Goal: Information Seeking & Learning: Learn about a topic

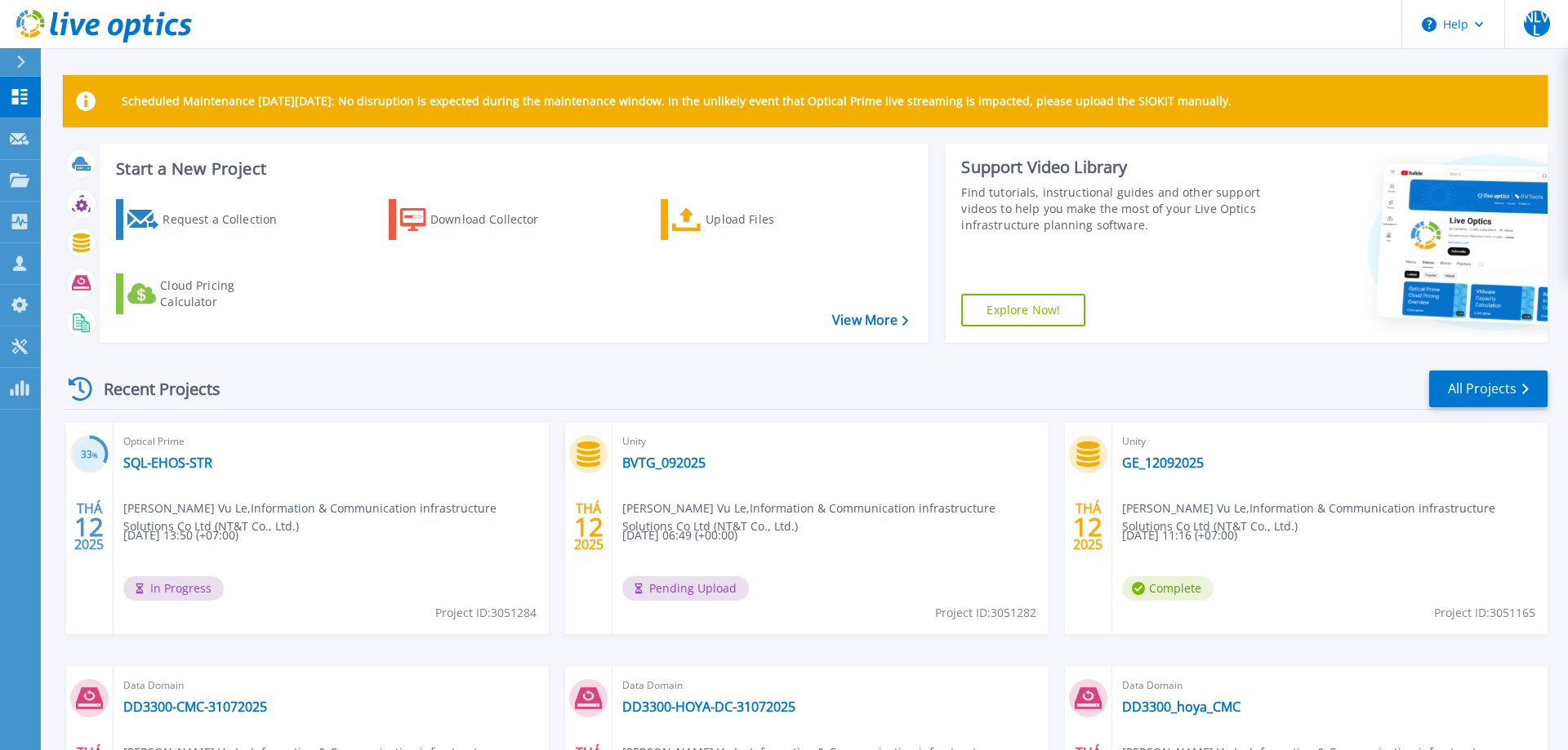
scroll to position [83, 0]
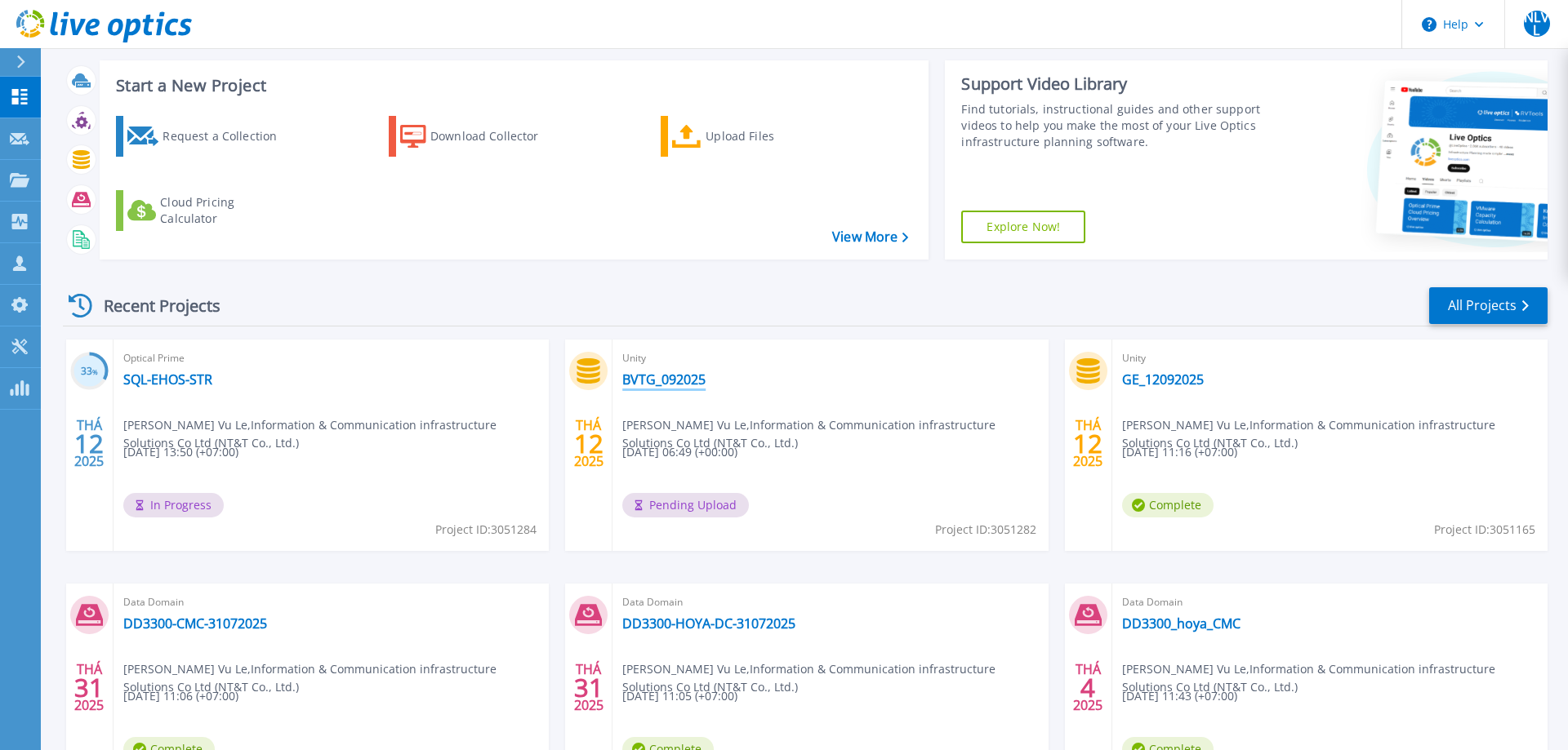
click at [691, 380] on link "BVTG_092025" at bounding box center [664, 380] width 83 height 17
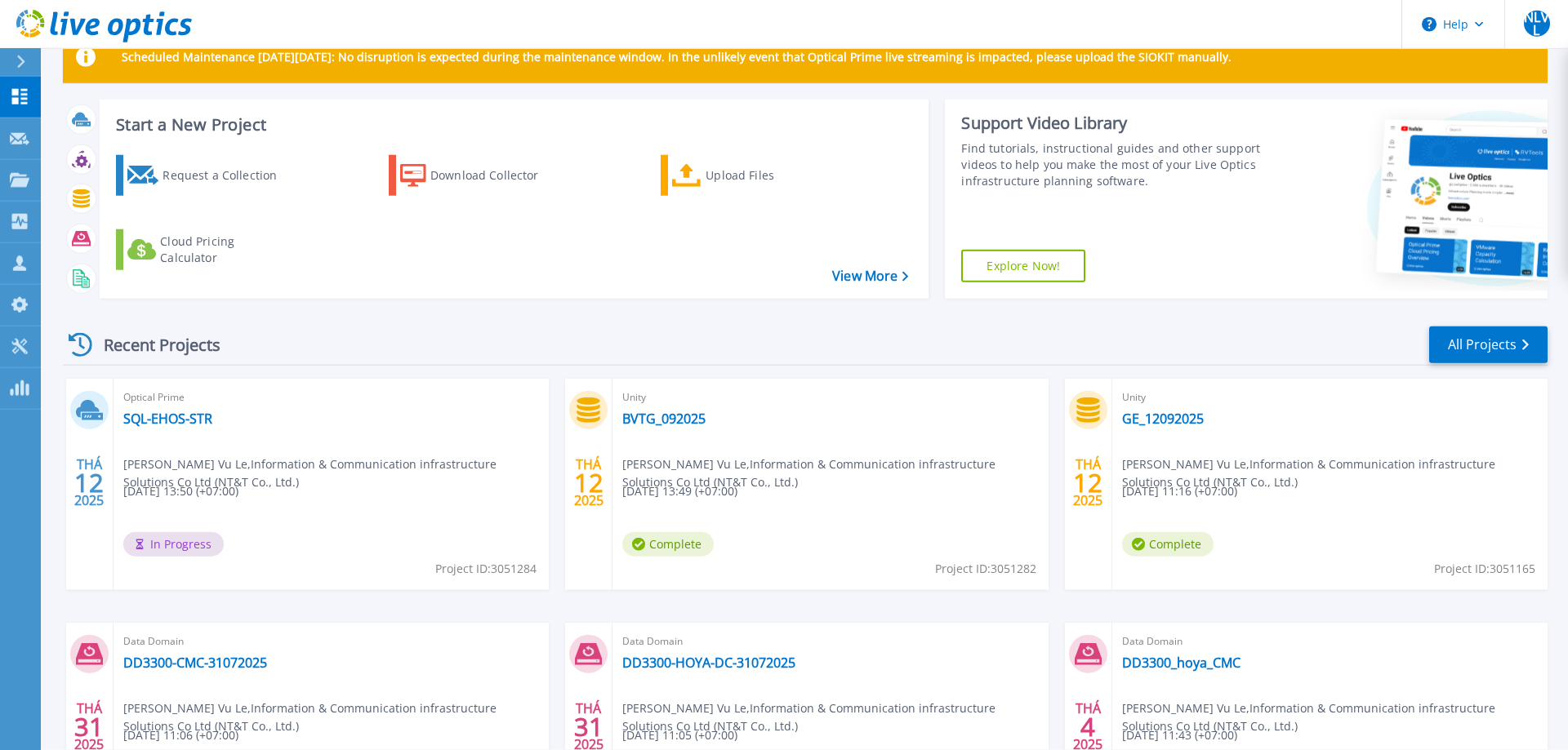
scroll to position [83, 0]
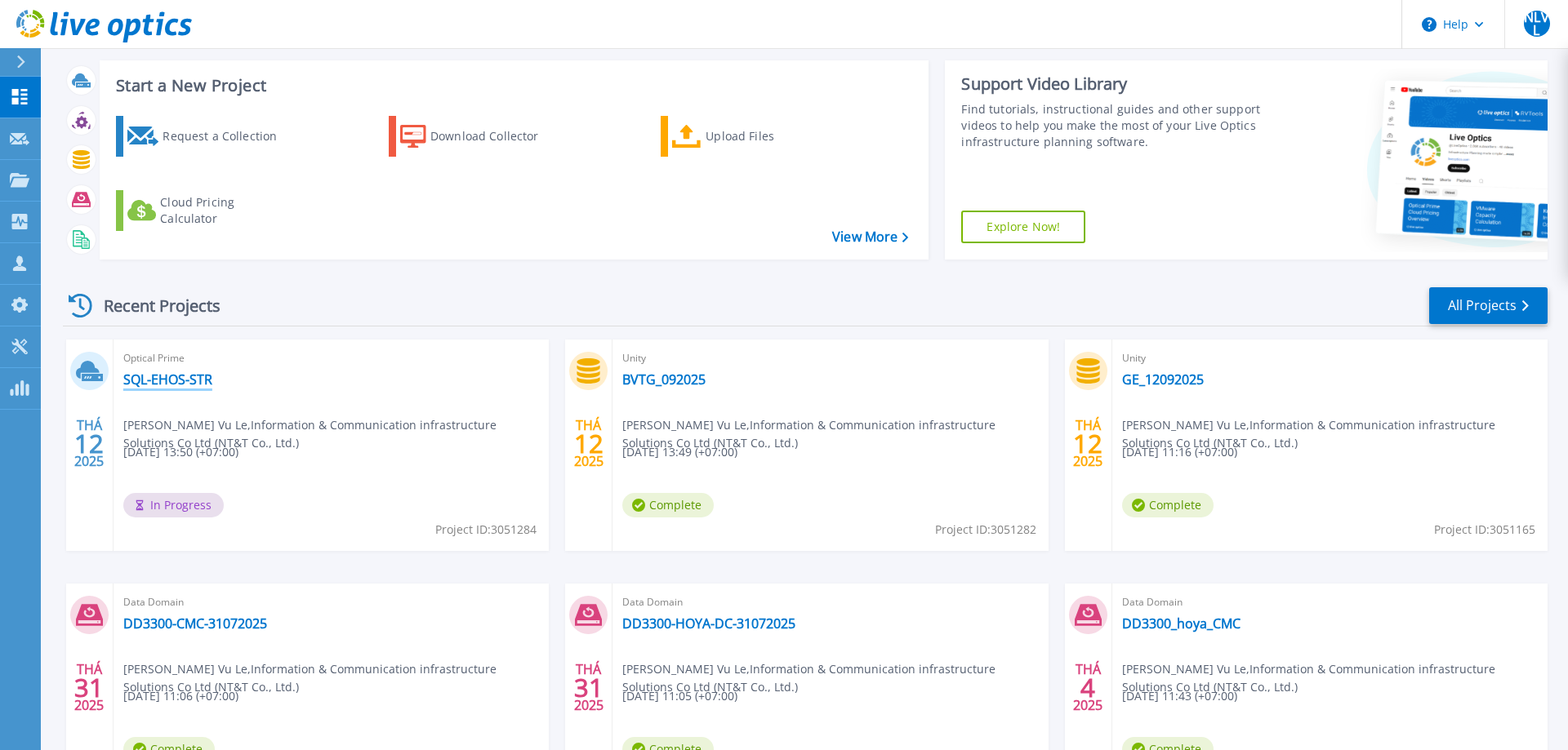
click at [176, 379] on link "SQL-EHOS-STR" at bounding box center [167, 380] width 89 height 17
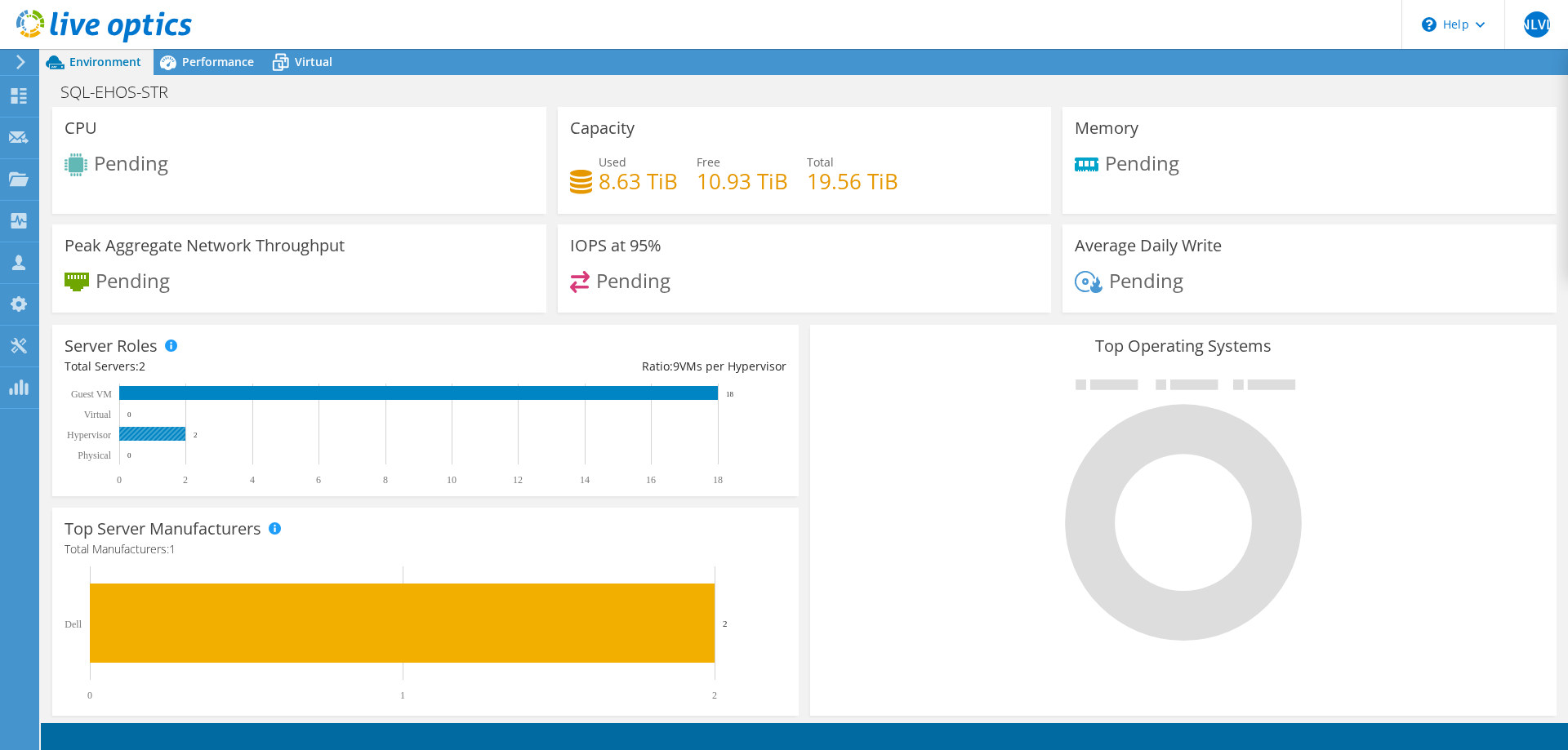
click at [151, 434] on rect at bounding box center [153, 434] width 67 height 14
click at [218, 58] on span "Performance" at bounding box center [218, 61] width 72 height 16
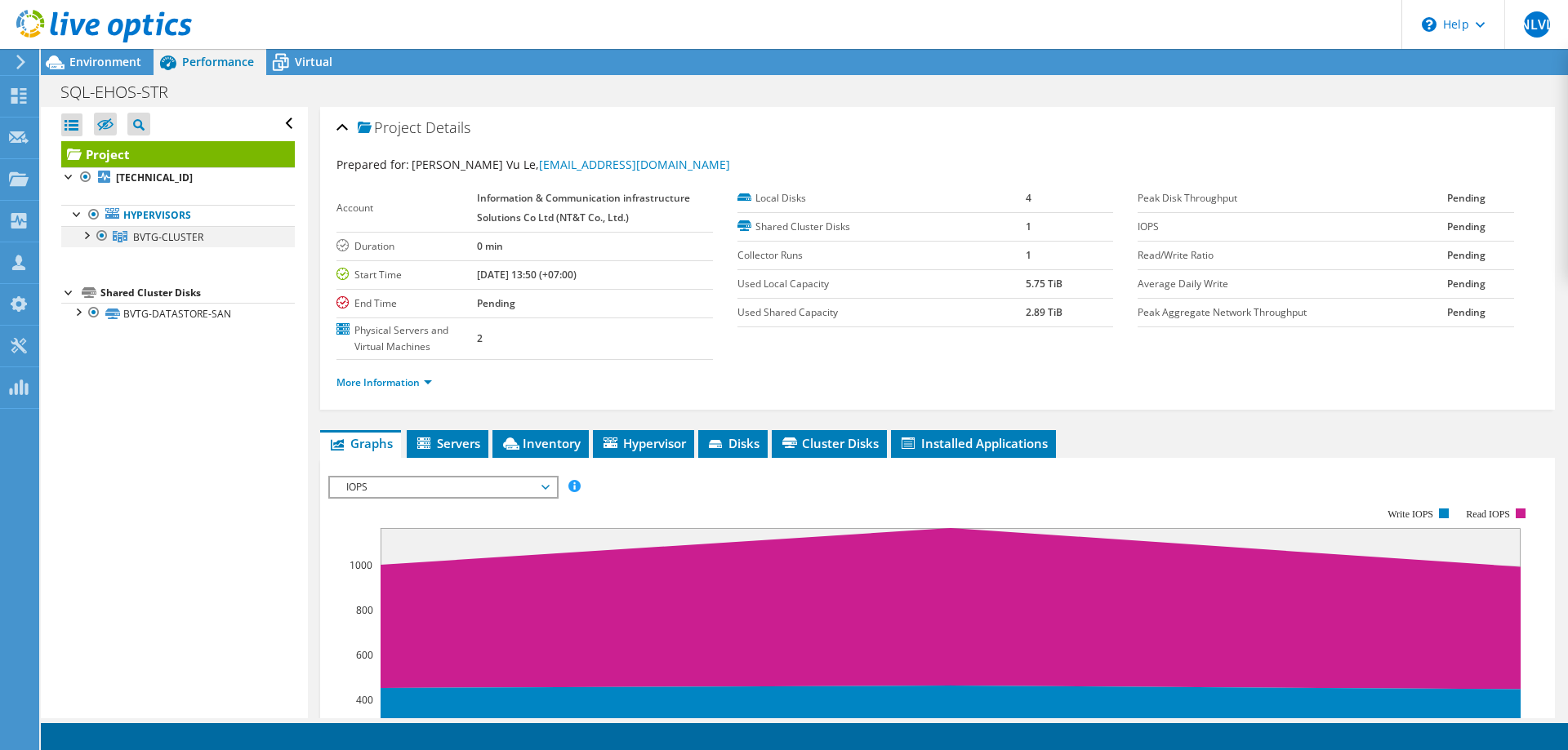
click at [89, 238] on div at bounding box center [86, 235] width 17 height 17
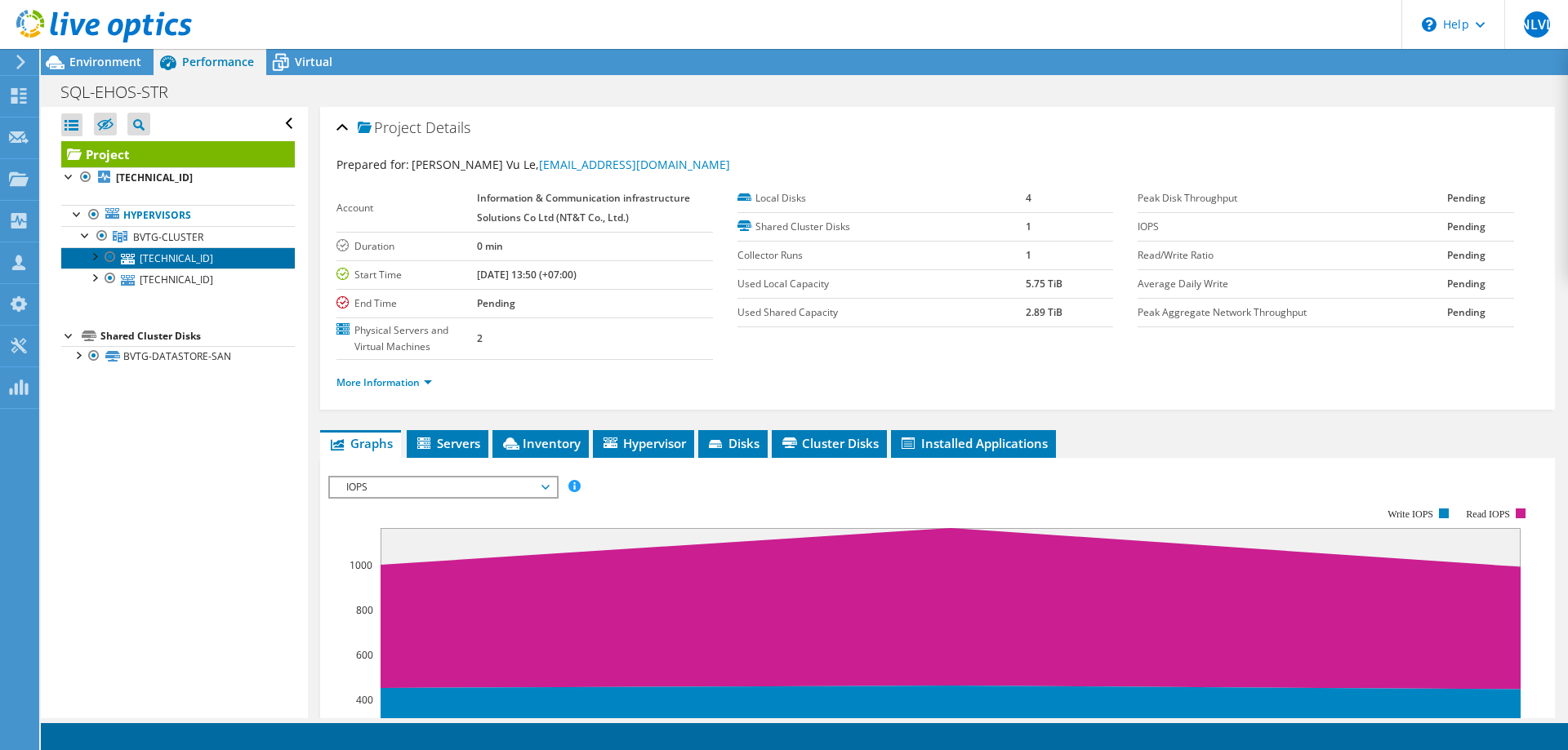
click at [168, 260] on link "[TECHNICAL_ID]" at bounding box center [178, 258] width 234 height 21
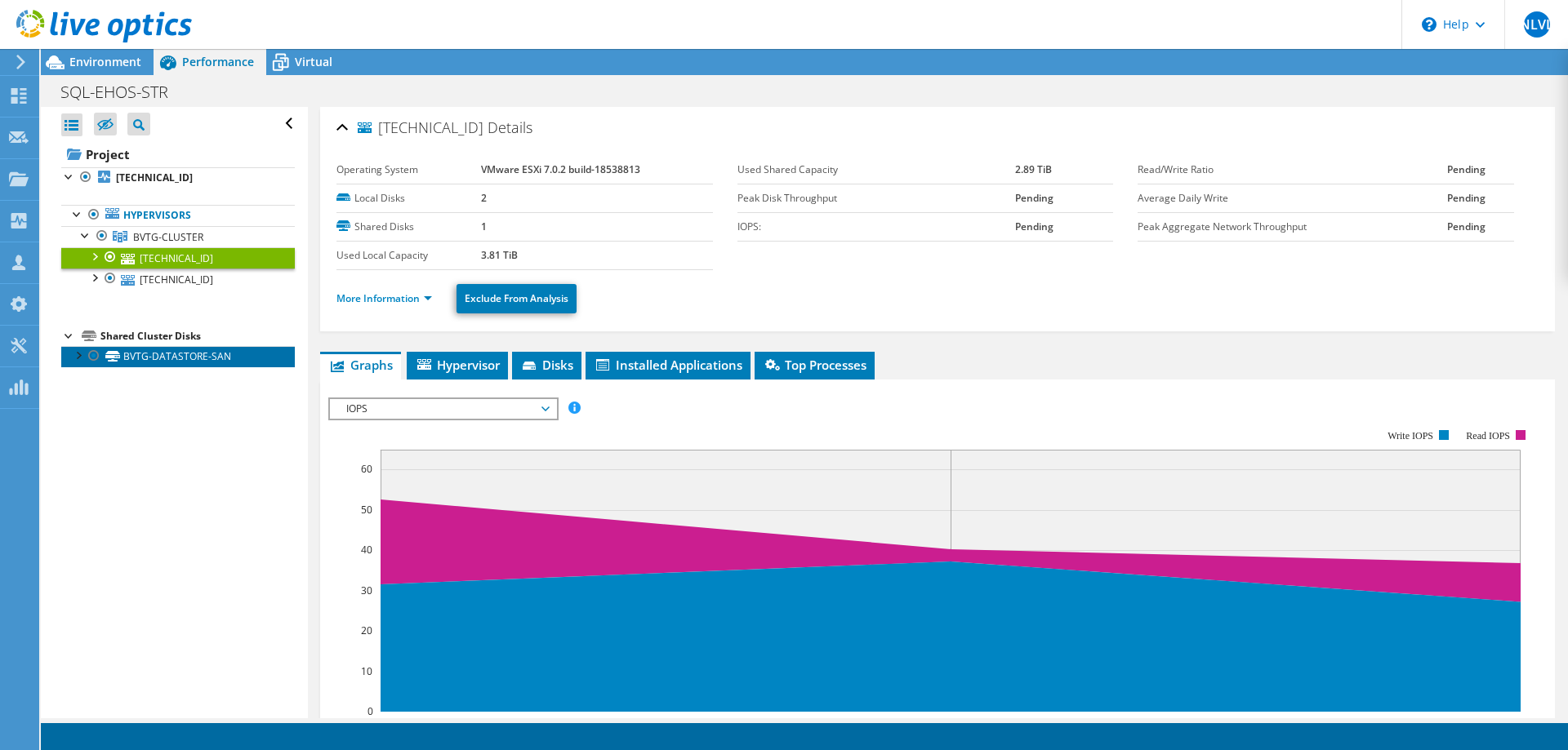
click at [181, 352] on link "BVTG-DATASTORE-SAN" at bounding box center [178, 356] width 234 height 21
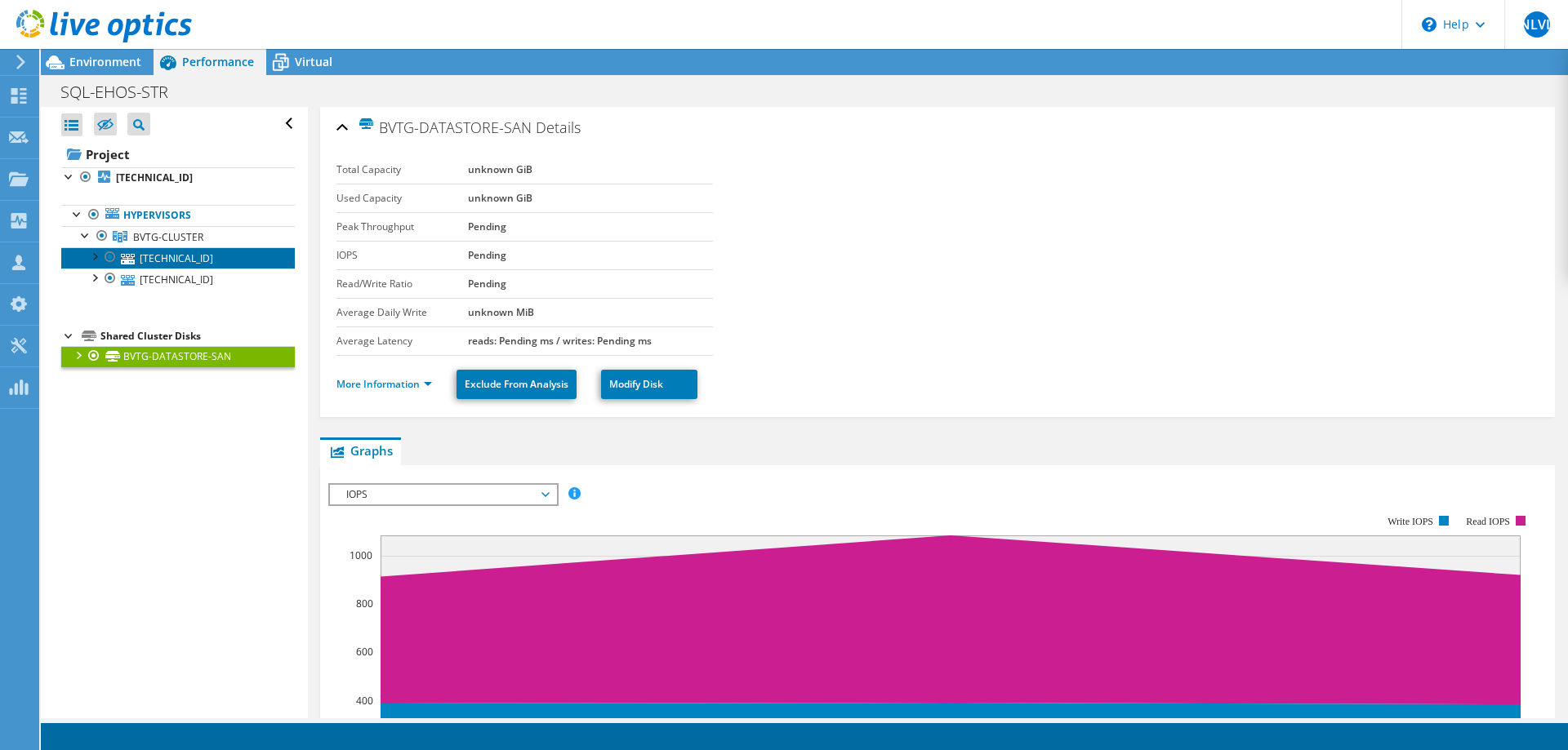
click at [154, 254] on link "[TECHNICAL_ID]" at bounding box center [178, 258] width 234 height 21
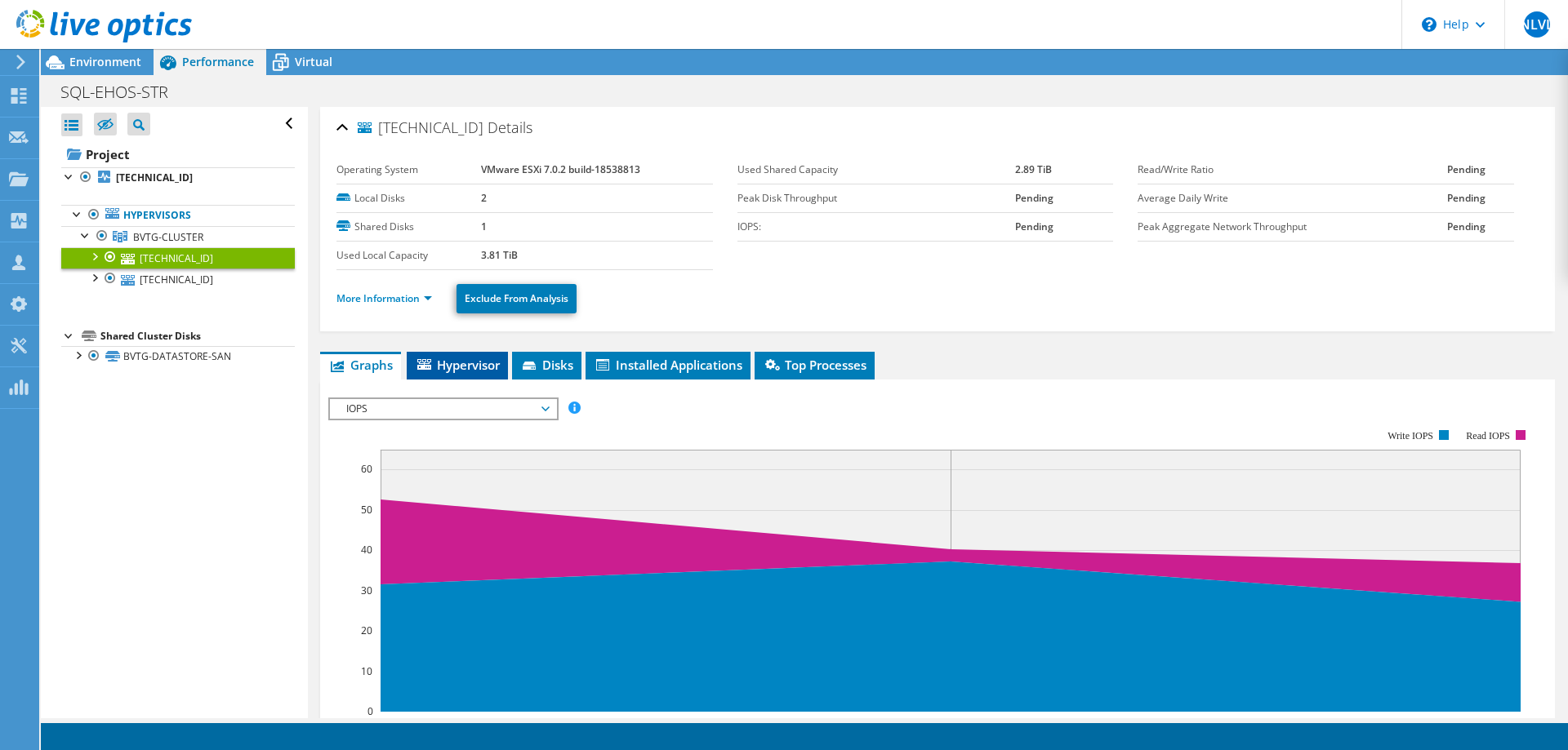
click at [465, 371] on span "Hypervisor" at bounding box center [458, 365] width 85 height 17
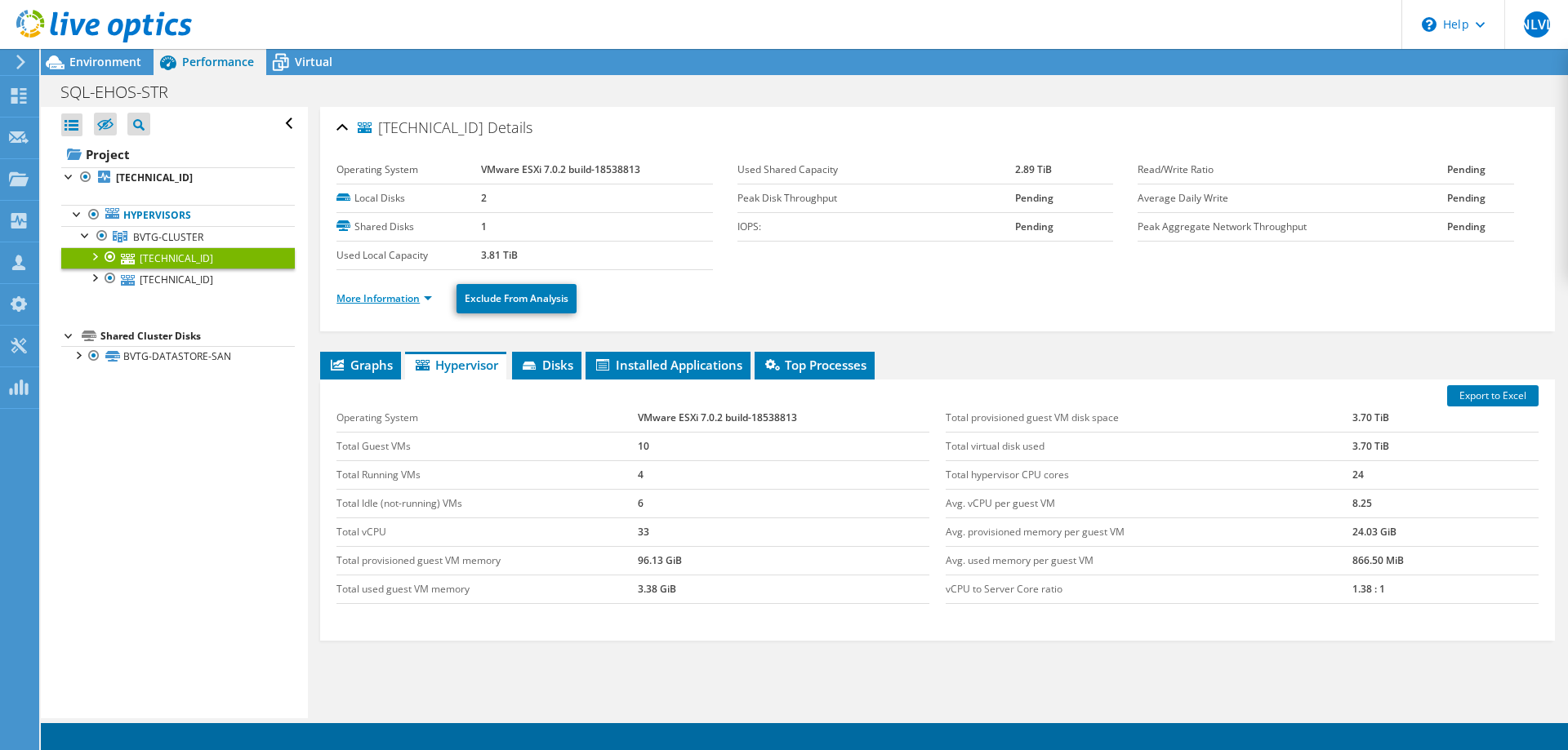
click at [386, 298] on link "More Information" at bounding box center [384, 298] width 95 height 14
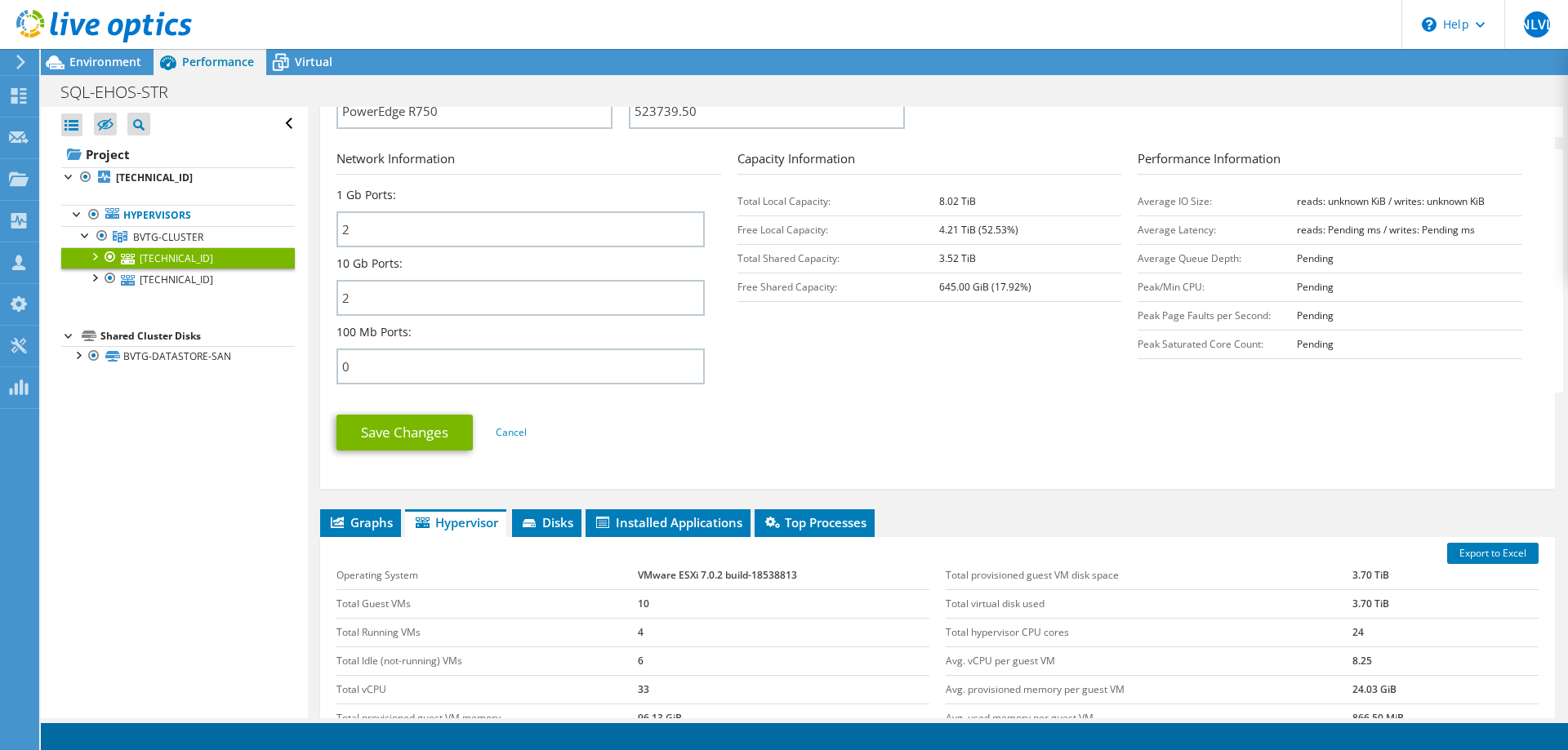
scroll to position [810, 0]
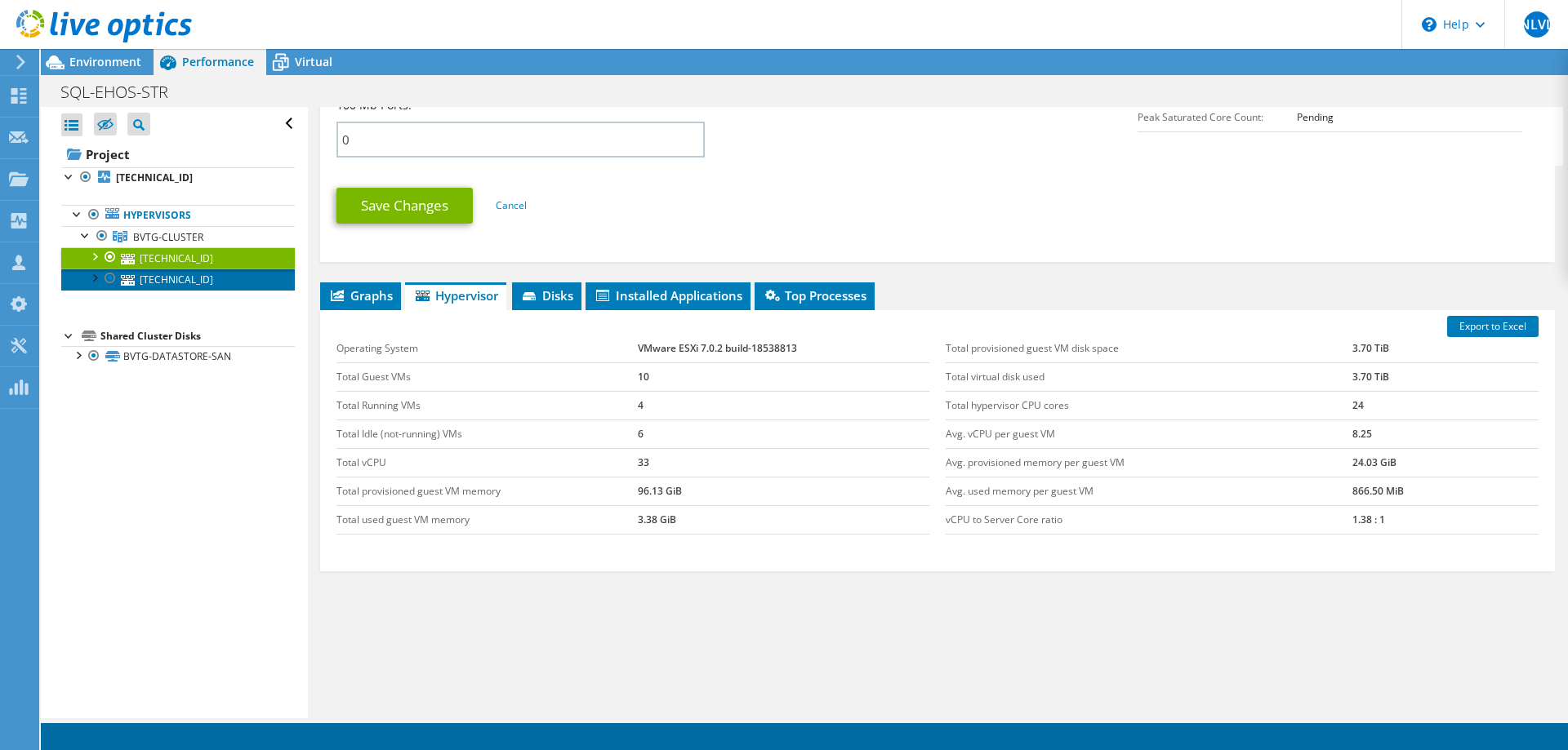
click at [173, 275] on link "[TECHNICAL_ID]" at bounding box center [178, 278] width 234 height 21
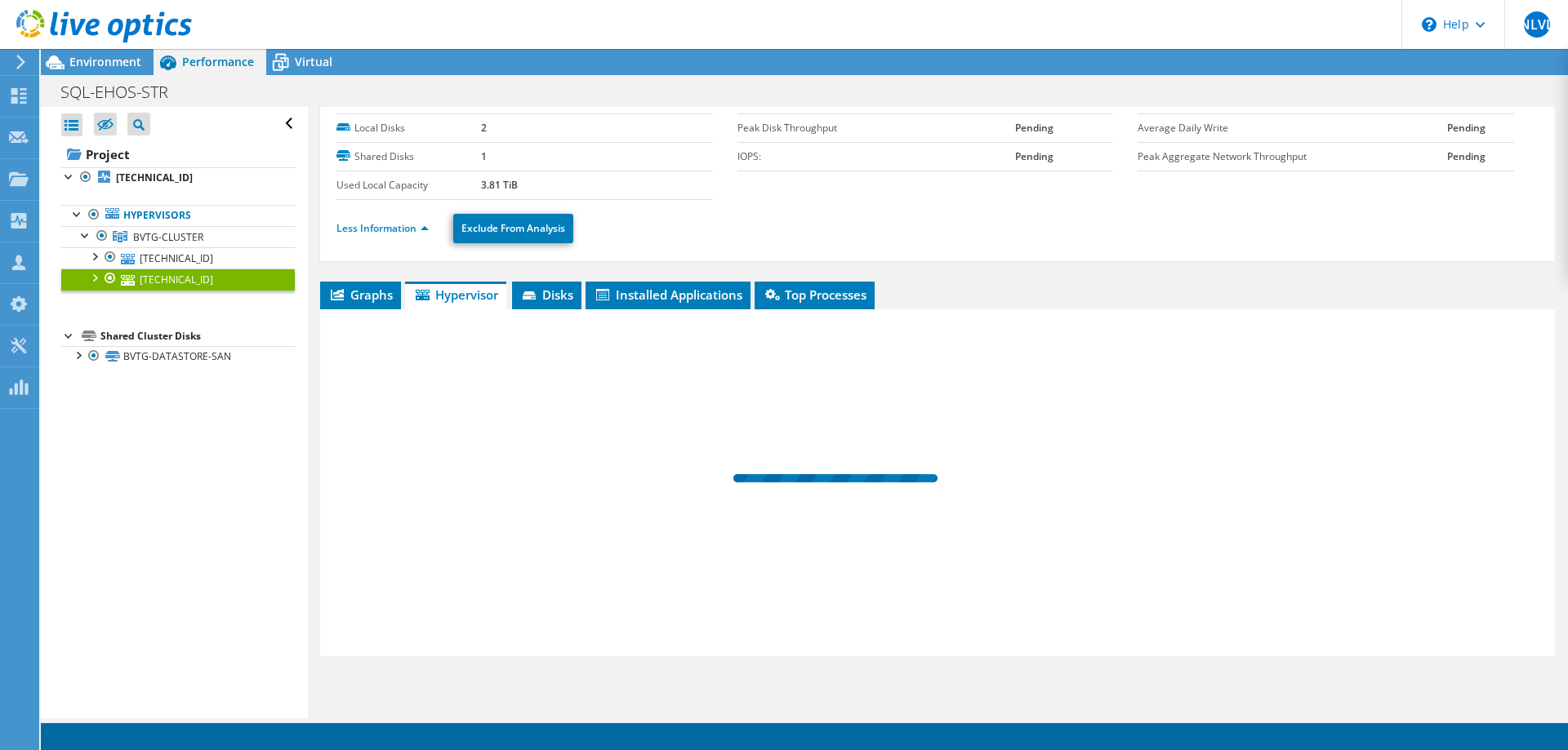
scroll to position [69, 0]
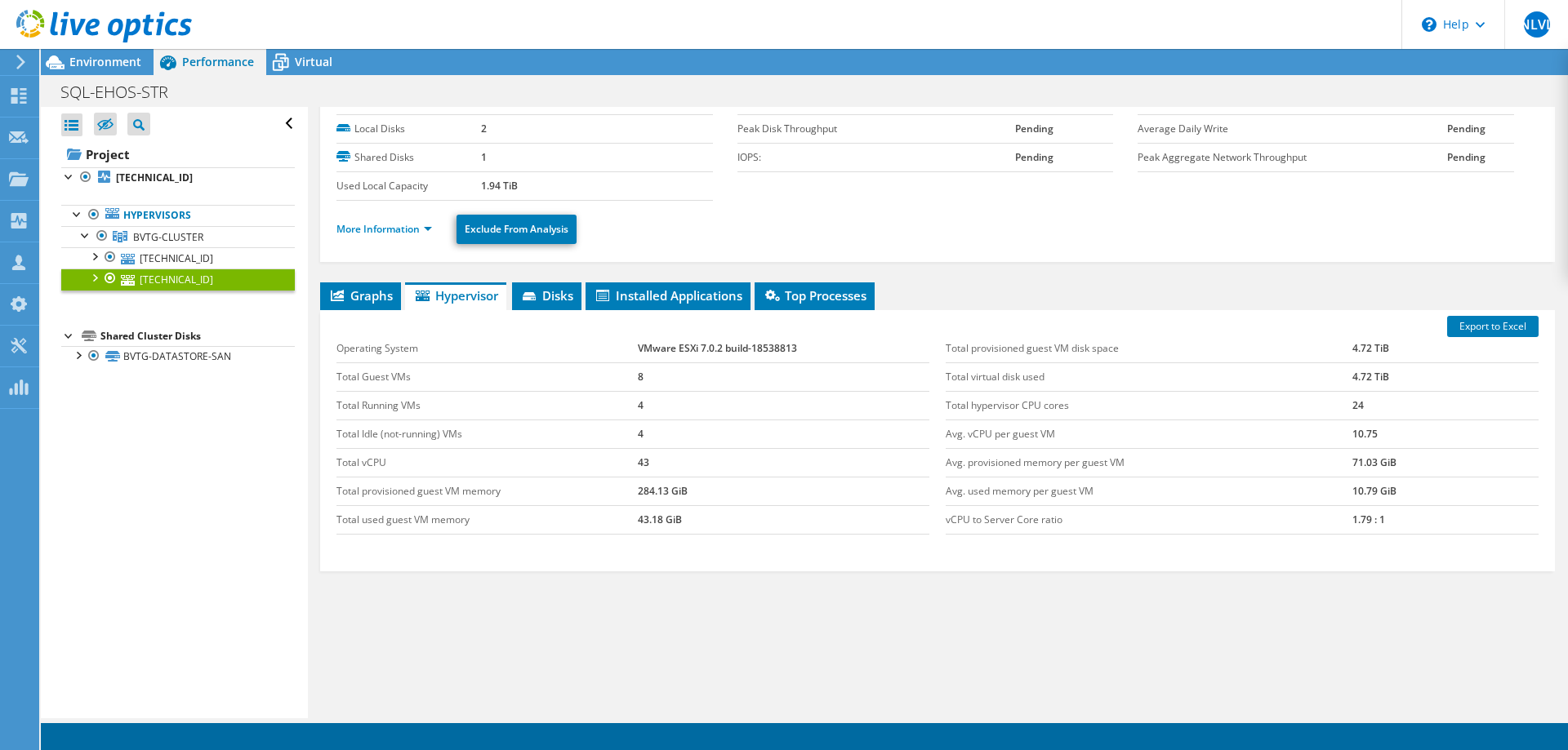
click at [394, 238] on li "More Information" at bounding box center [389, 228] width 105 height 18
click at [394, 233] on link "More Information" at bounding box center [384, 228] width 95 height 14
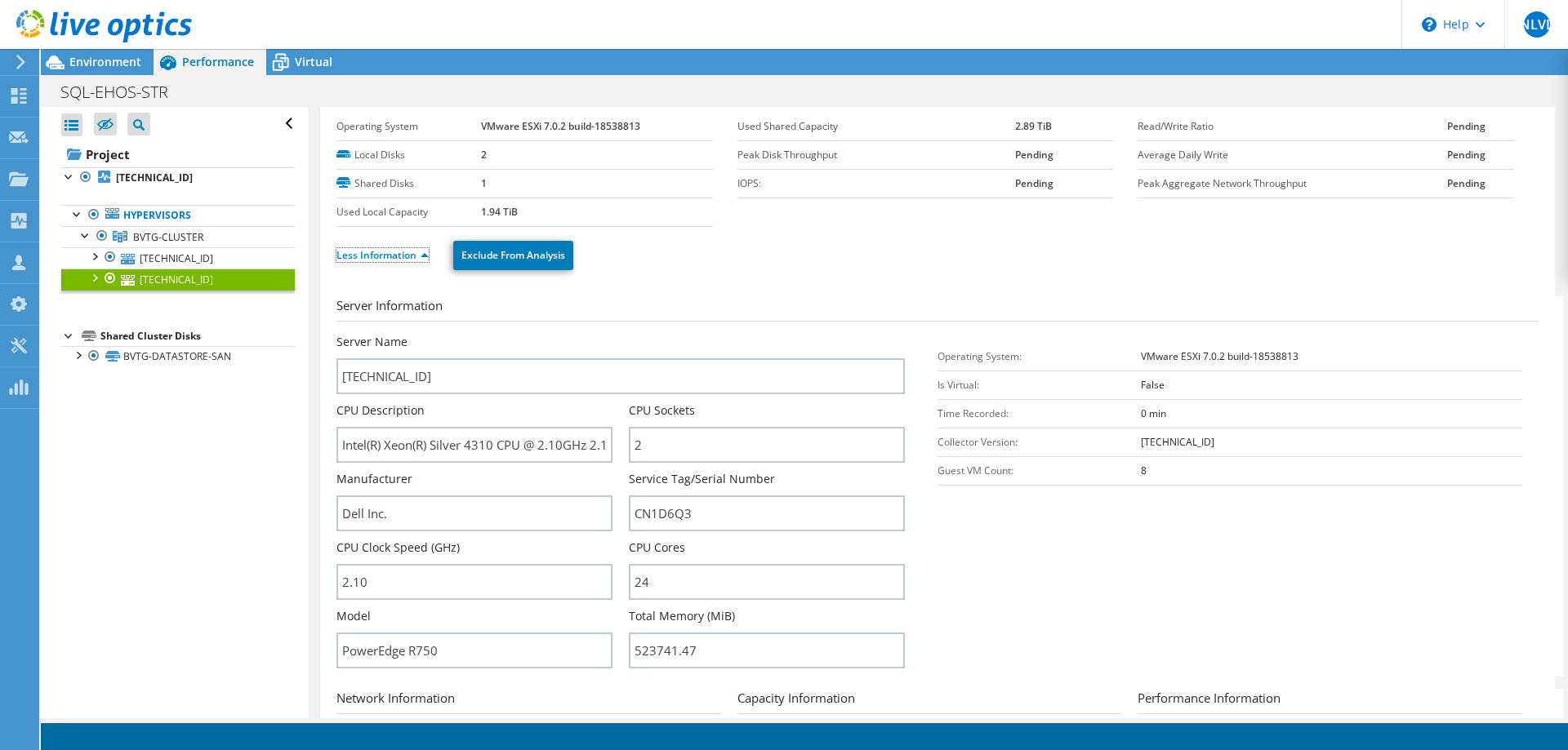
scroll to position [0, 0]
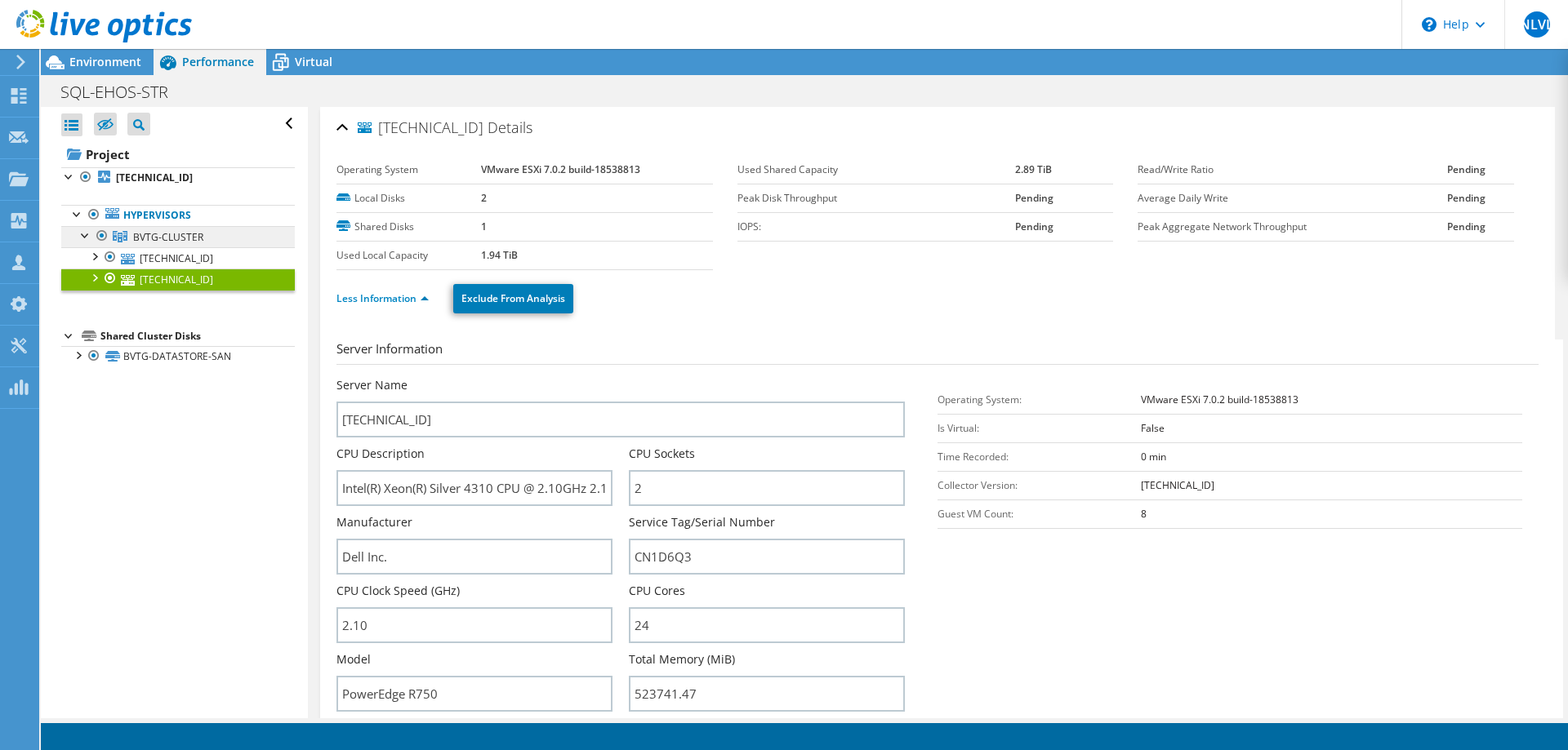
click at [172, 241] on span "BVTG-CLUSTER" at bounding box center [168, 237] width 70 height 14
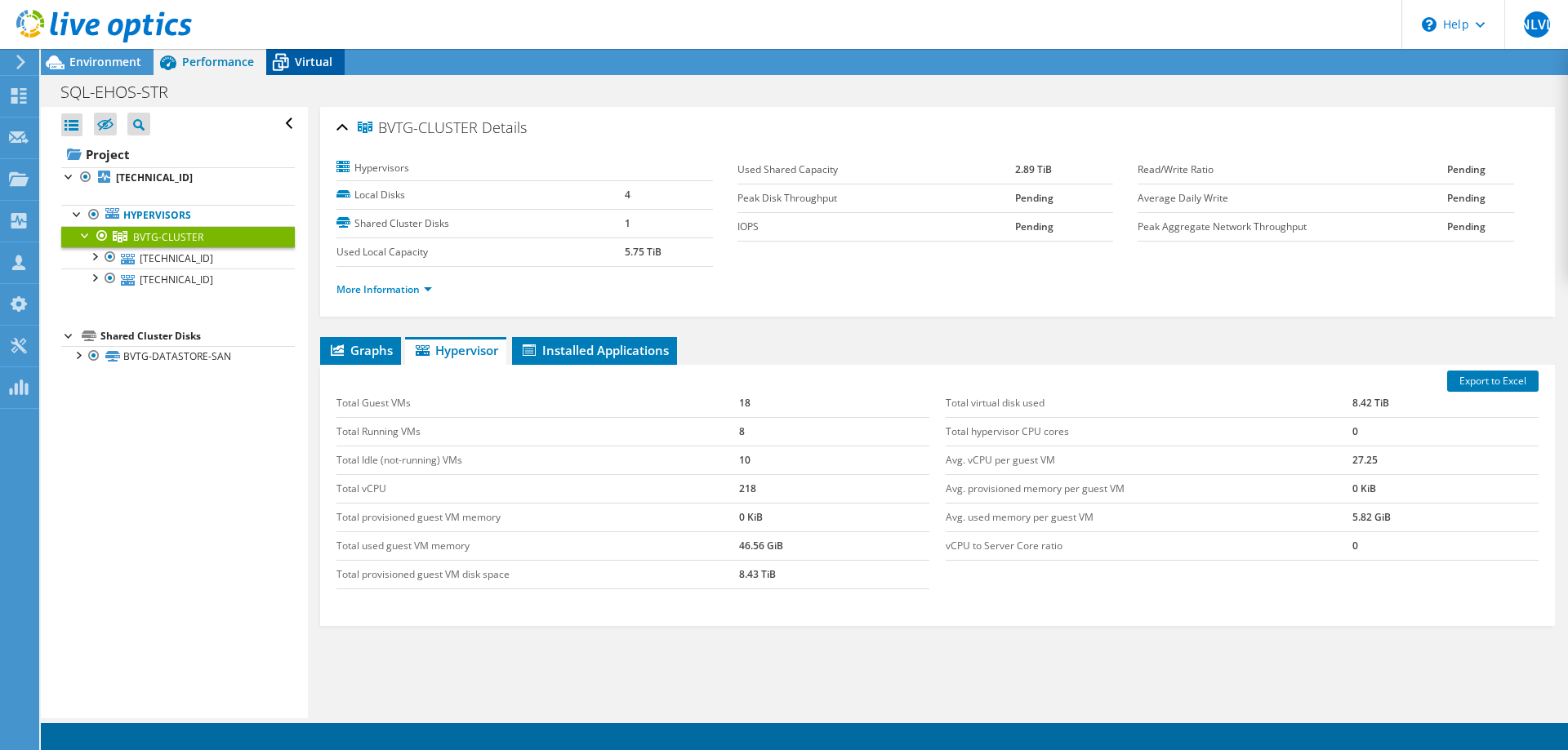
click at [309, 67] on span "Virtual" at bounding box center [314, 61] width 38 height 16
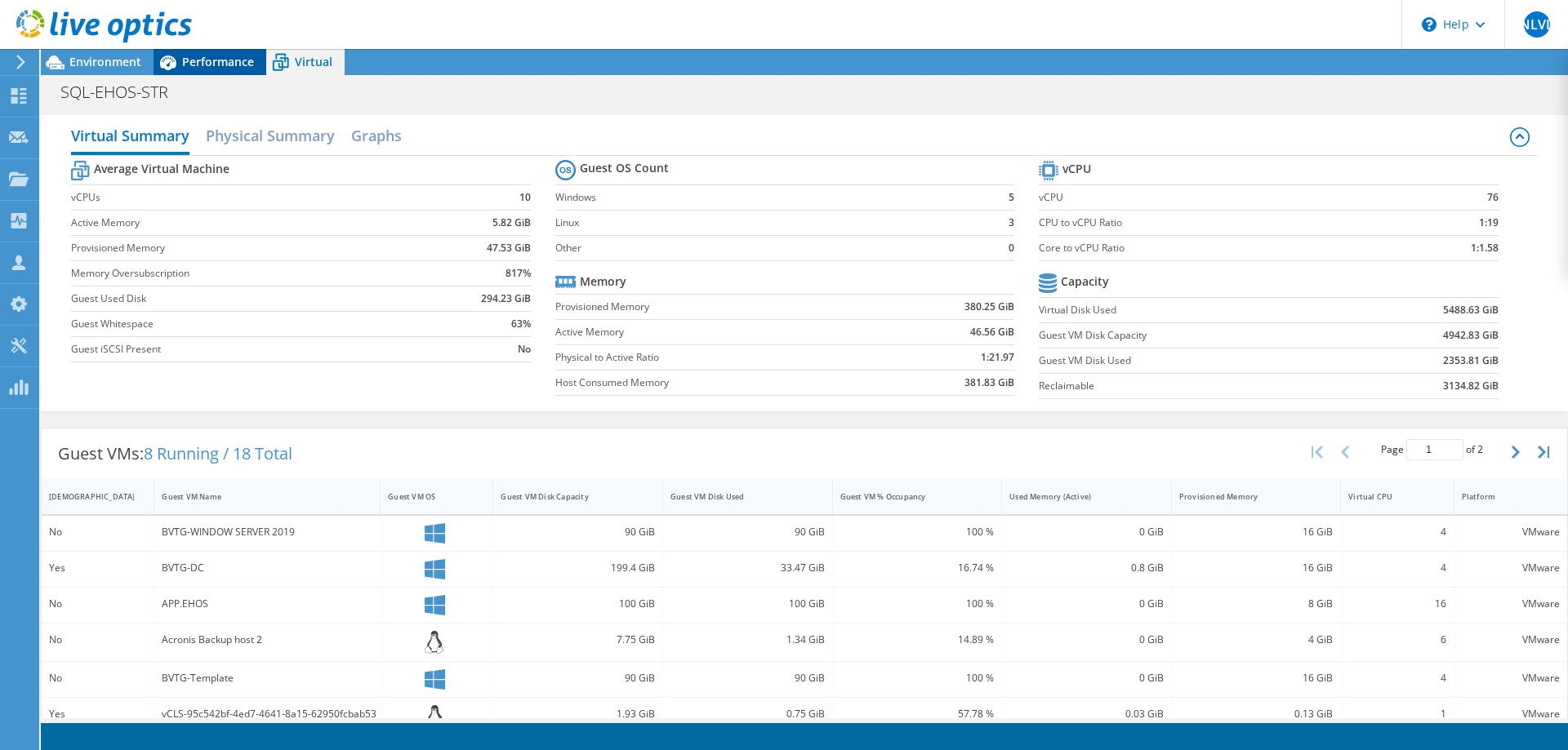
click at [205, 56] on span "Performance" at bounding box center [218, 61] width 72 height 16
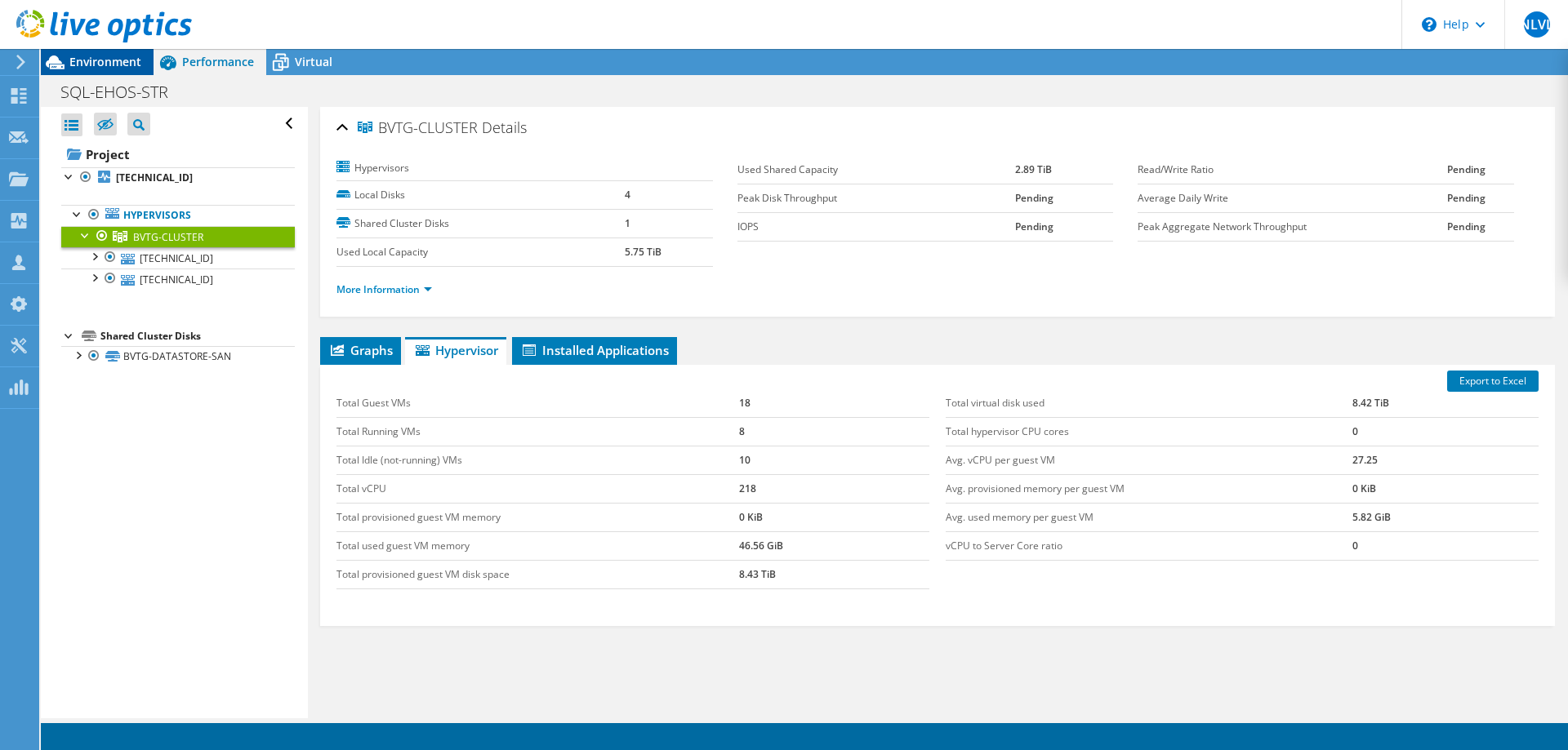
click at [91, 57] on span "Environment" at bounding box center [105, 61] width 72 height 16
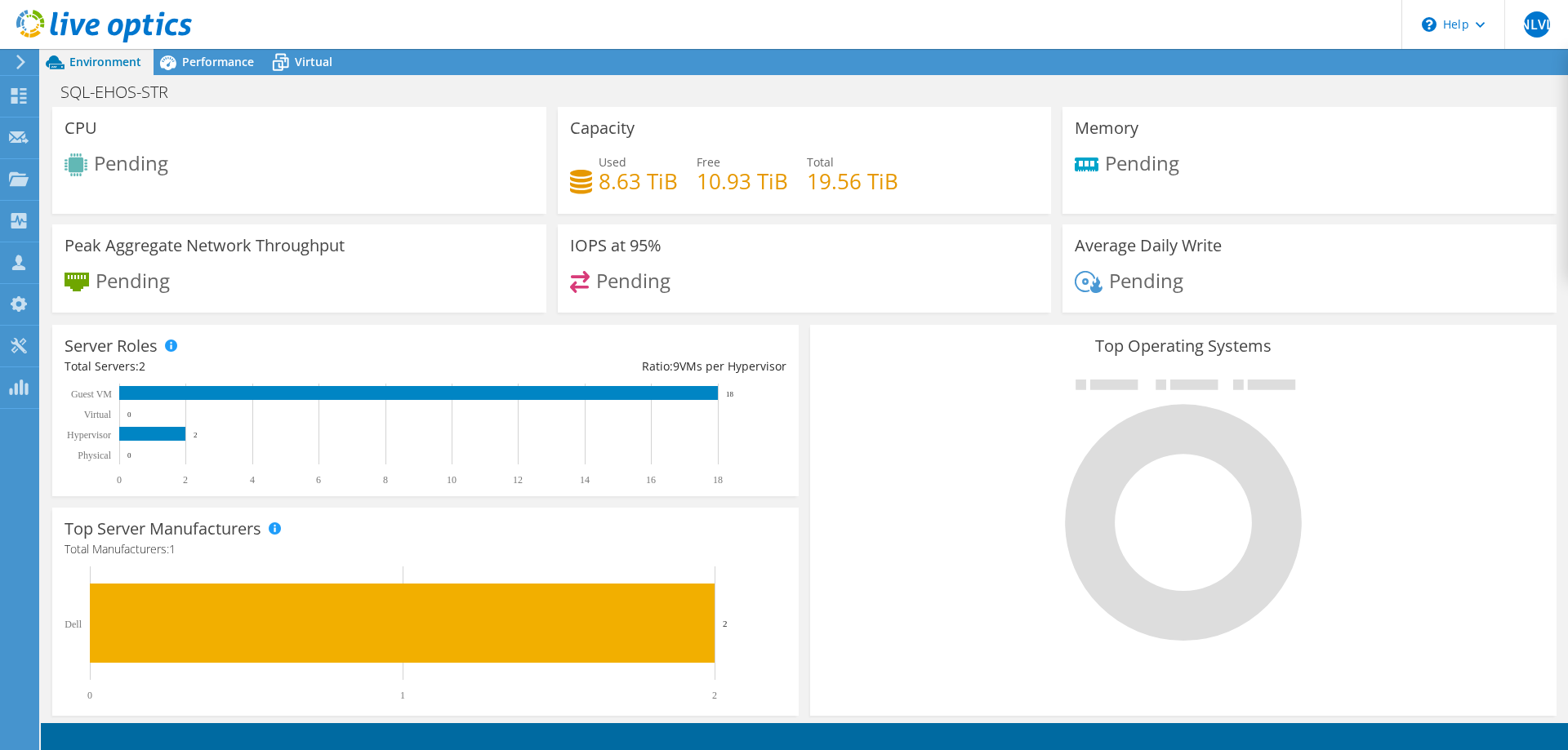
click at [24, 64] on icon at bounding box center [20, 62] width 12 height 15
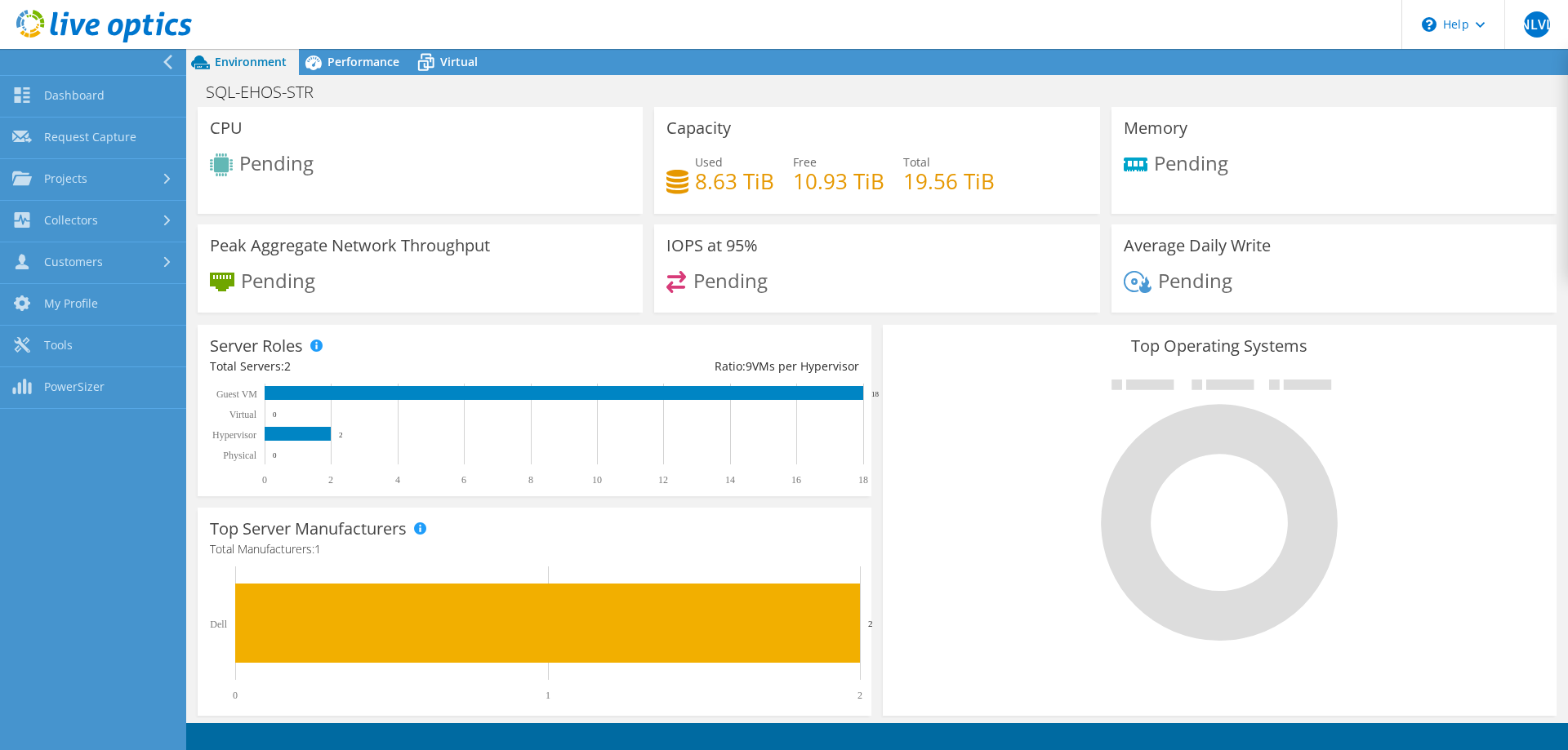
click at [164, 62] on use at bounding box center [168, 62] width 9 height 15
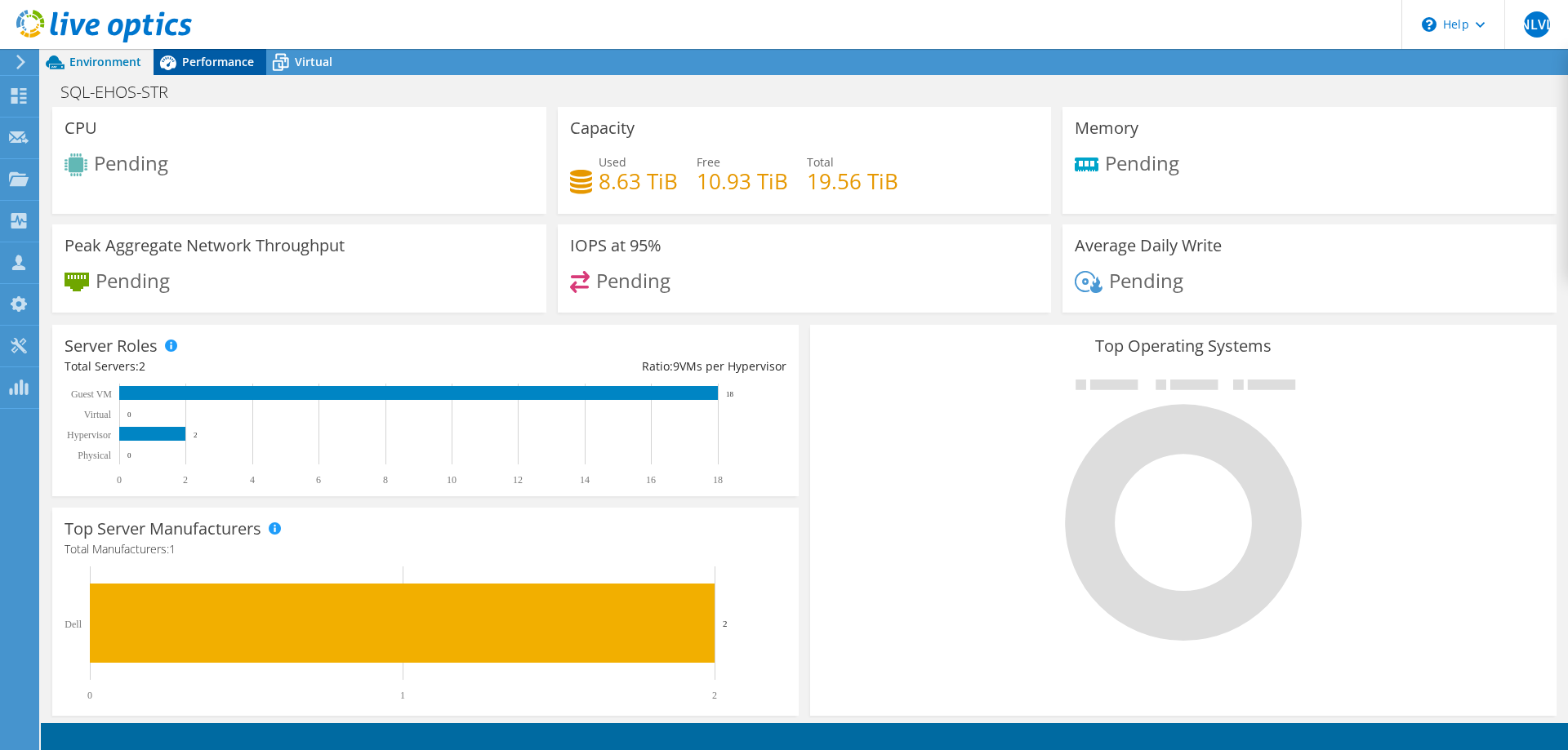
click at [193, 69] on span "Performance" at bounding box center [218, 61] width 72 height 16
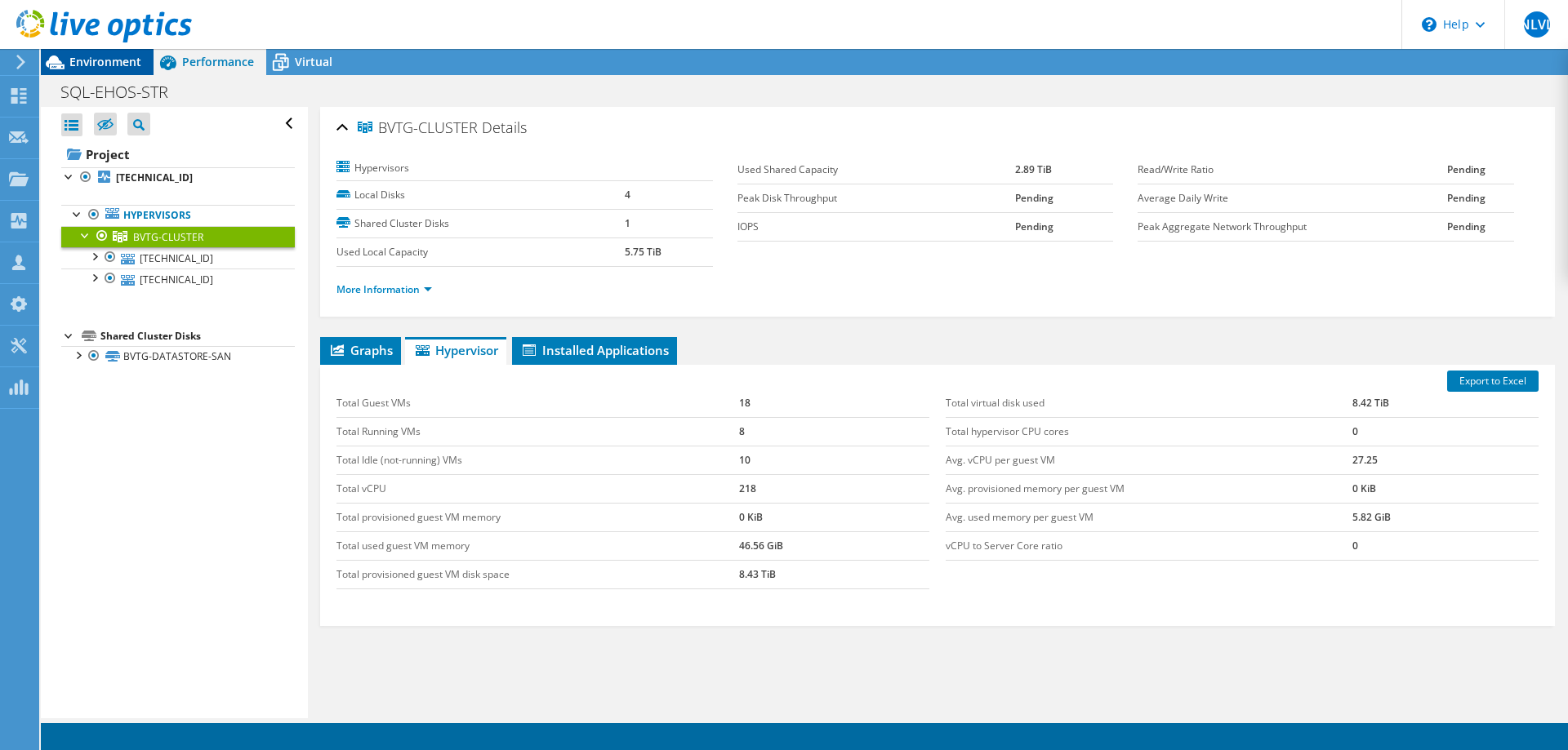
click at [76, 62] on span "Environment" at bounding box center [105, 61] width 72 height 16
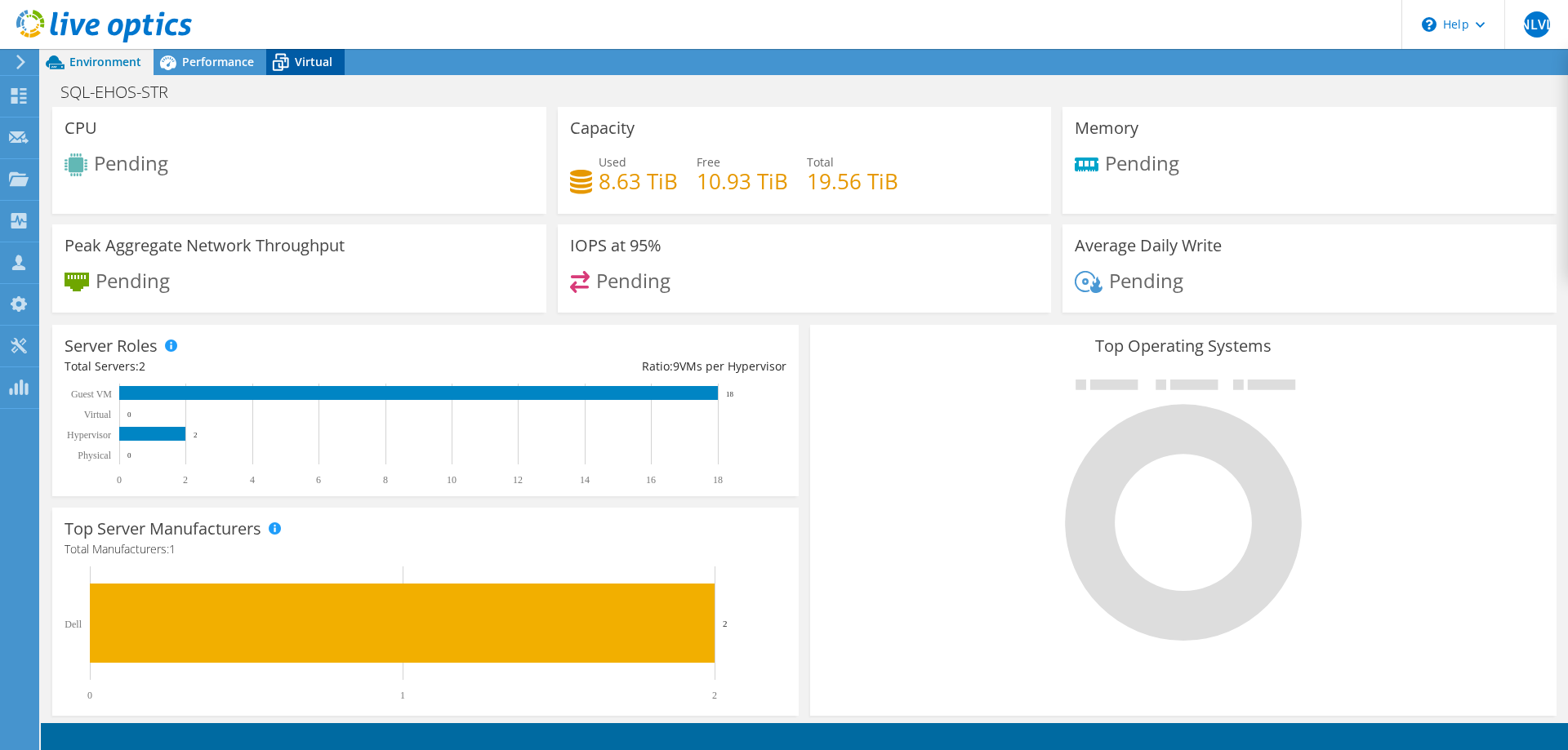
click at [296, 55] on span "Virtual" at bounding box center [314, 61] width 38 height 16
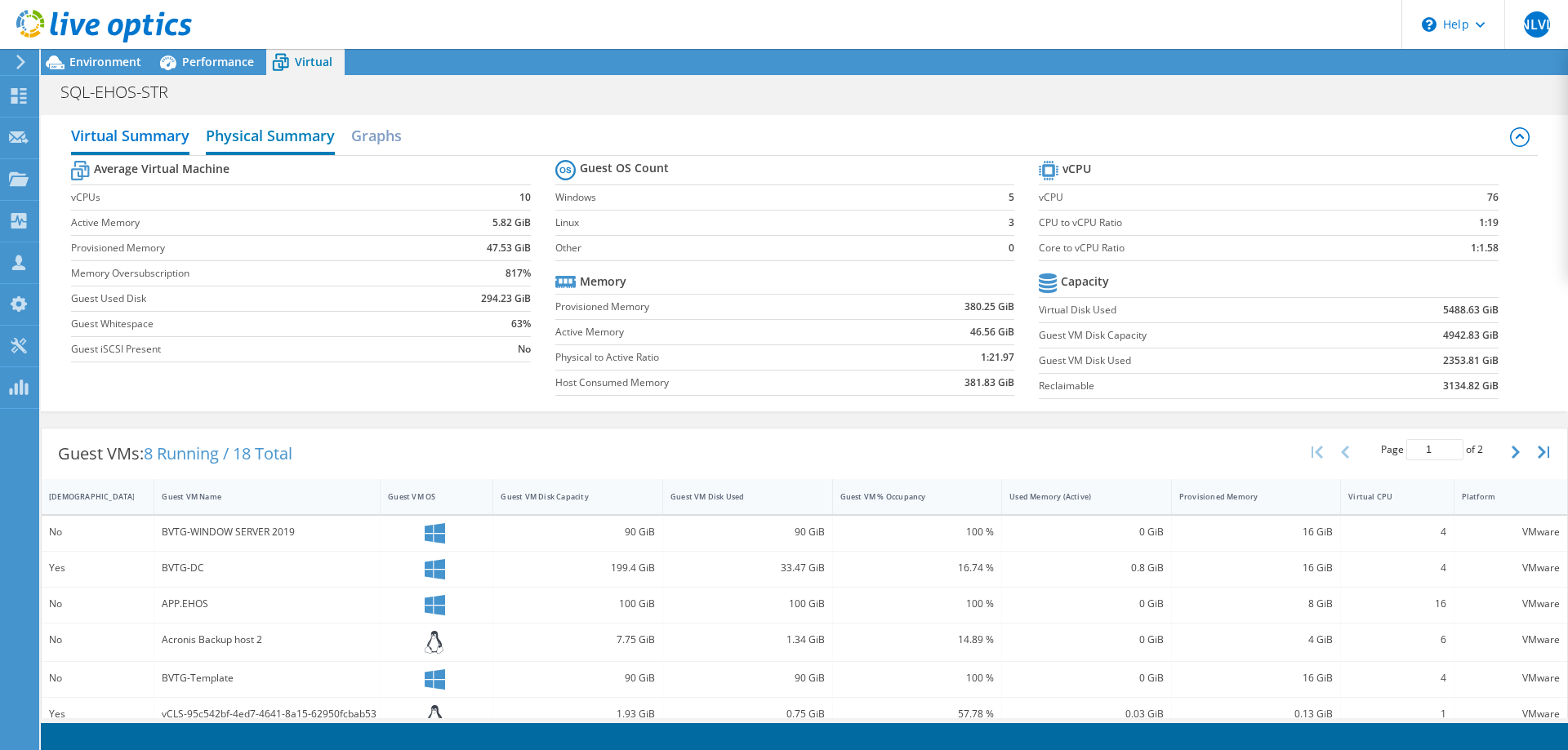
click at [276, 143] on h2 "Physical Summary" at bounding box center [269, 137] width 129 height 36
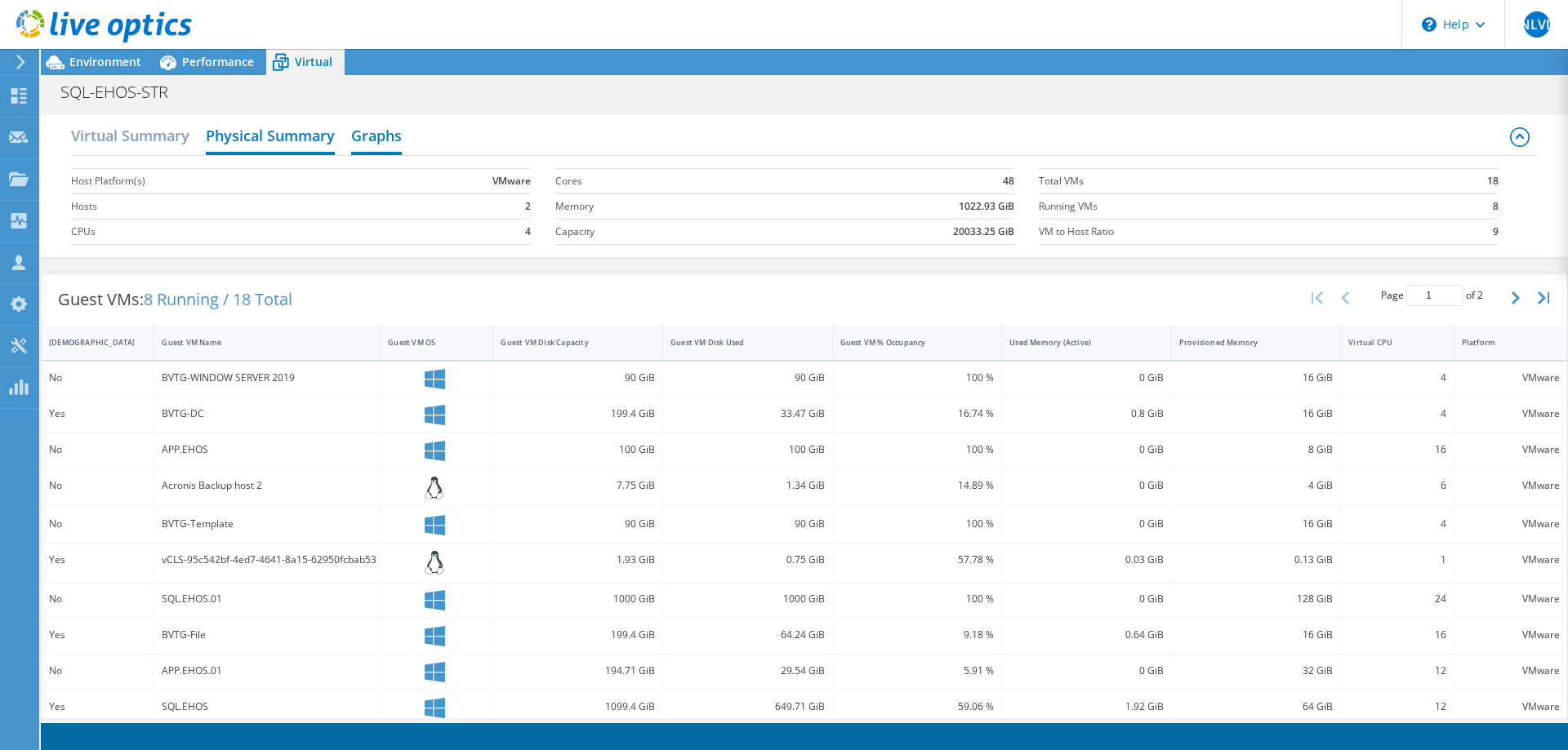
click at [389, 143] on h2 "Graphs" at bounding box center [377, 137] width 51 height 36
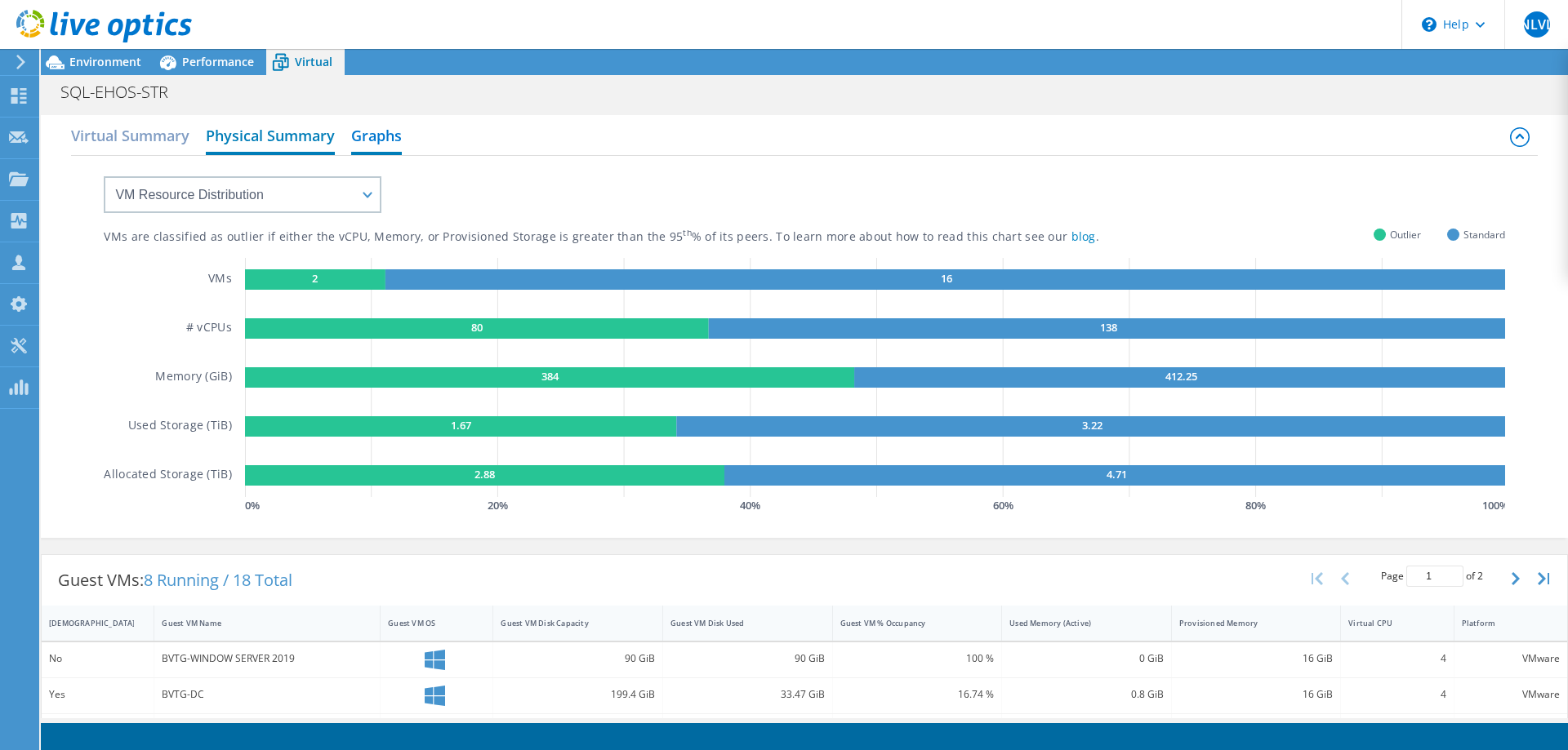
click at [274, 134] on h2 "Physical Summary" at bounding box center [269, 137] width 129 height 36
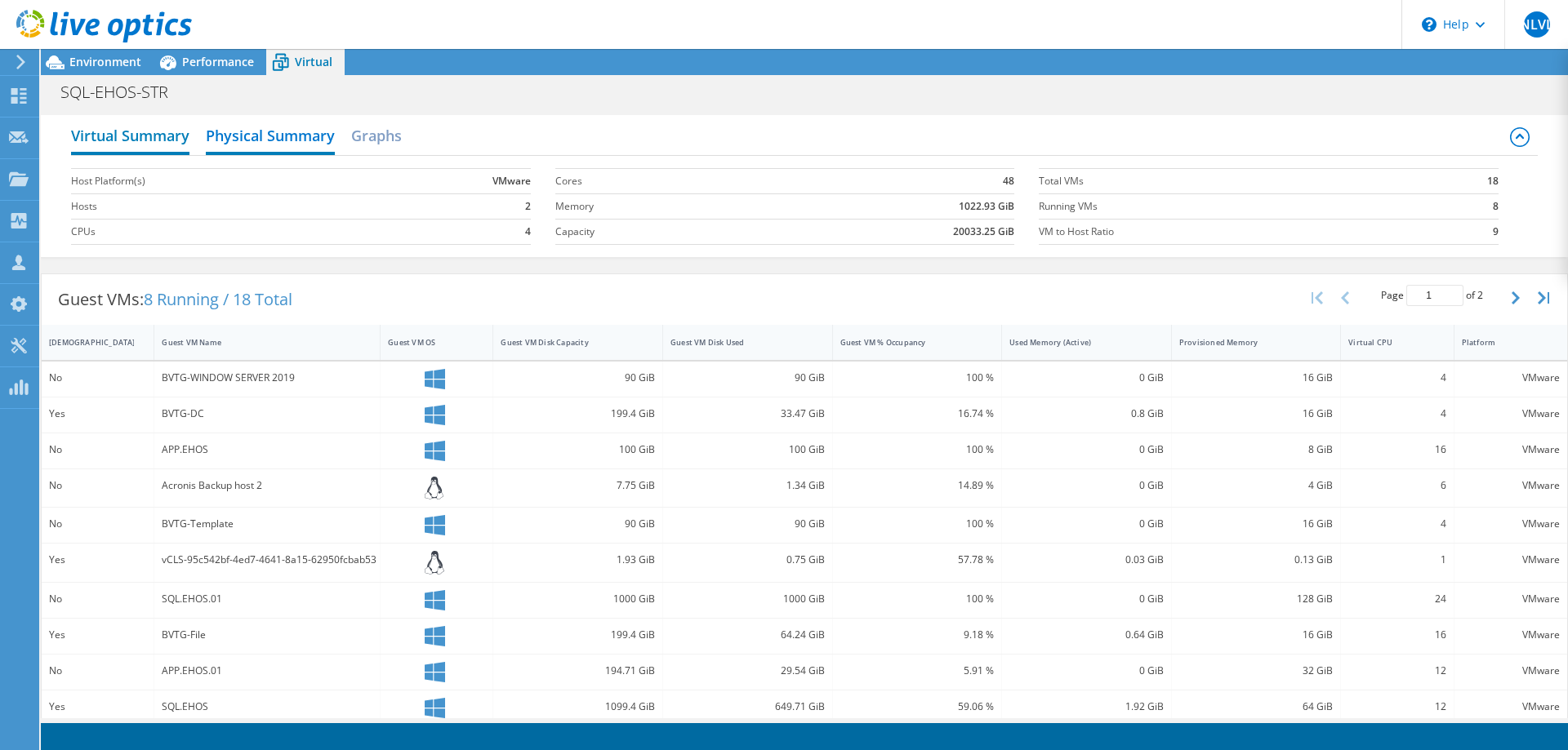
click at [134, 137] on h2 "Virtual Summary" at bounding box center [130, 137] width 118 height 36
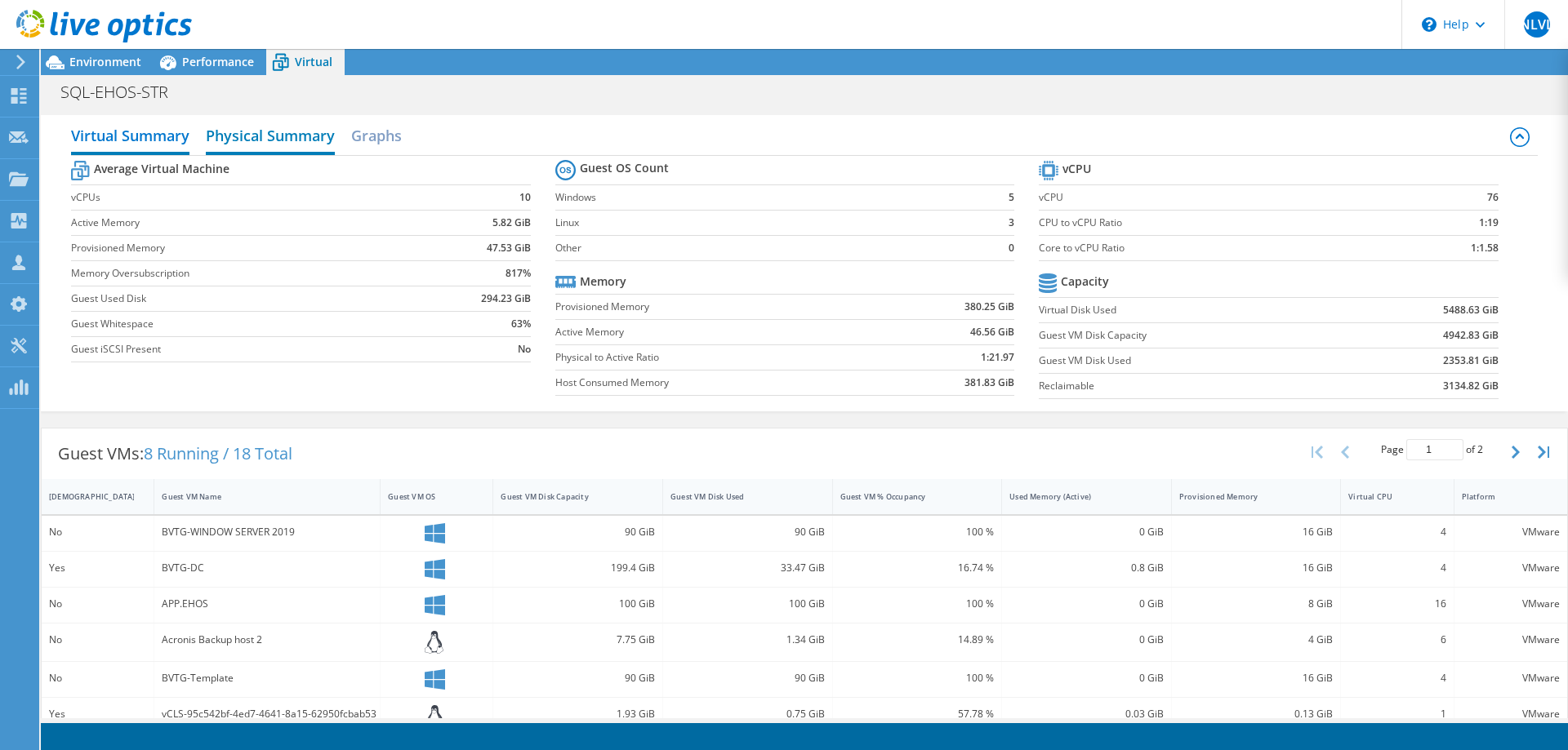
click at [282, 139] on h2 "Physical Summary" at bounding box center [269, 137] width 129 height 36
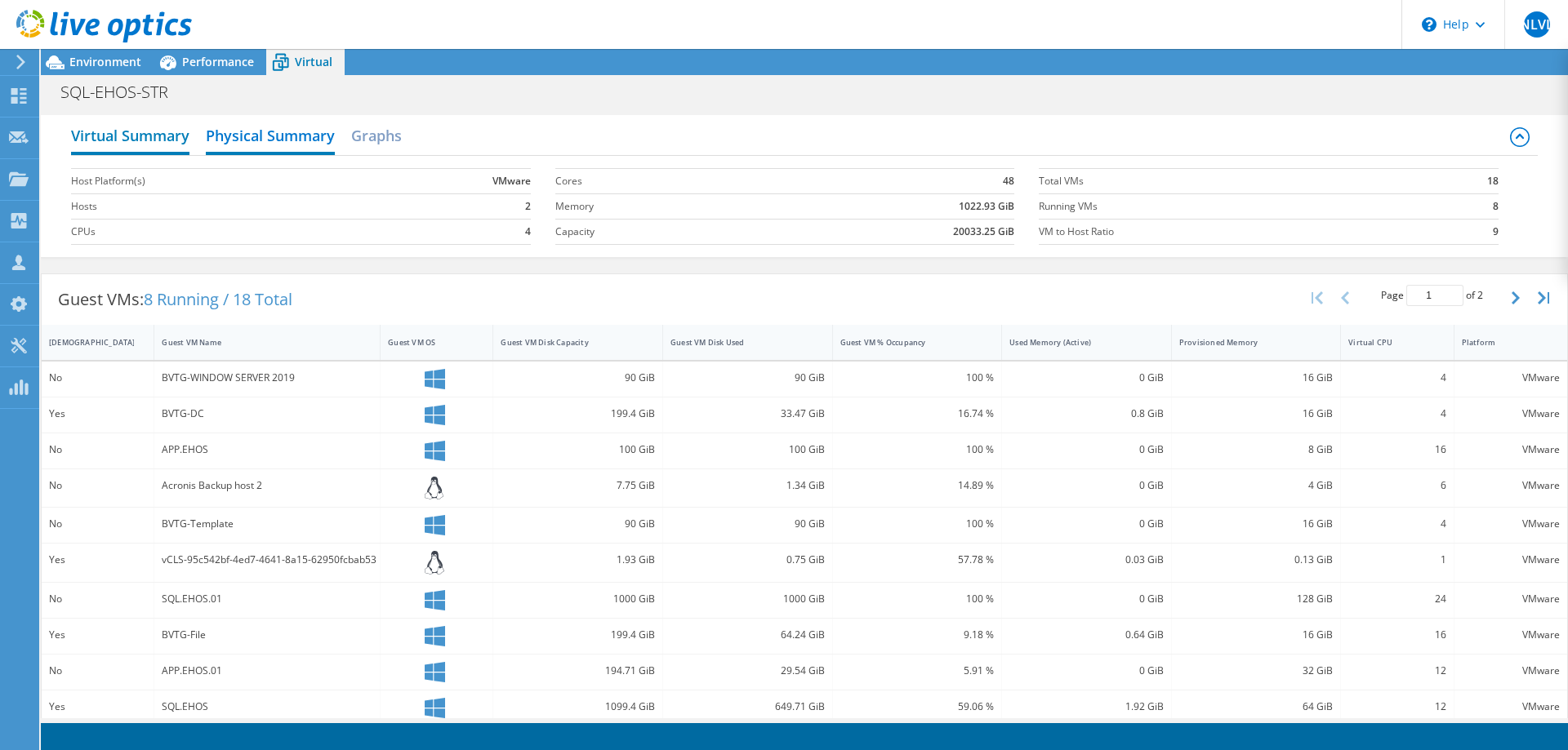
click at [152, 141] on h2 "Virtual Summary" at bounding box center [130, 137] width 118 height 36
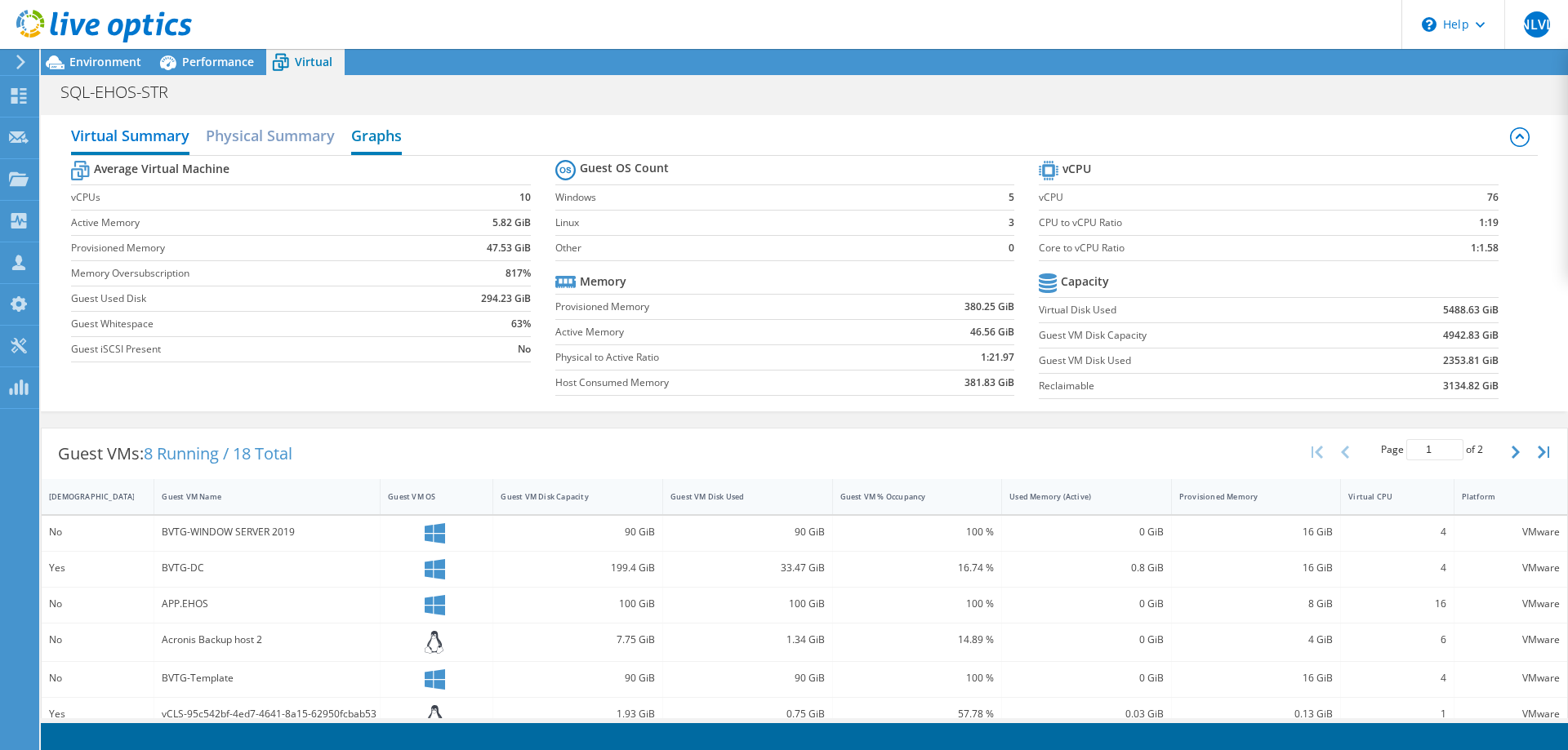
click at [380, 136] on h2 "Graphs" at bounding box center [377, 137] width 51 height 36
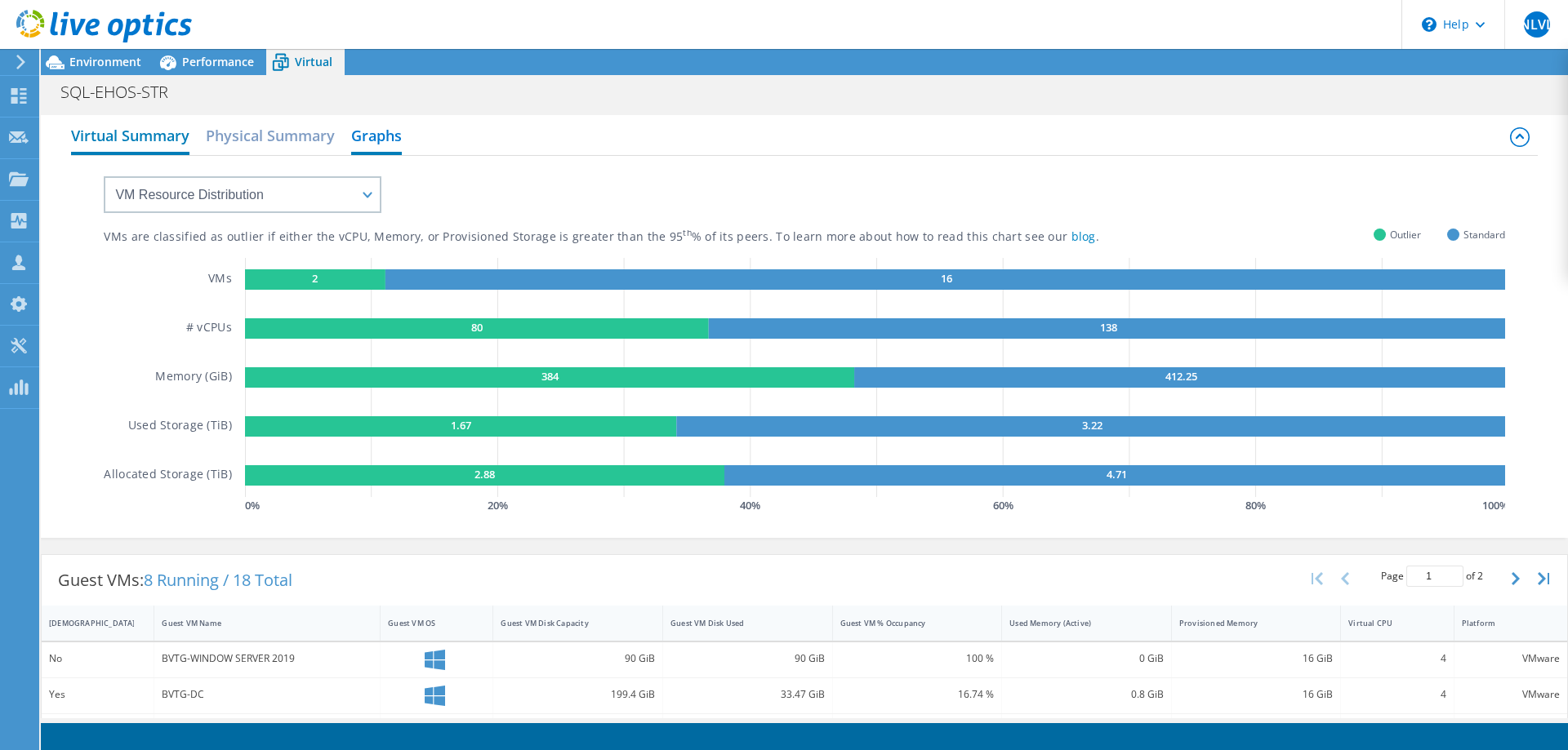
click at [122, 141] on h2 "Virtual Summary" at bounding box center [130, 137] width 118 height 36
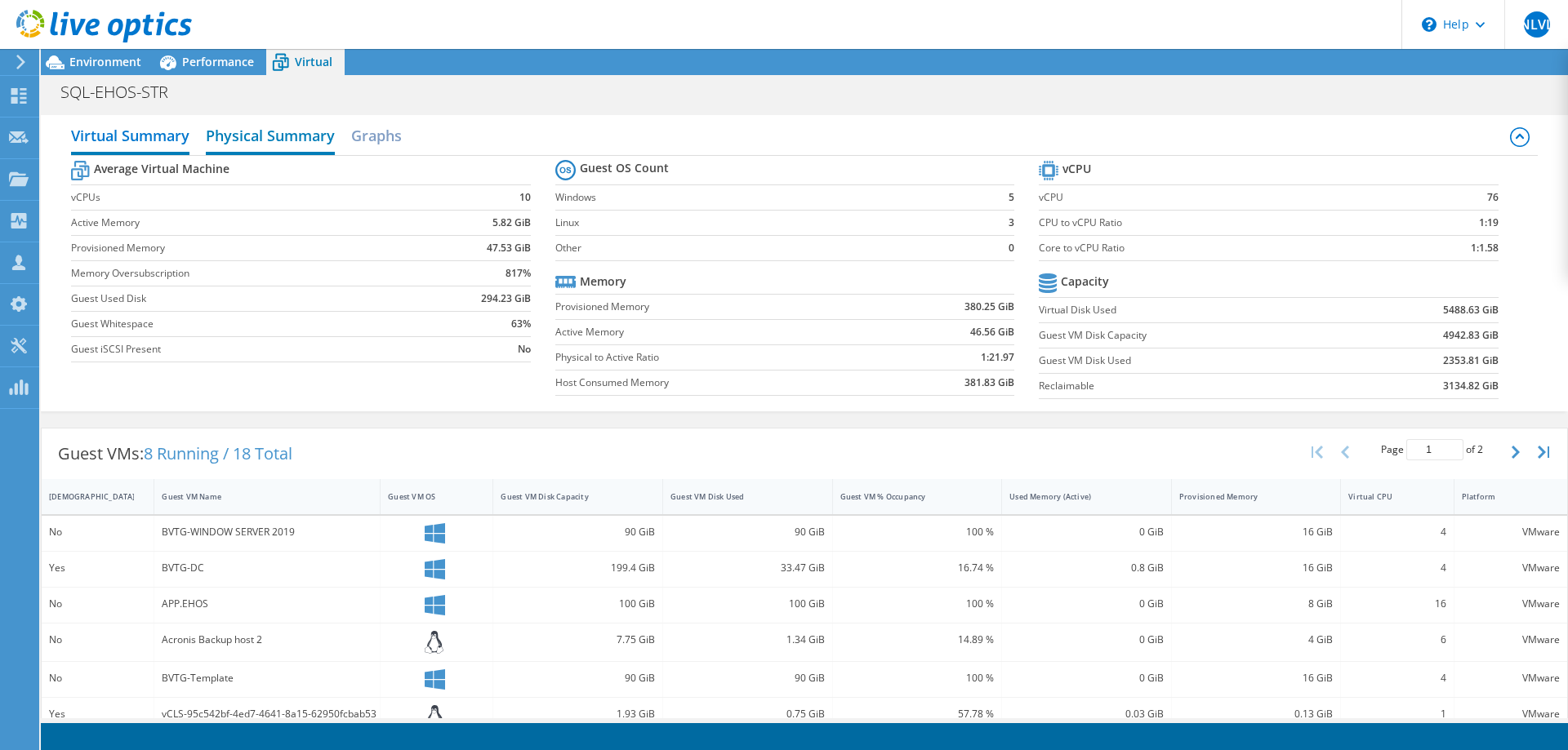
click at [297, 135] on h2 "Physical Summary" at bounding box center [269, 137] width 129 height 36
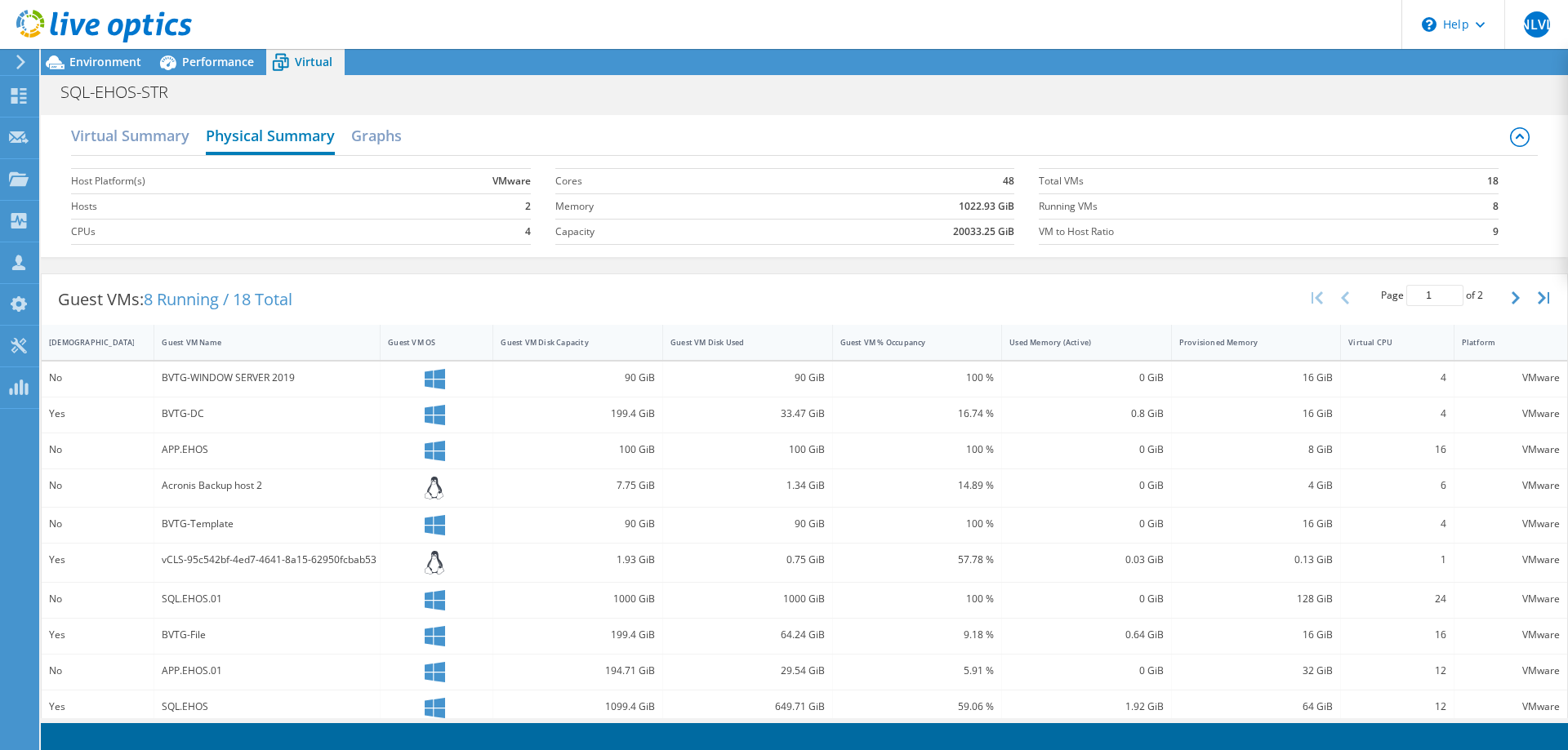
click at [278, 138] on h2 "Physical Summary" at bounding box center [269, 137] width 129 height 36
click at [393, 138] on h2 "Graphs" at bounding box center [377, 137] width 51 height 36
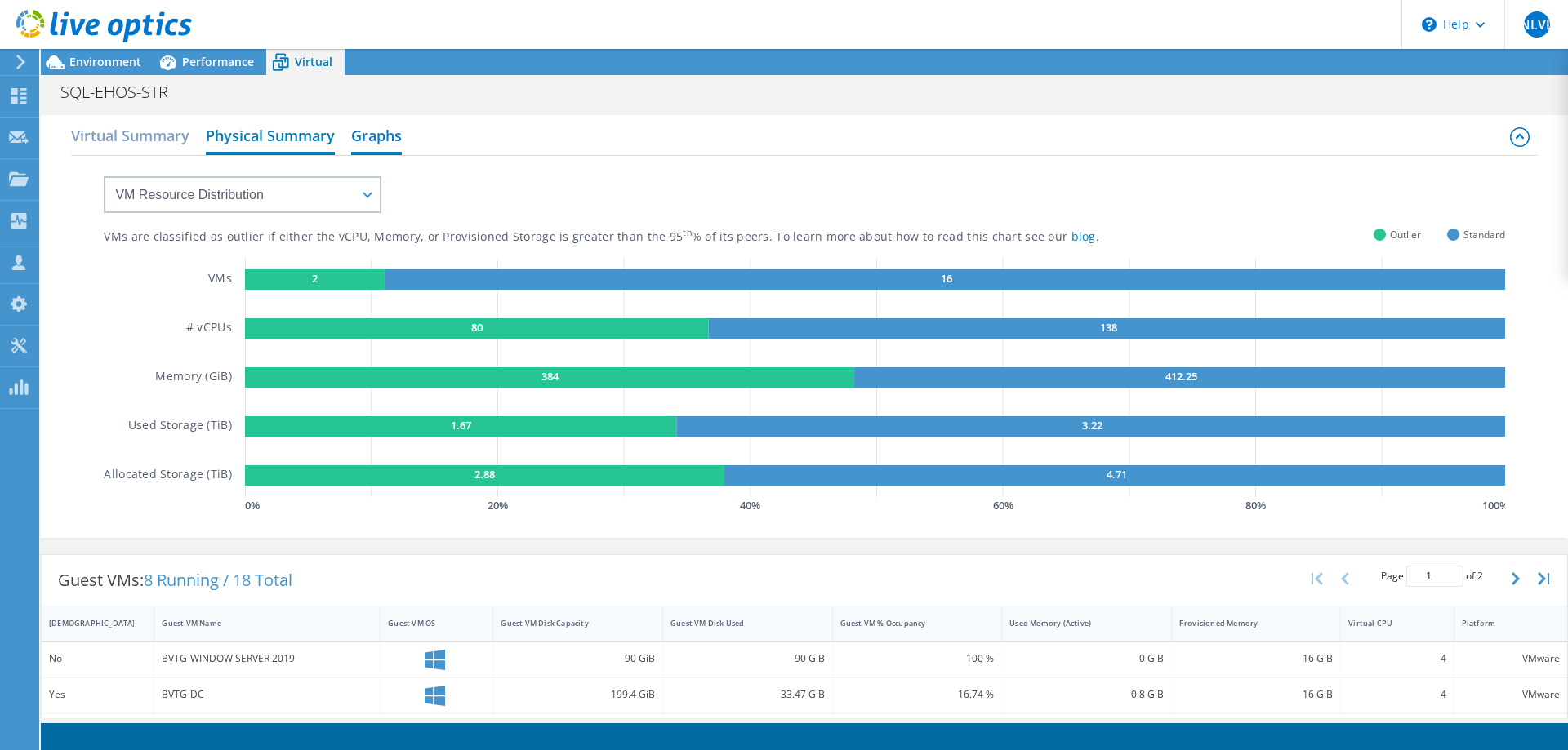
click at [267, 138] on h2 "Physical Summary" at bounding box center [269, 137] width 129 height 36
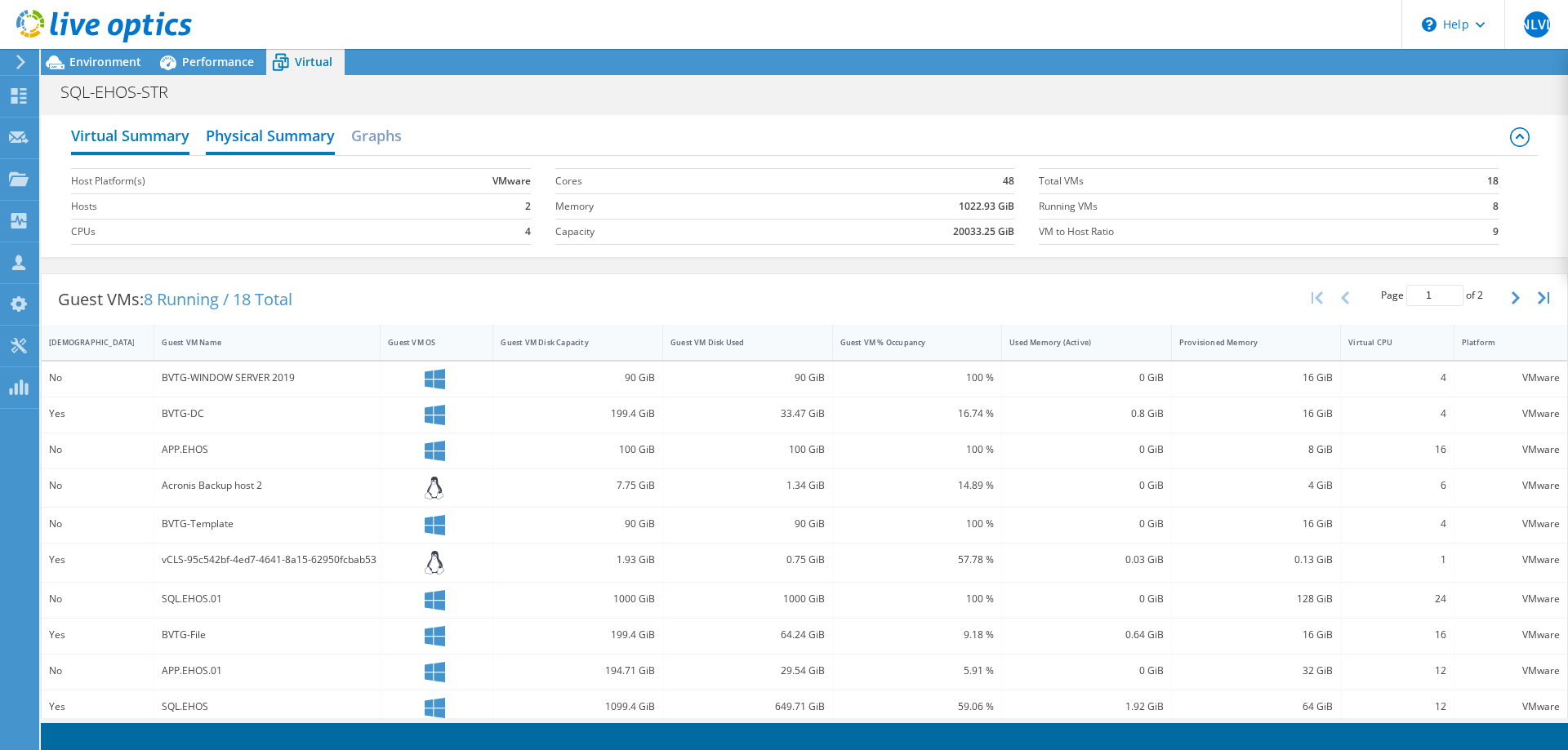
click at [123, 138] on h2 "Virtual Summary" at bounding box center [130, 137] width 118 height 36
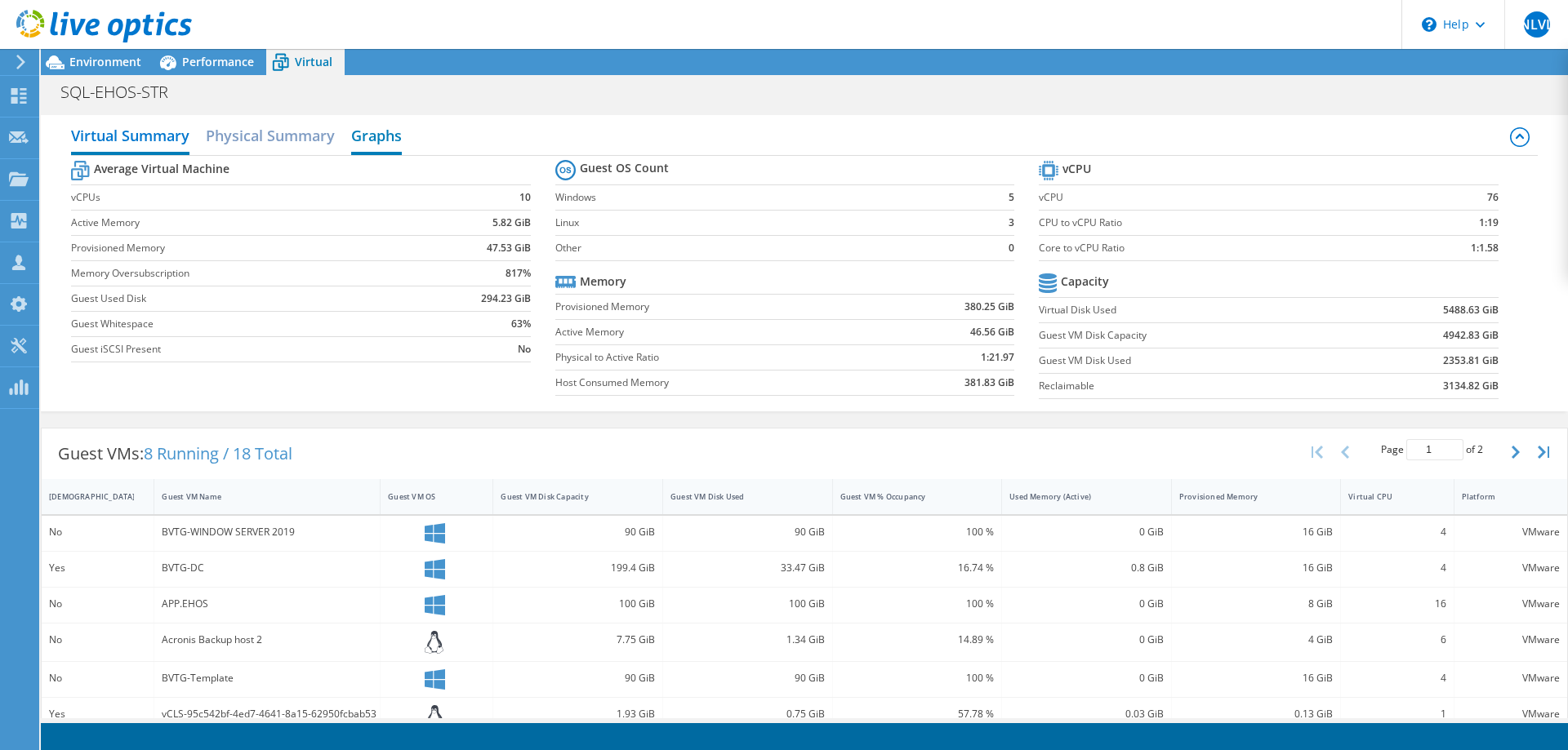
click at [392, 141] on h2 "Graphs" at bounding box center [377, 137] width 51 height 36
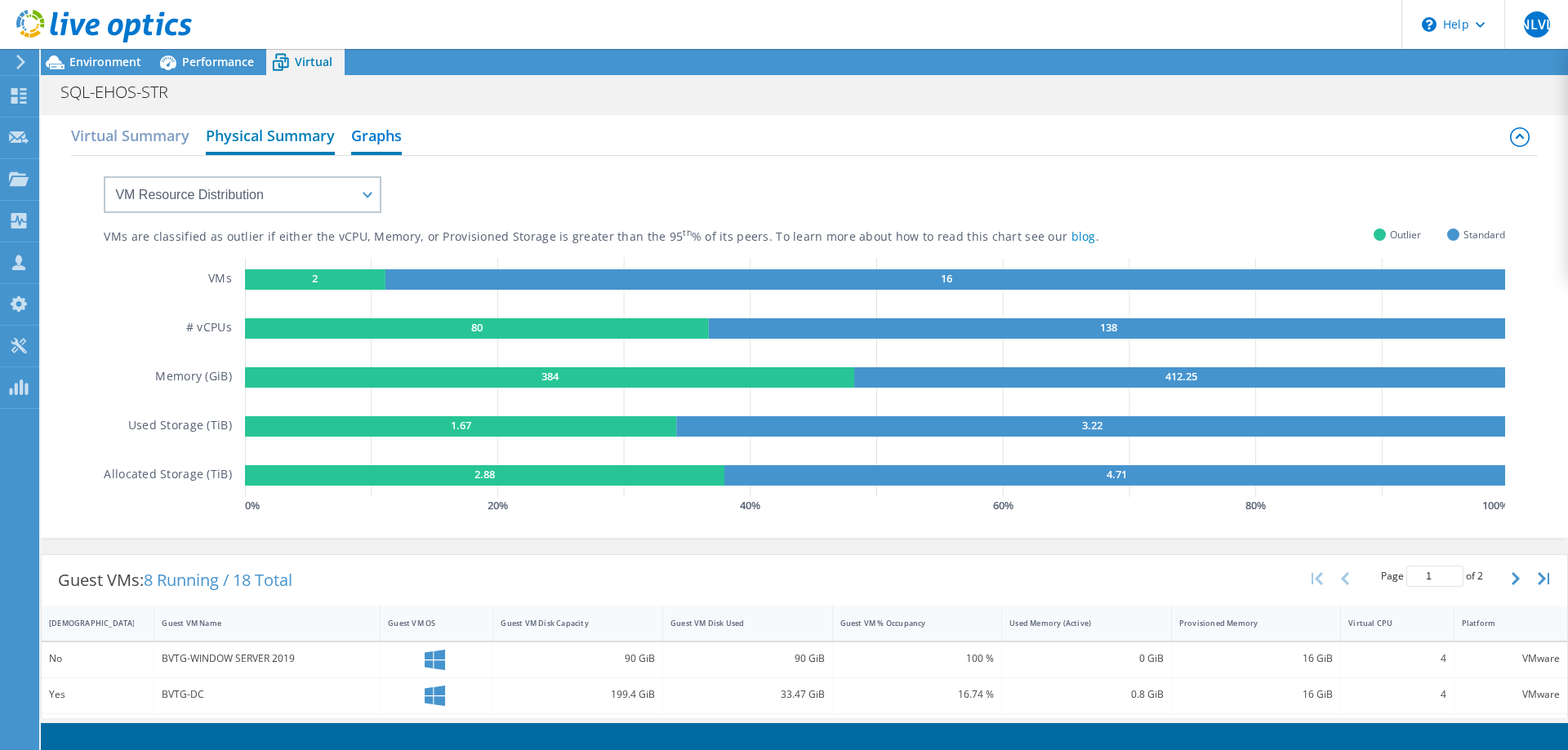
click at [241, 143] on h2 "Physical Summary" at bounding box center [269, 137] width 129 height 36
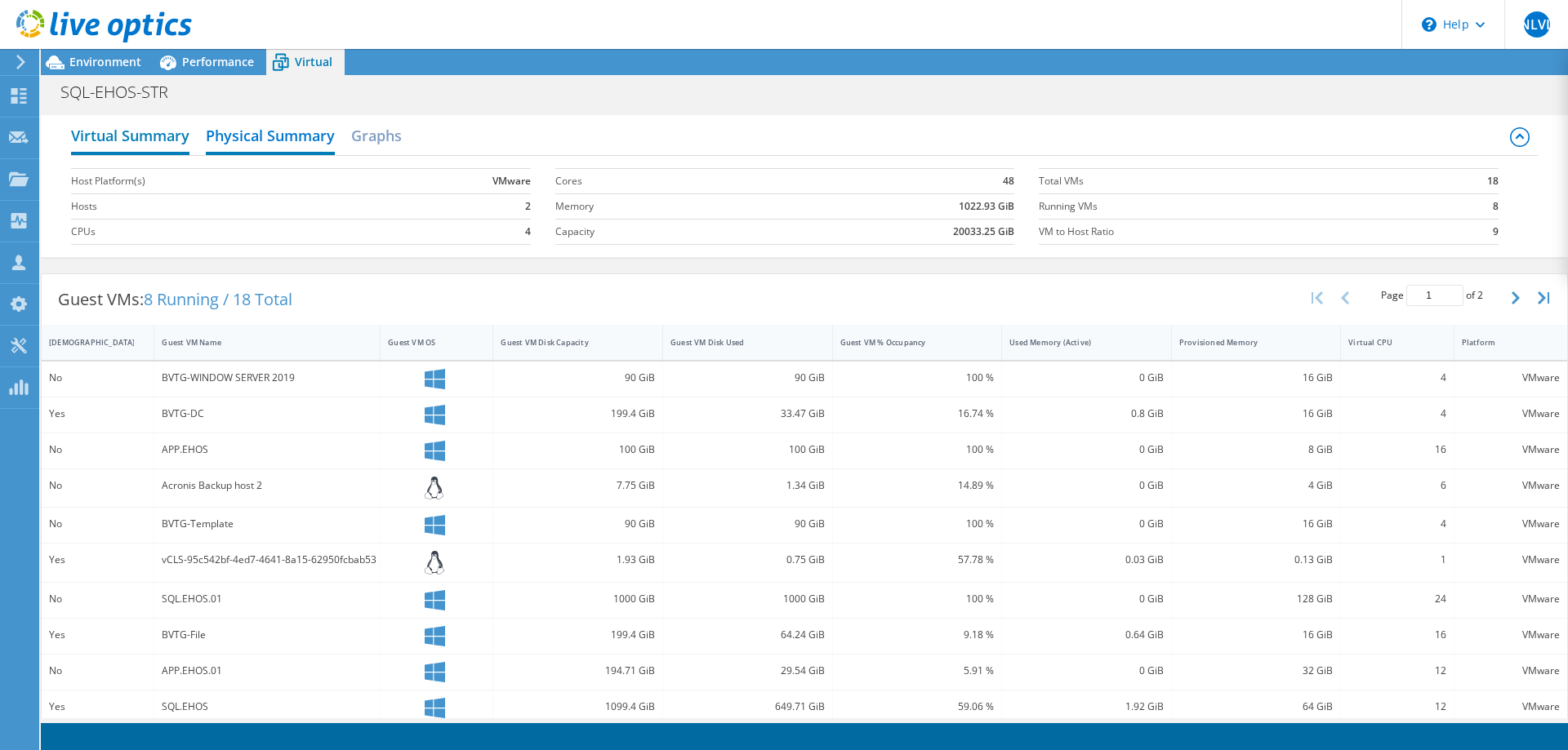
click at [130, 144] on h2 "Virtual Summary" at bounding box center [130, 137] width 118 height 36
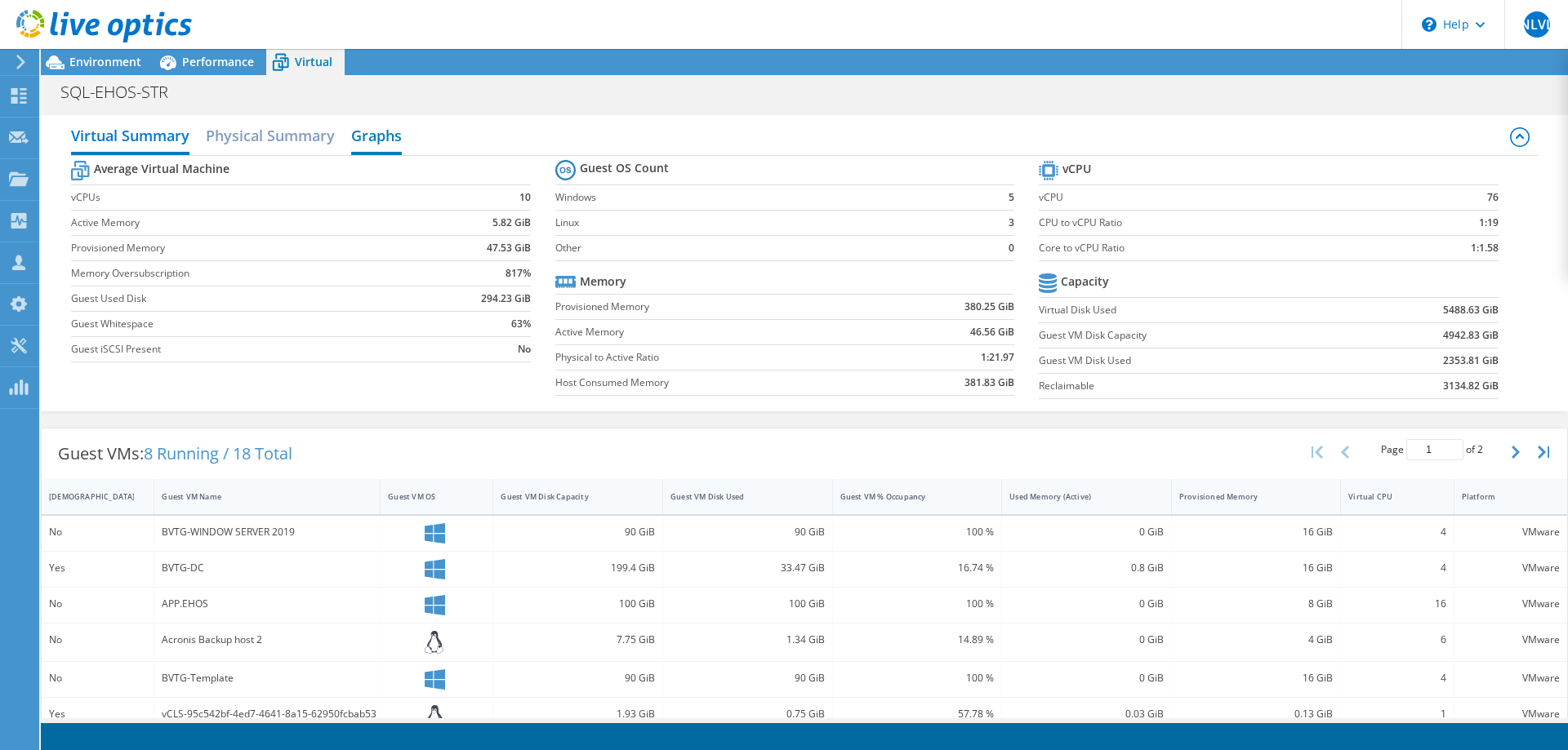
click at [391, 141] on h2 "Graphs" at bounding box center [377, 137] width 51 height 36
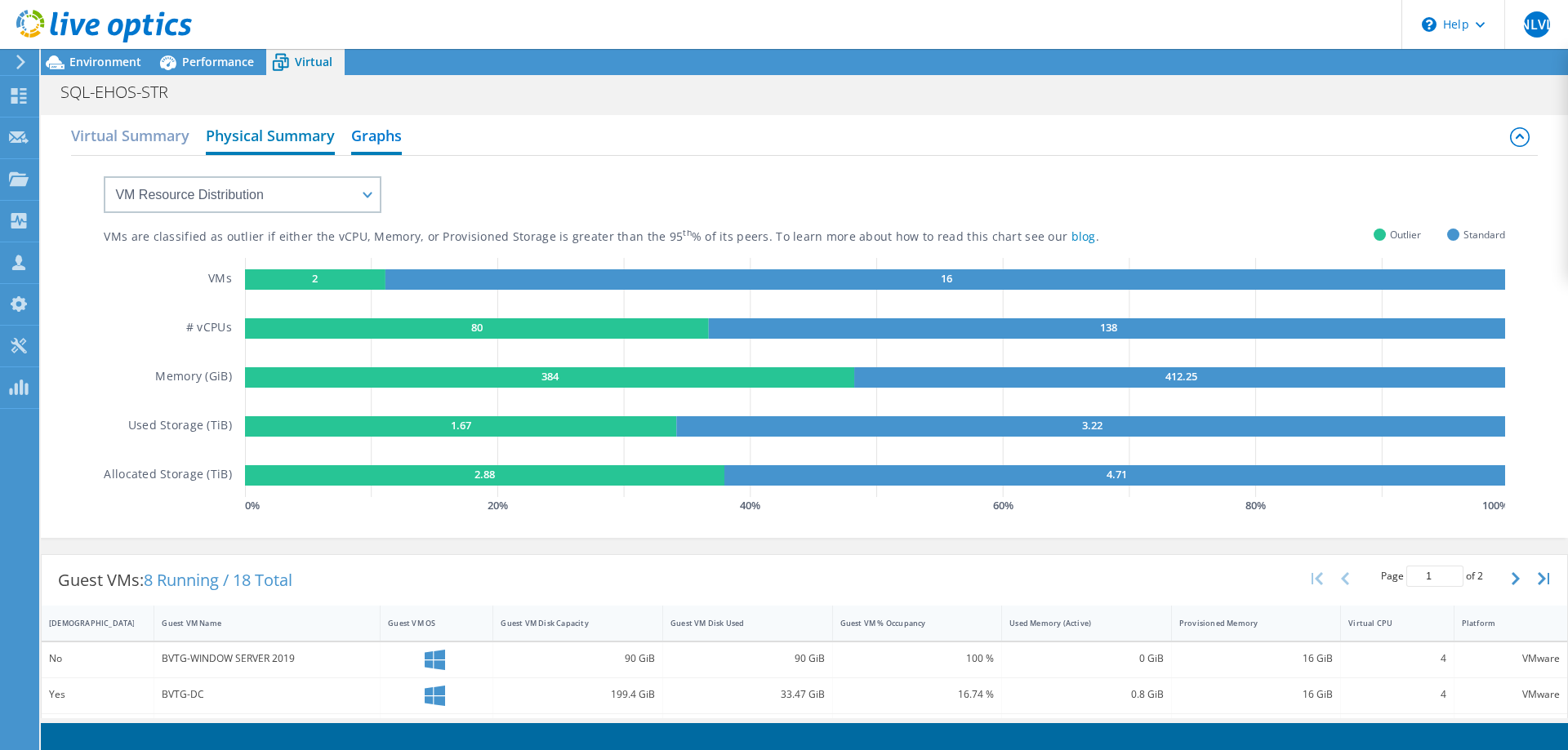
click at [263, 139] on h2 "Physical Summary" at bounding box center [269, 137] width 129 height 36
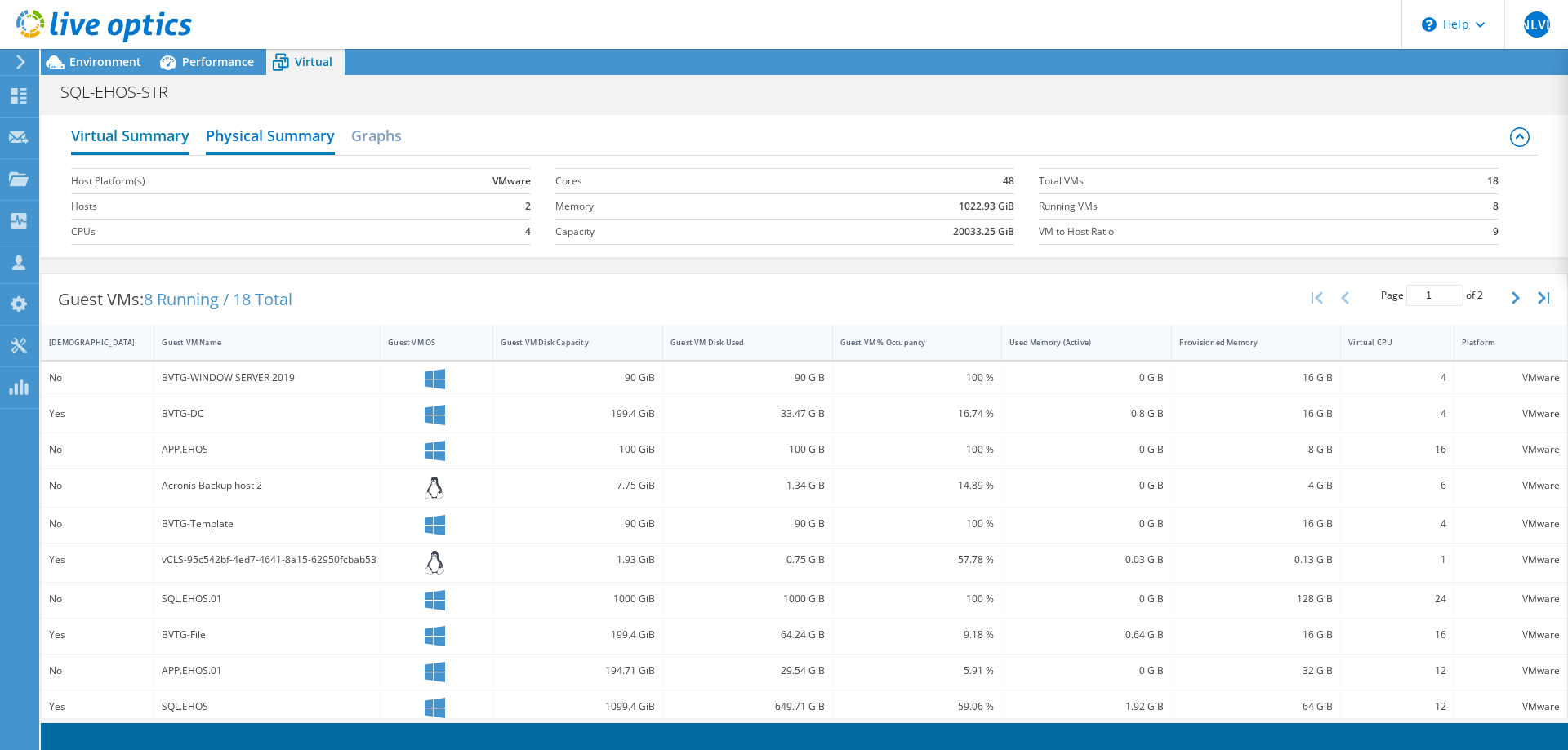
click at [122, 139] on h2 "Virtual Summary" at bounding box center [130, 137] width 118 height 36
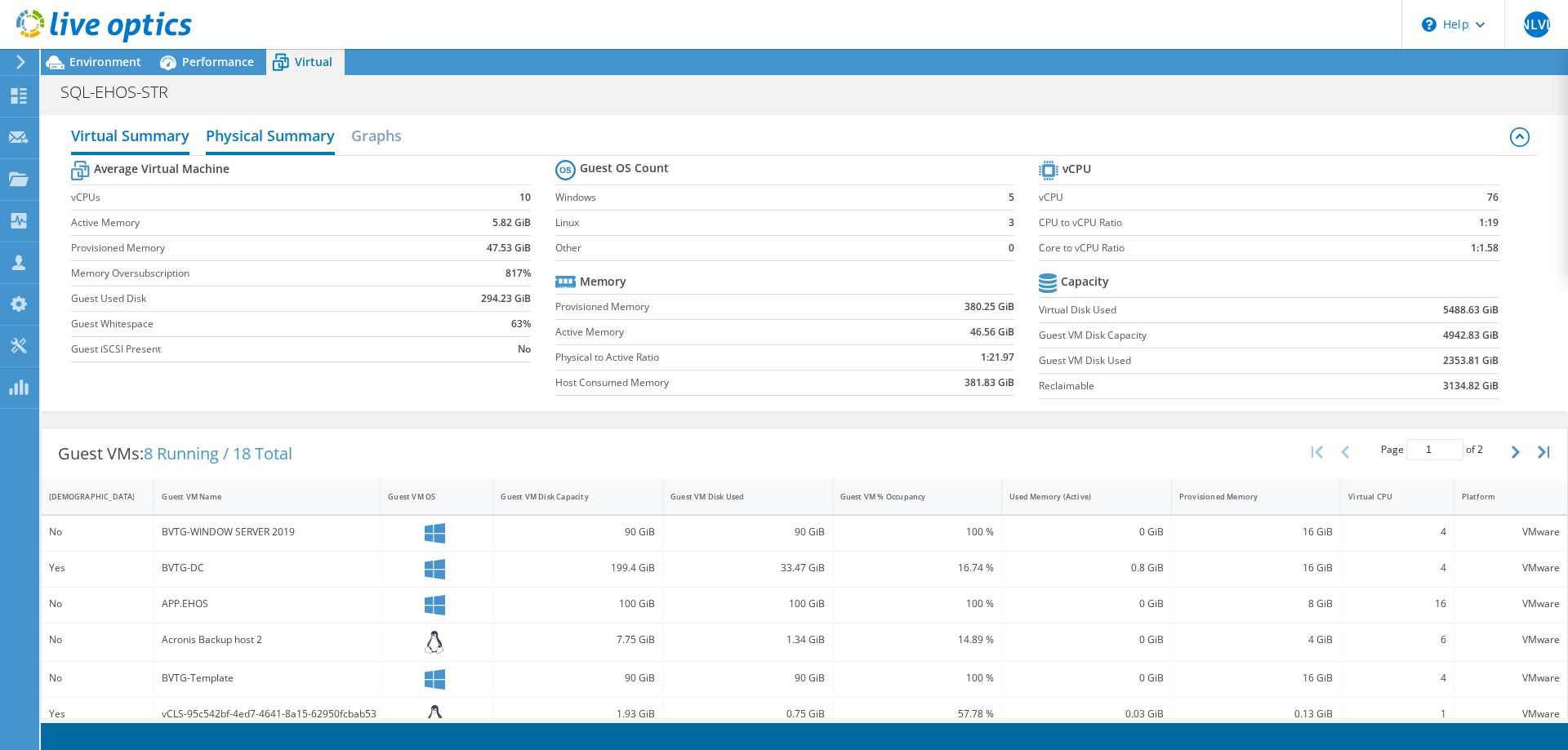
click at [317, 137] on h2 "Physical Summary" at bounding box center [269, 137] width 129 height 36
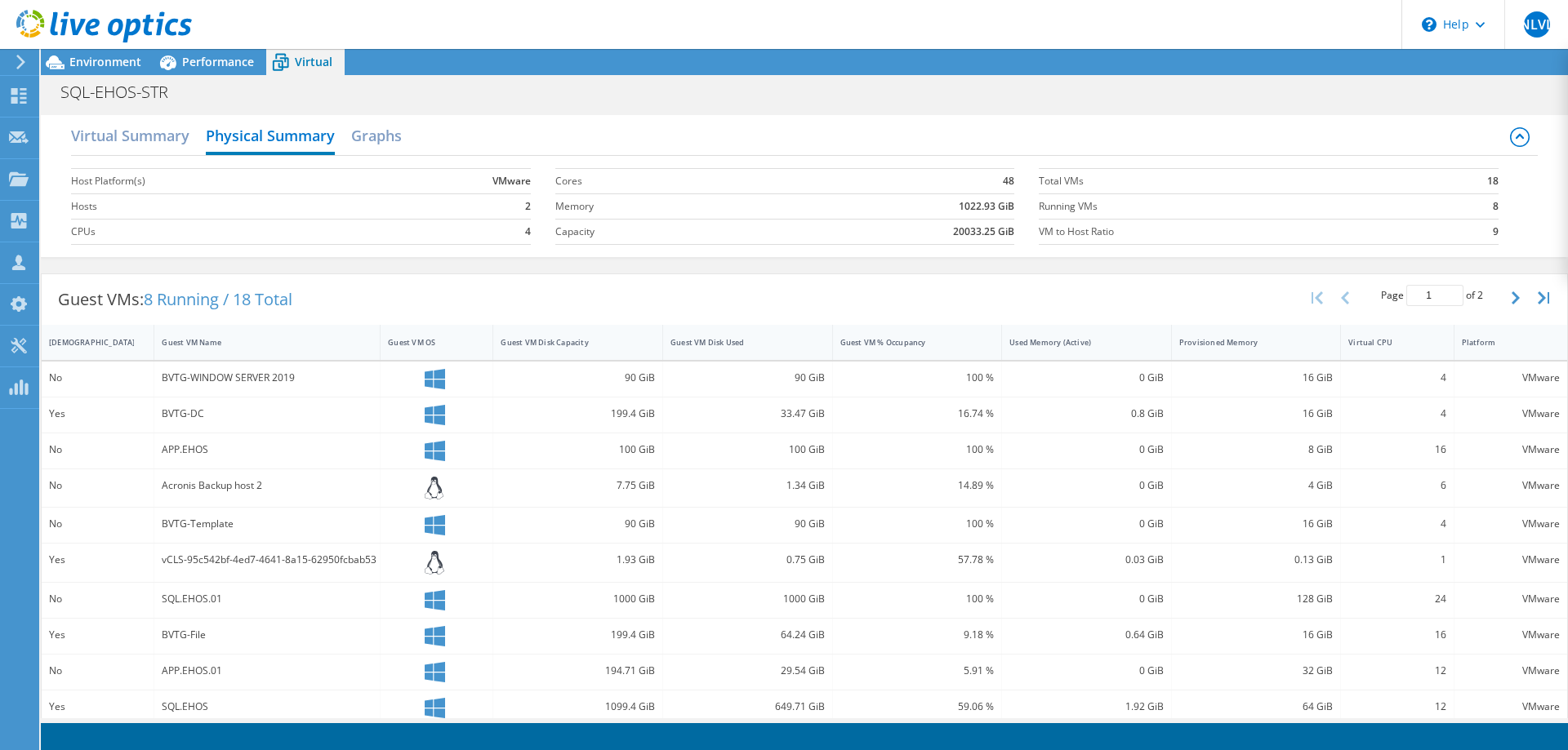
click at [405, 136] on div "Virtual Summary Physical Summary Graphs" at bounding box center [804, 138] width 1466 height 37
click at [282, 141] on h2 "Physical Summary" at bounding box center [269, 137] width 129 height 36
click at [157, 141] on h2 "Virtual Summary" at bounding box center [130, 137] width 118 height 36
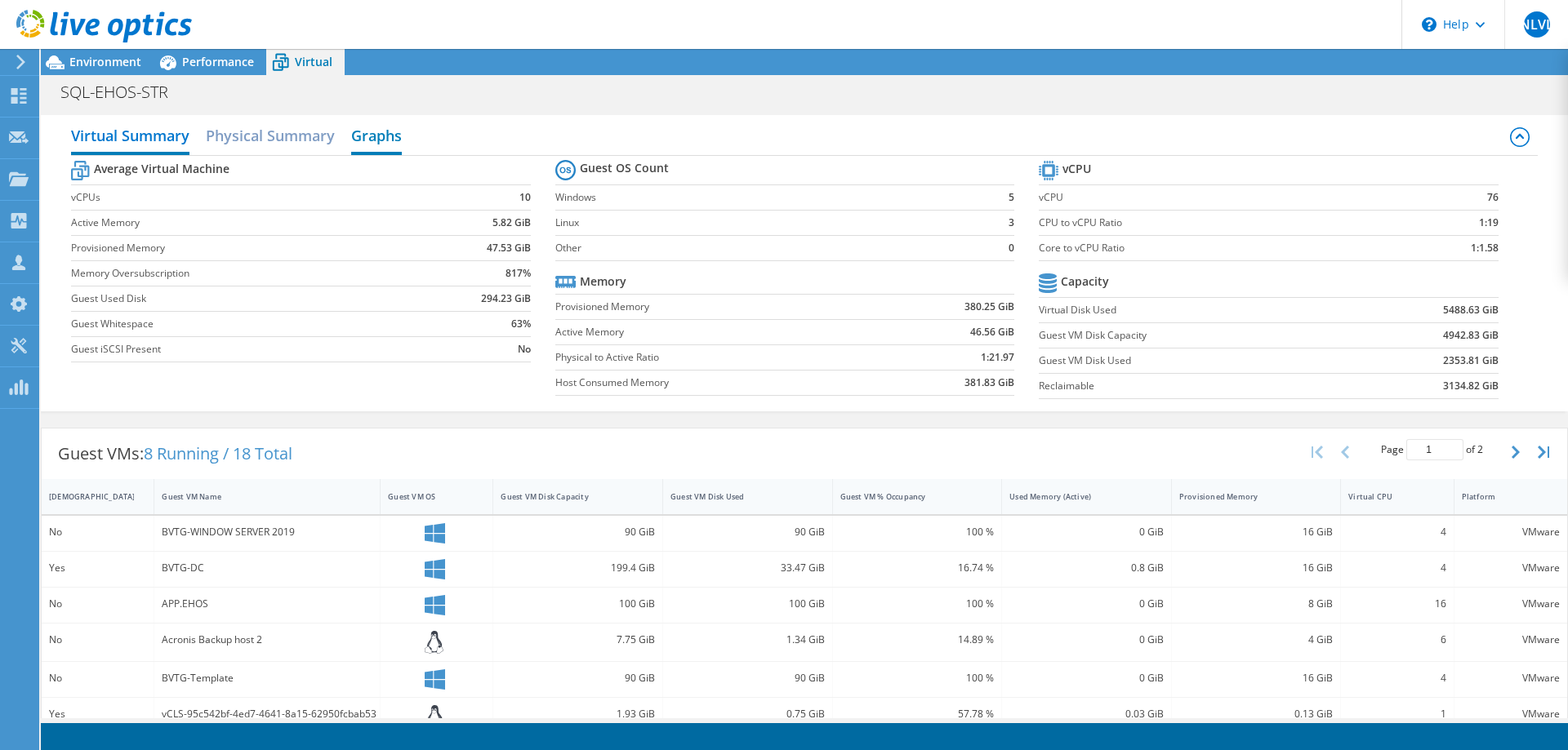
click at [369, 132] on h2 "Graphs" at bounding box center [377, 137] width 51 height 36
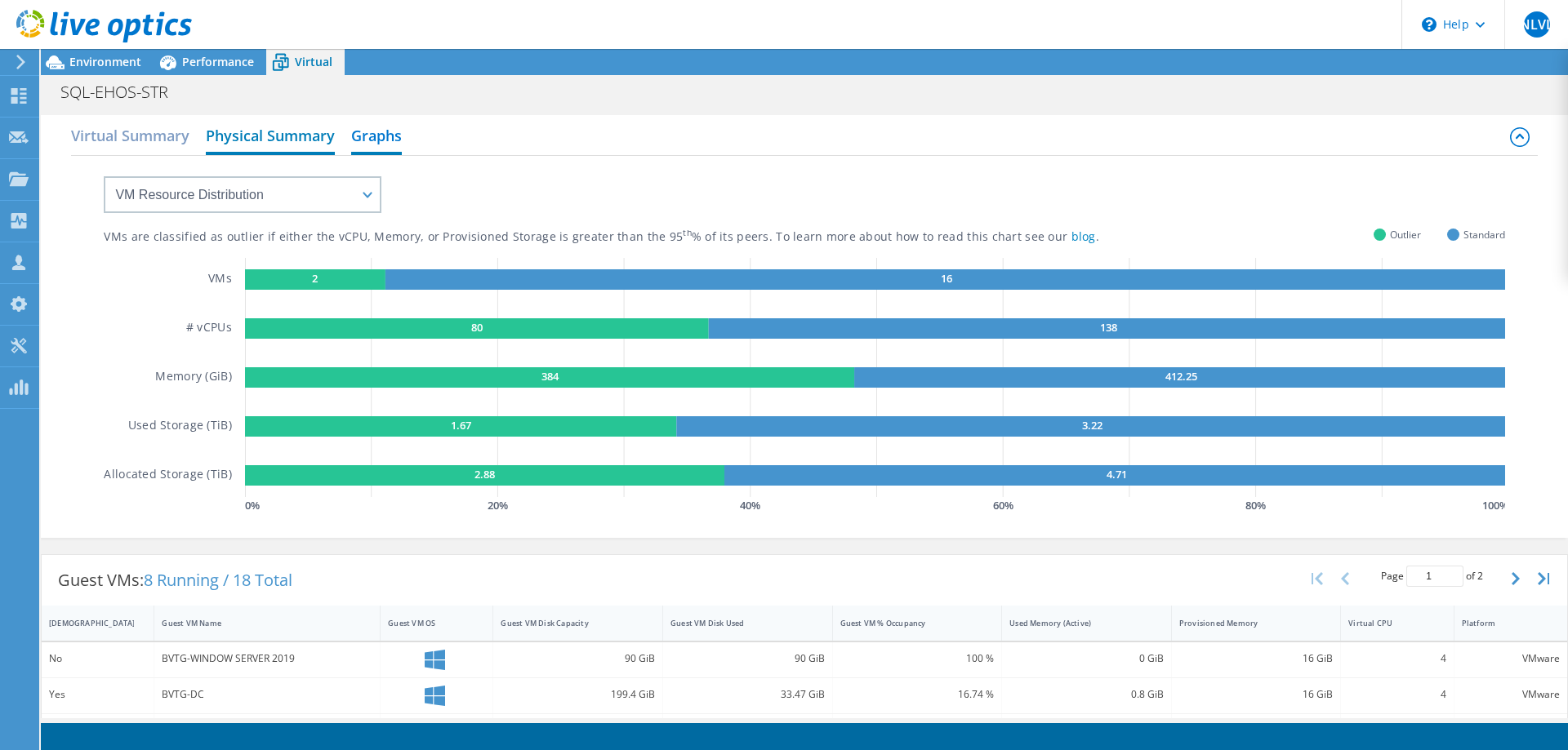
click at [247, 137] on h2 "Physical Summary" at bounding box center [269, 137] width 129 height 36
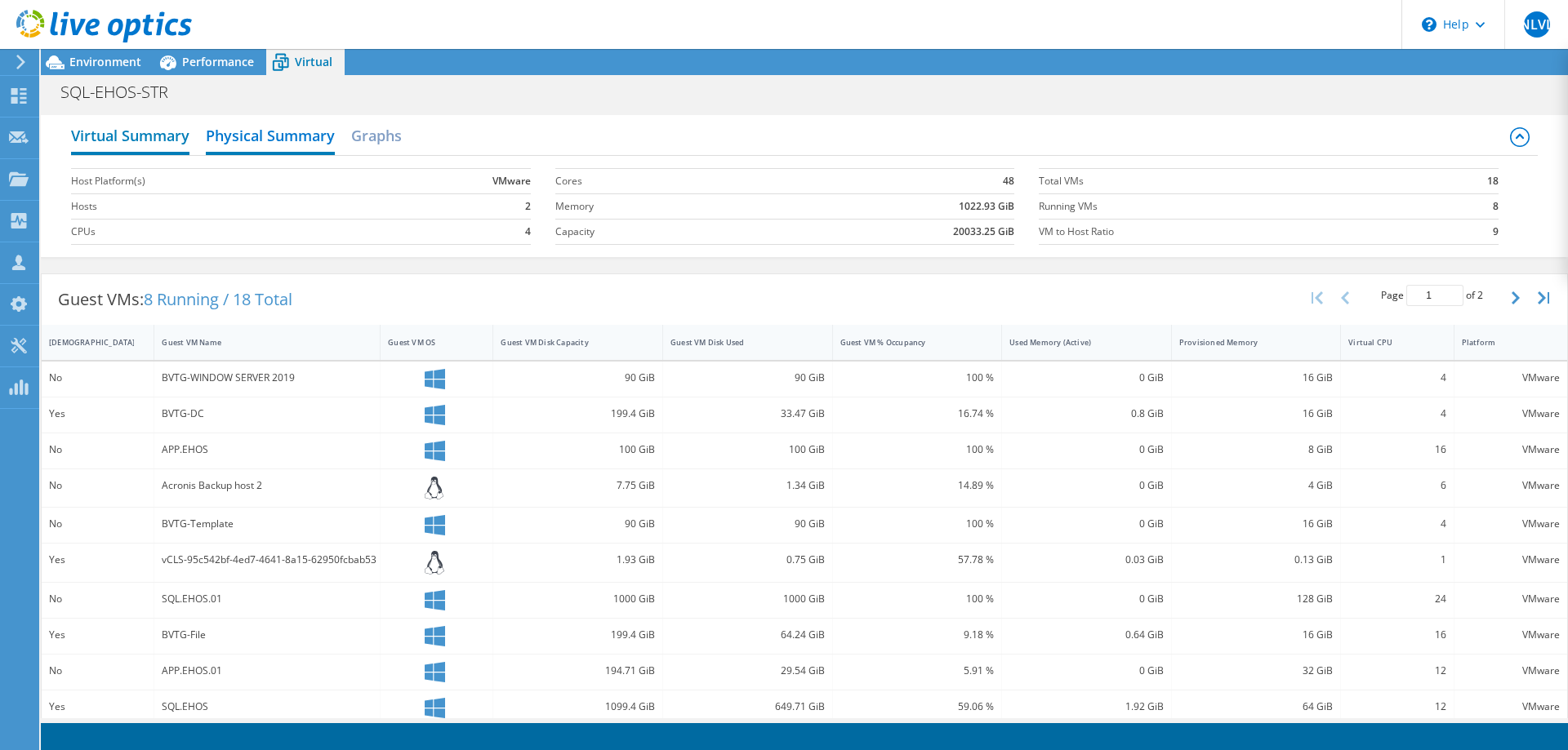
click at [143, 136] on h2 "Virtual Summary" at bounding box center [130, 137] width 118 height 36
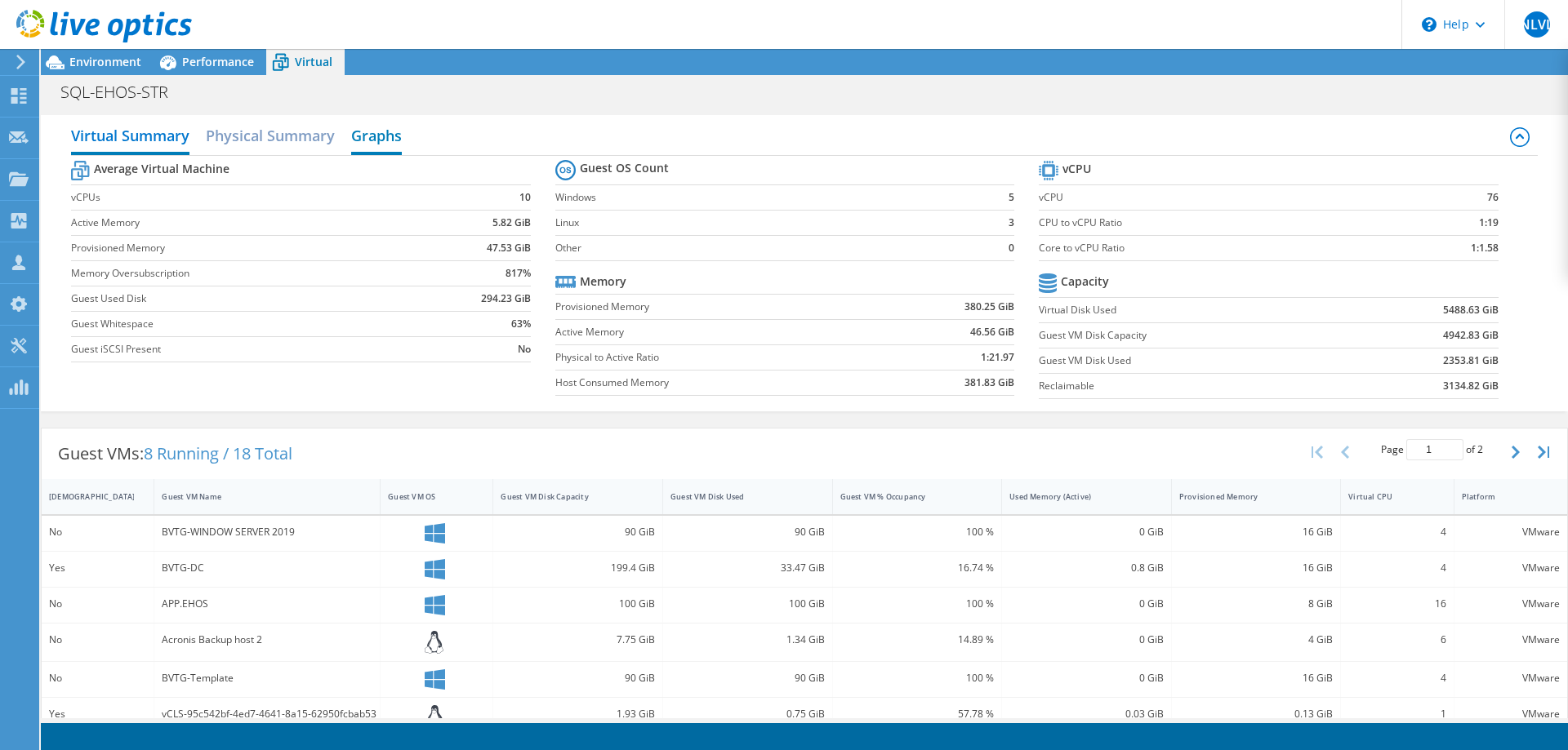
click at [389, 139] on h2 "Graphs" at bounding box center [377, 137] width 51 height 36
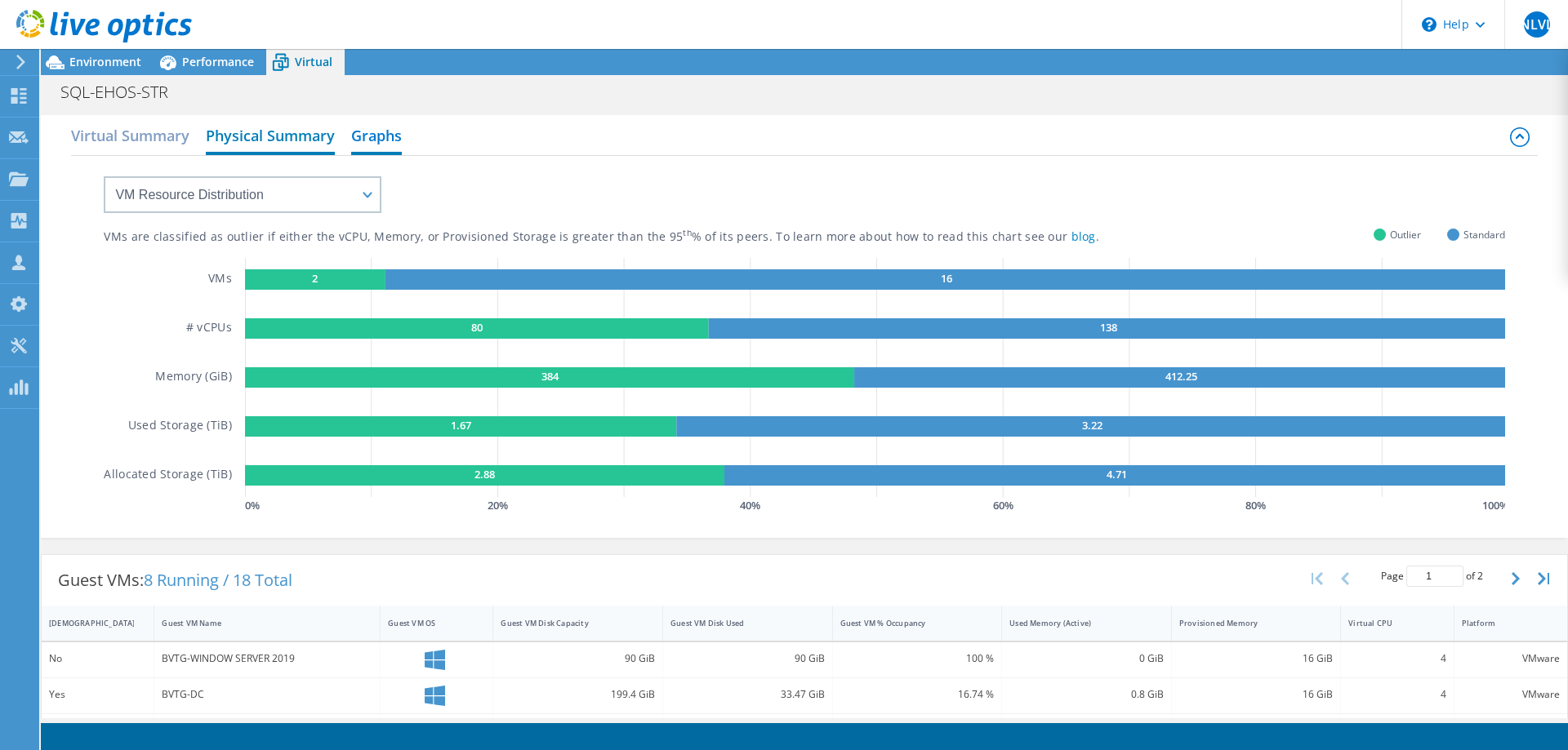
click at [283, 145] on h2 "Physical Summary" at bounding box center [269, 137] width 129 height 36
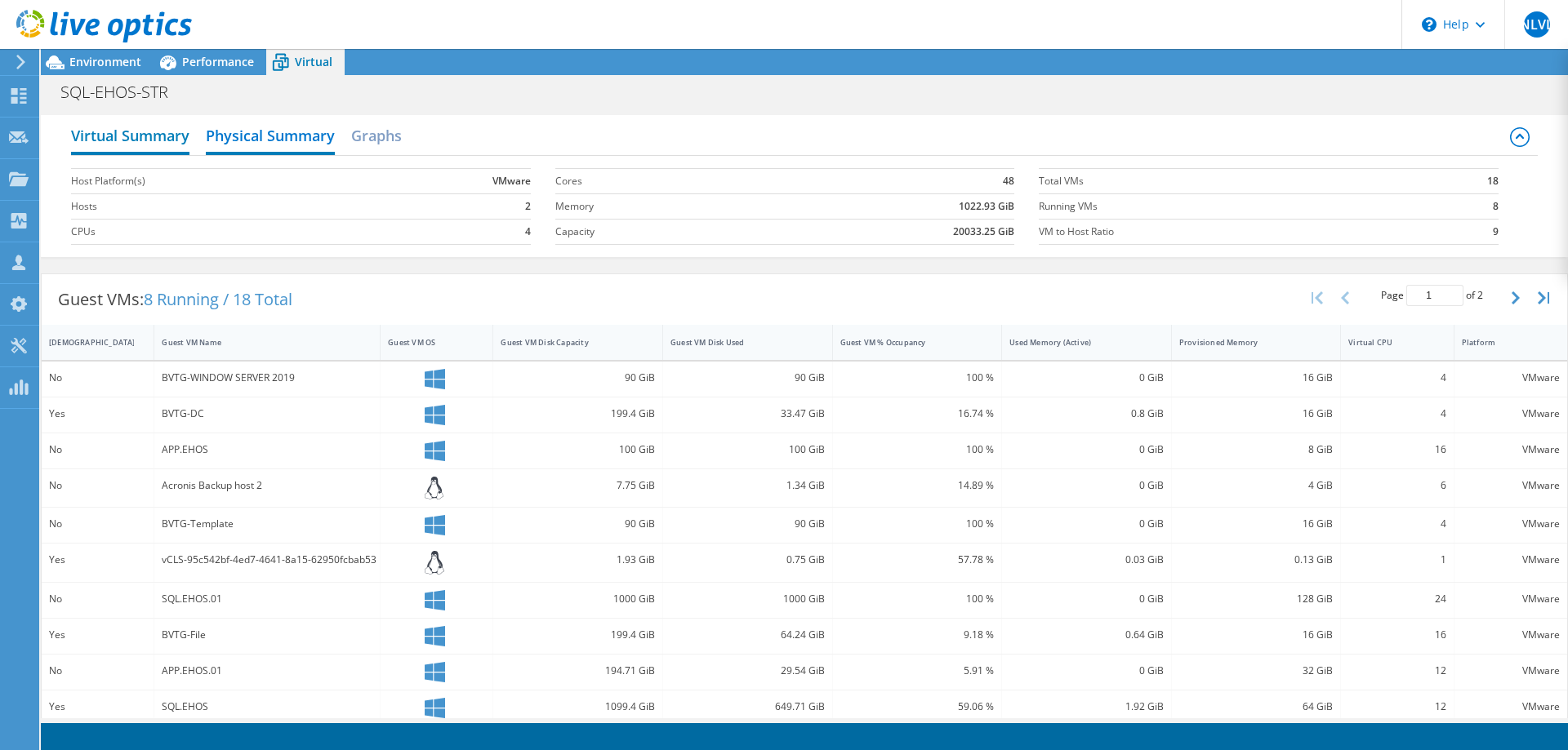
click at [155, 145] on h2 "Virtual Summary" at bounding box center [130, 137] width 118 height 36
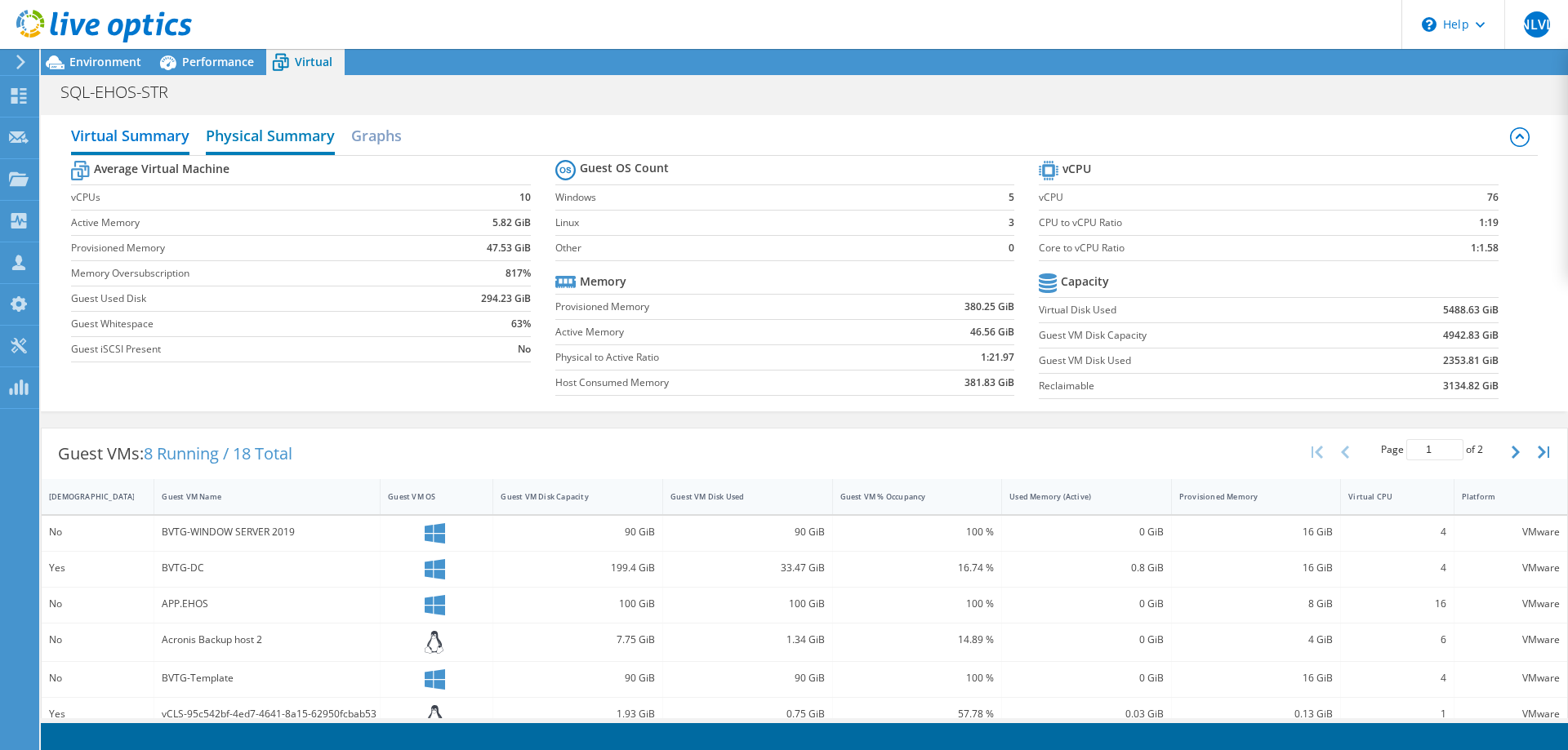
click at [313, 139] on h2 "Physical Summary" at bounding box center [269, 137] width 129 height 36
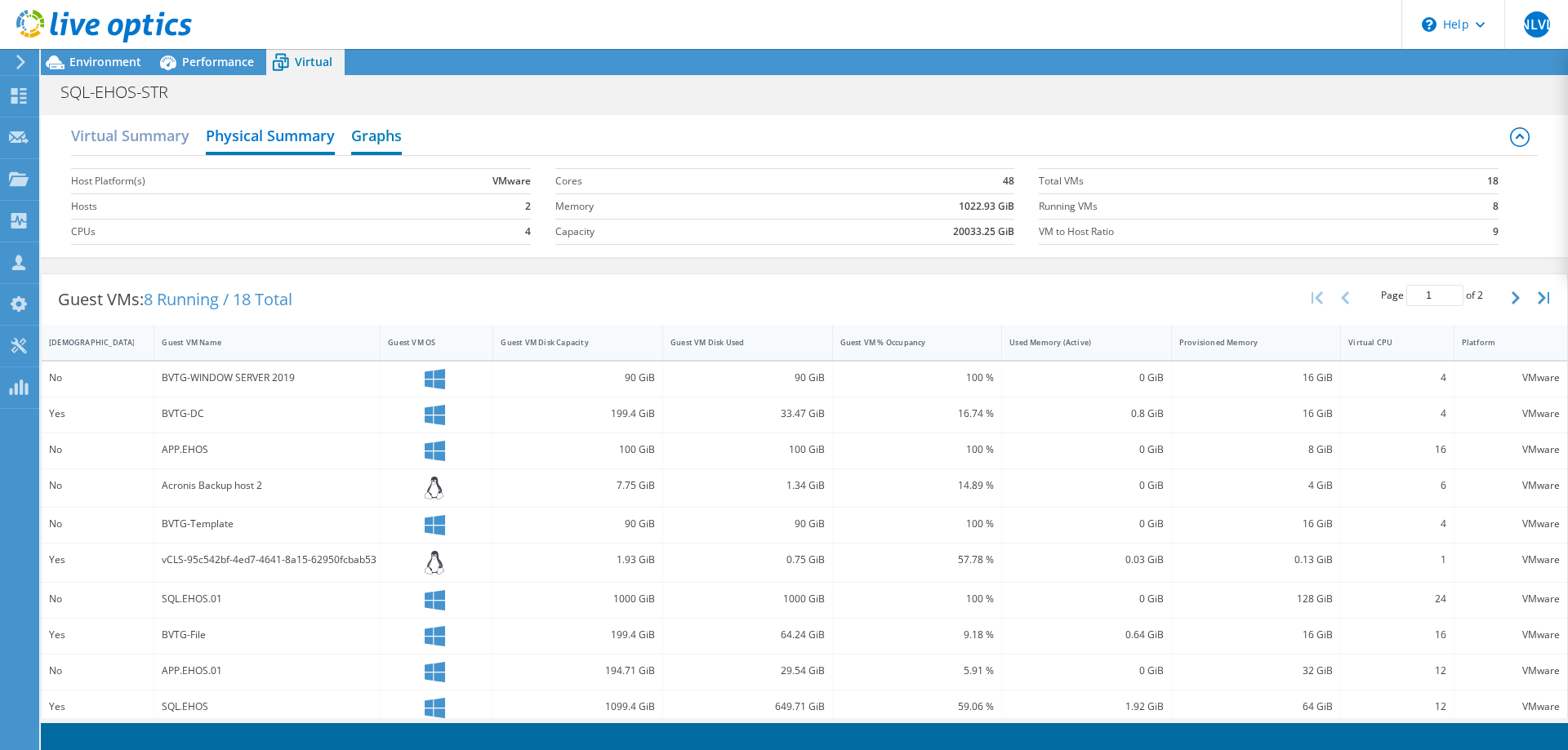
click at [389, 139] on h2 "Graphs" at bounding box center [377, 137] width 51 height 36
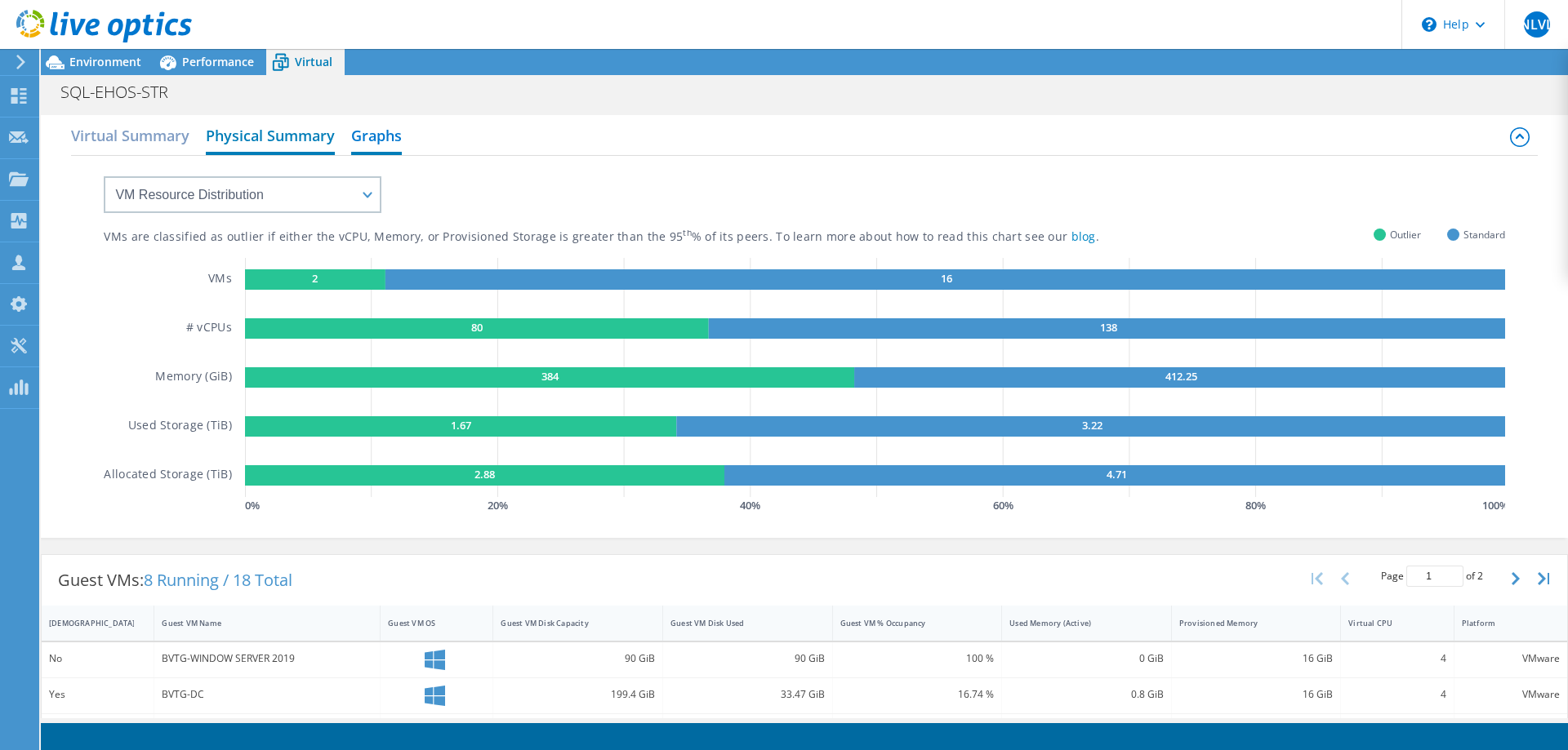
click at [275, 143] on h2 "Physical Summary" at bounding box center [269, 137] width 129 height 36
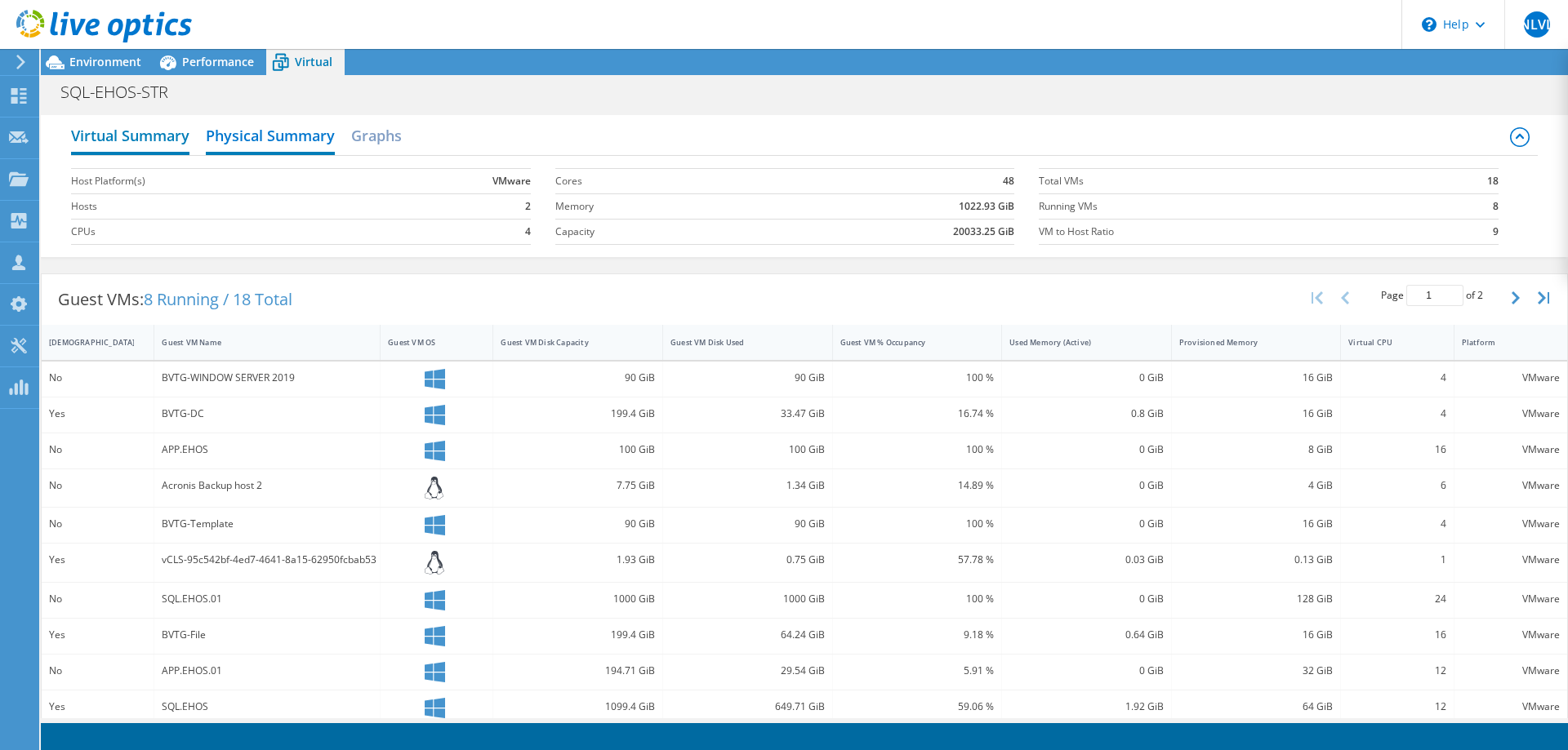
click at [132, 140] on h2 "Virtual Summary" at bounding box center [130, 137] width 118 height 36
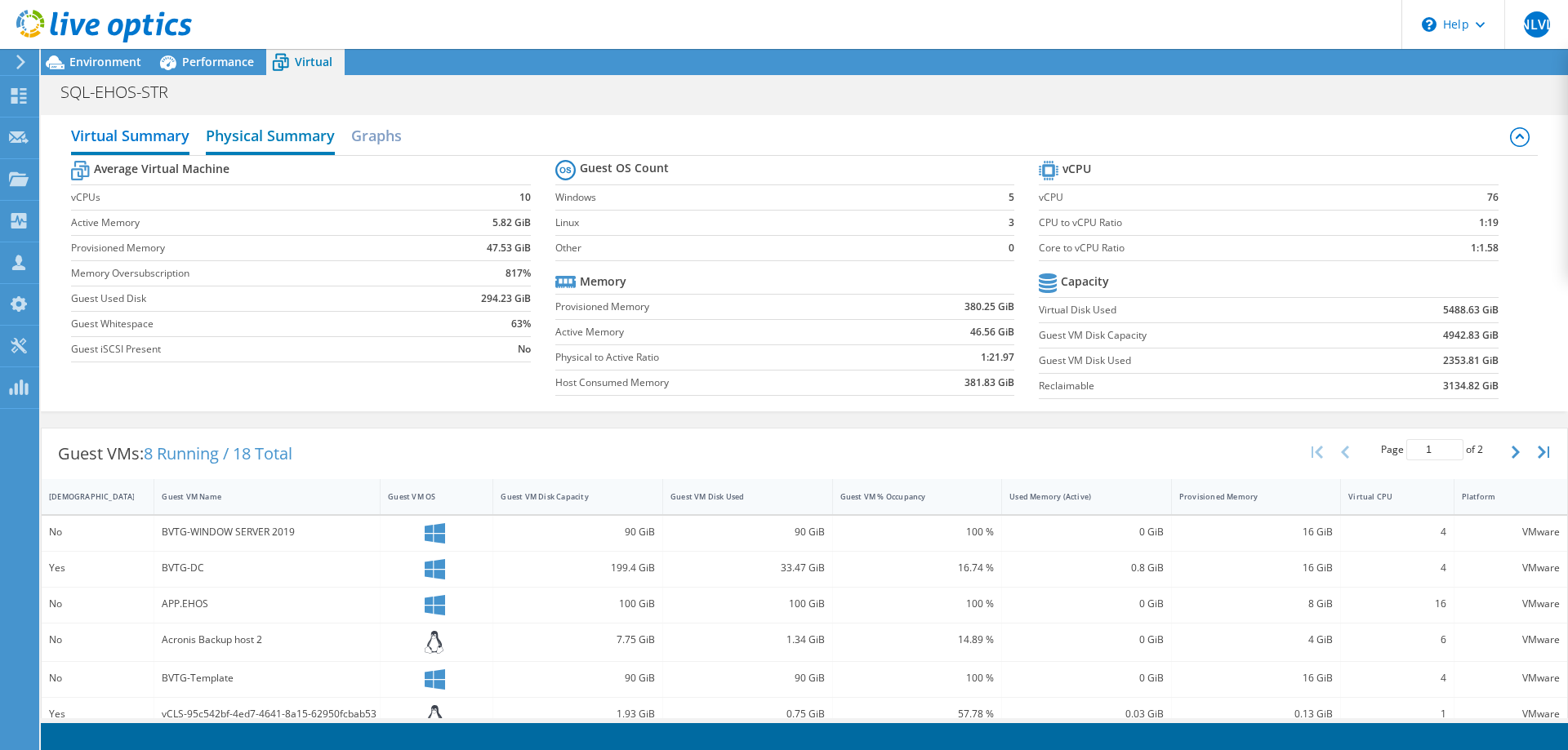
click at [284, 141] on h2 "Physical Summary" at bounding box center [269, 137] width 129 height 36
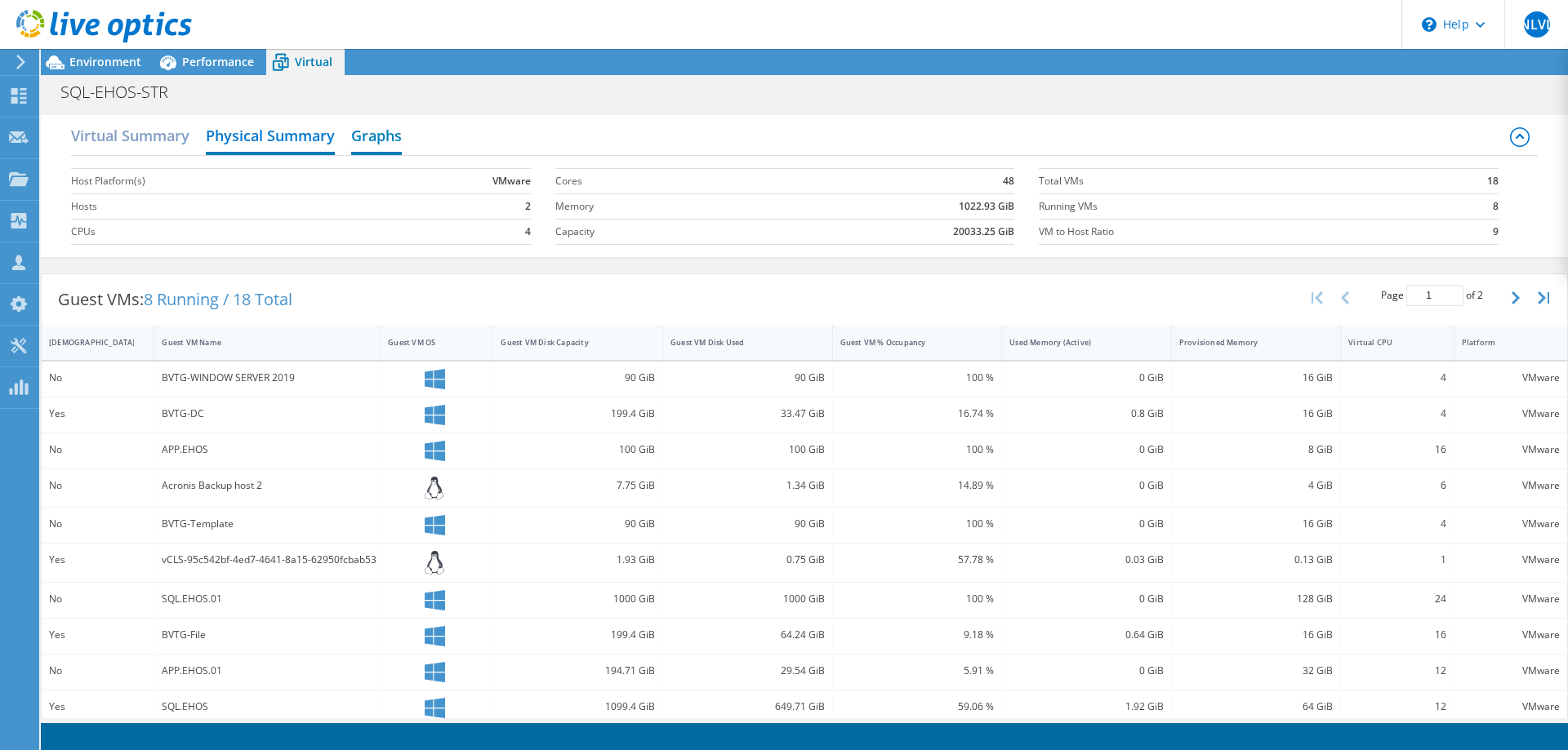
click at [373, 136] on h2 "Graphs" at bounding box center [377, 137] width 51 height 36
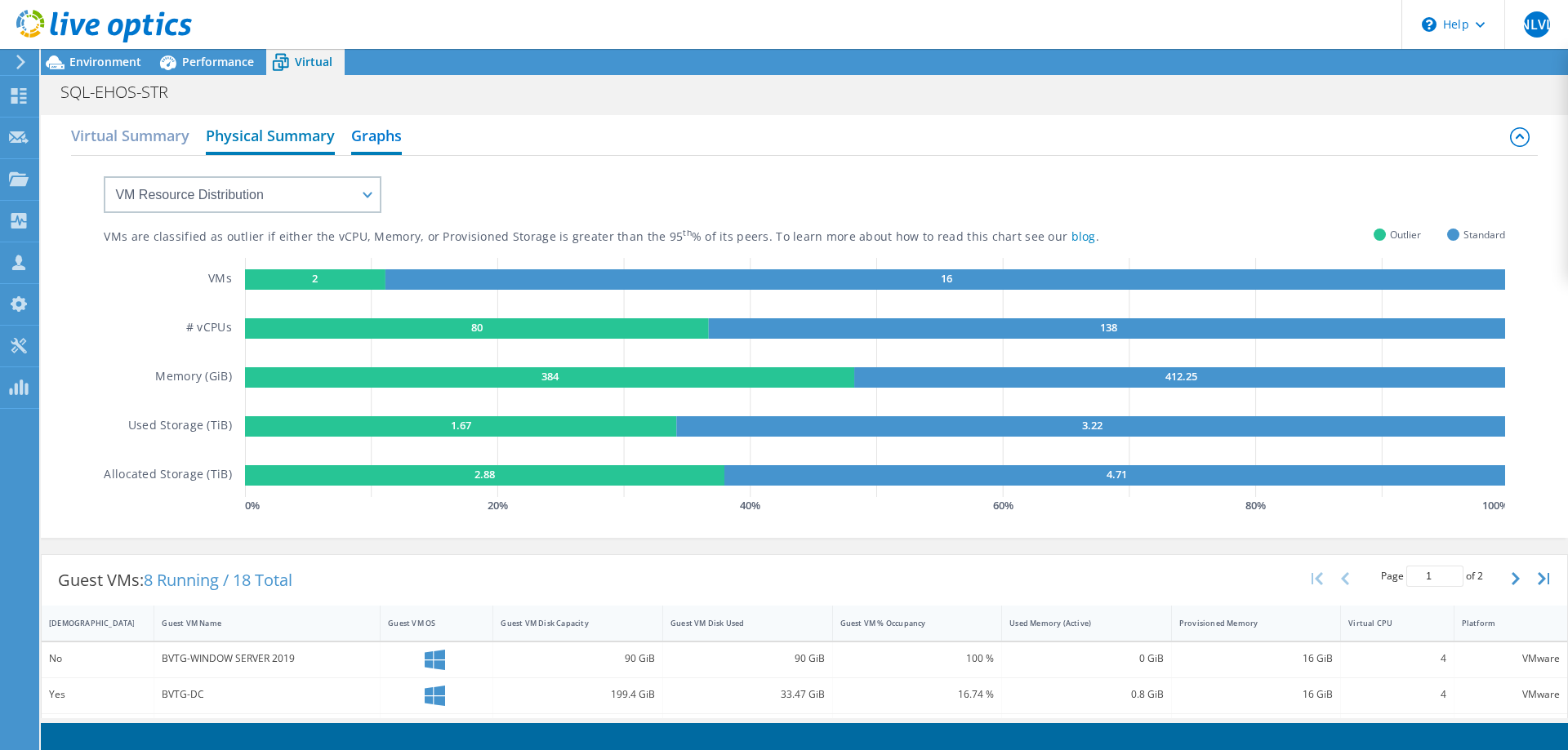
click at [262, 136] on h2 "Physical Summary" at bounding box center [269, 137] width 129 height 36
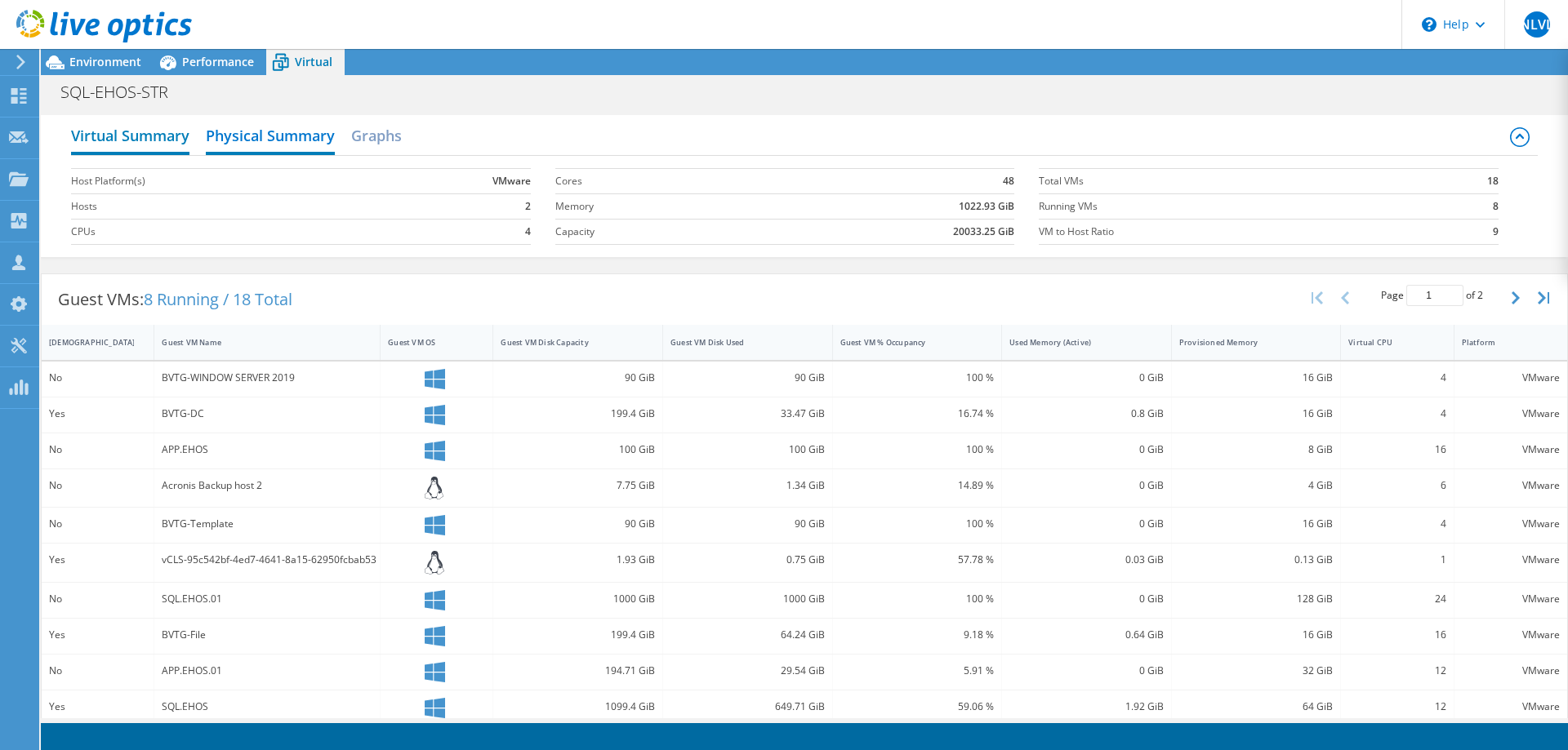
click at [162, 136] on h2 "Virtual Summary" at bounding box center [130, 137] width 118 height 36
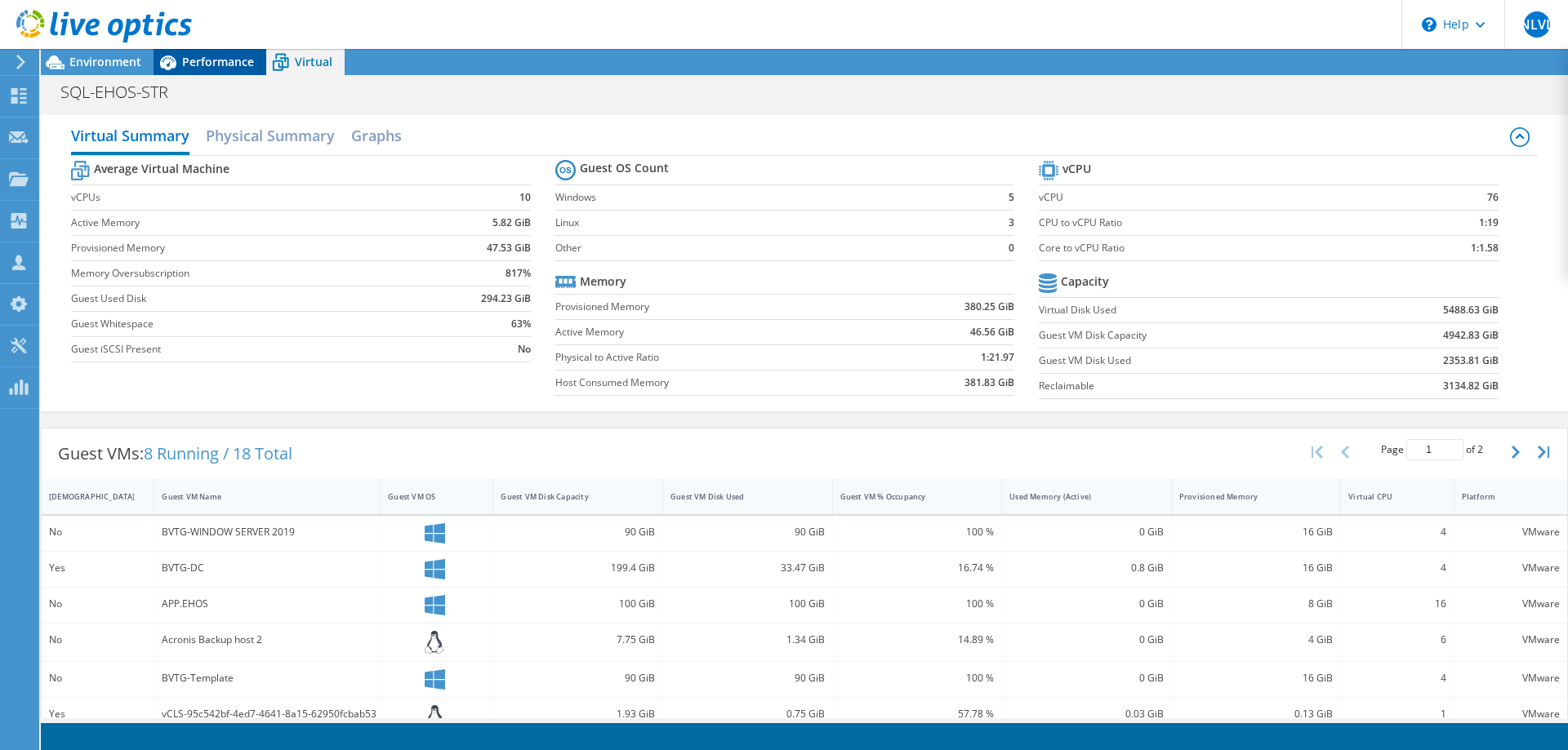
click at [227, 61] on span "Performance" at bounding box center [218, 61] width 72 height 16
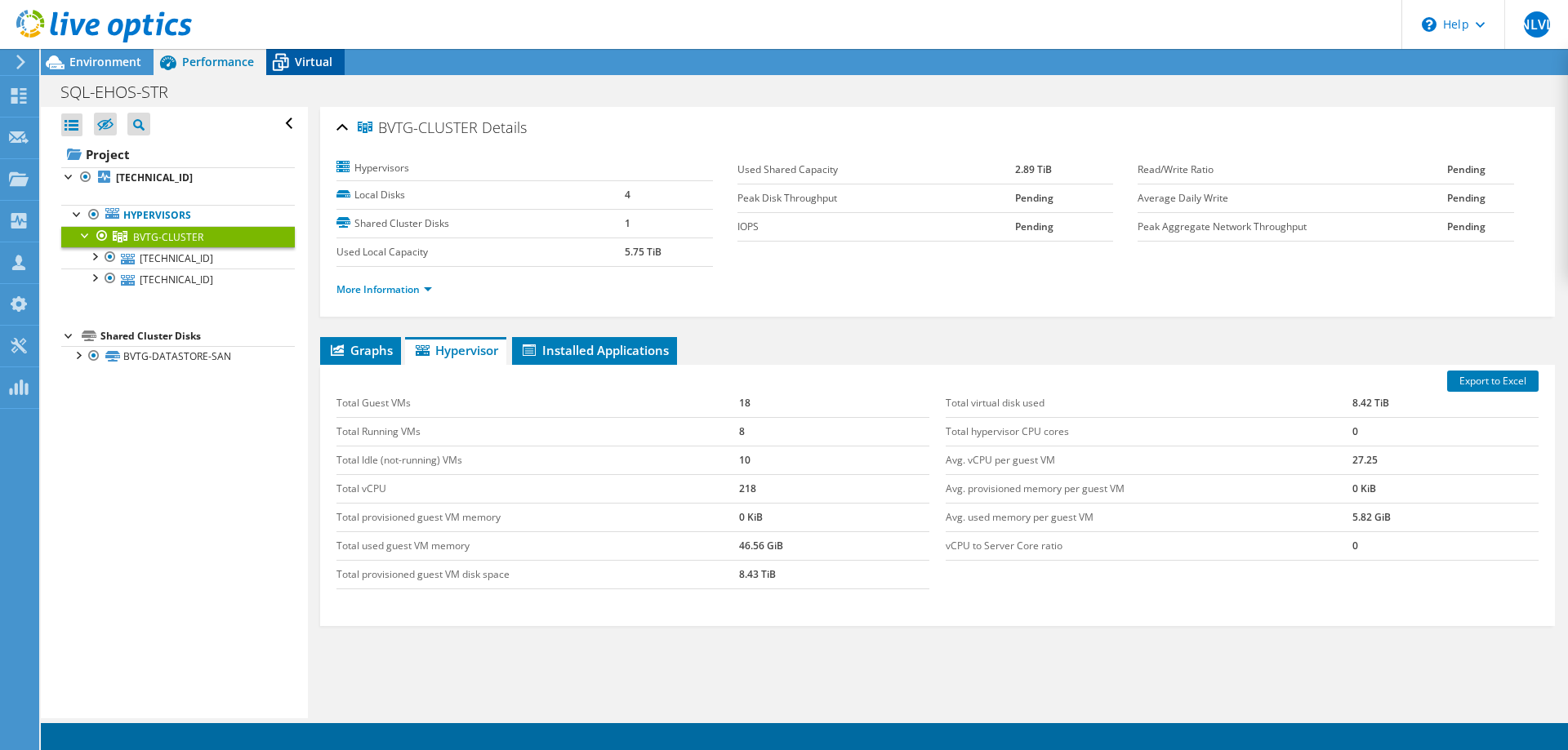
click at [321, 64] on span "Virtual" at bounding box center [314, 61] width 38 height 16
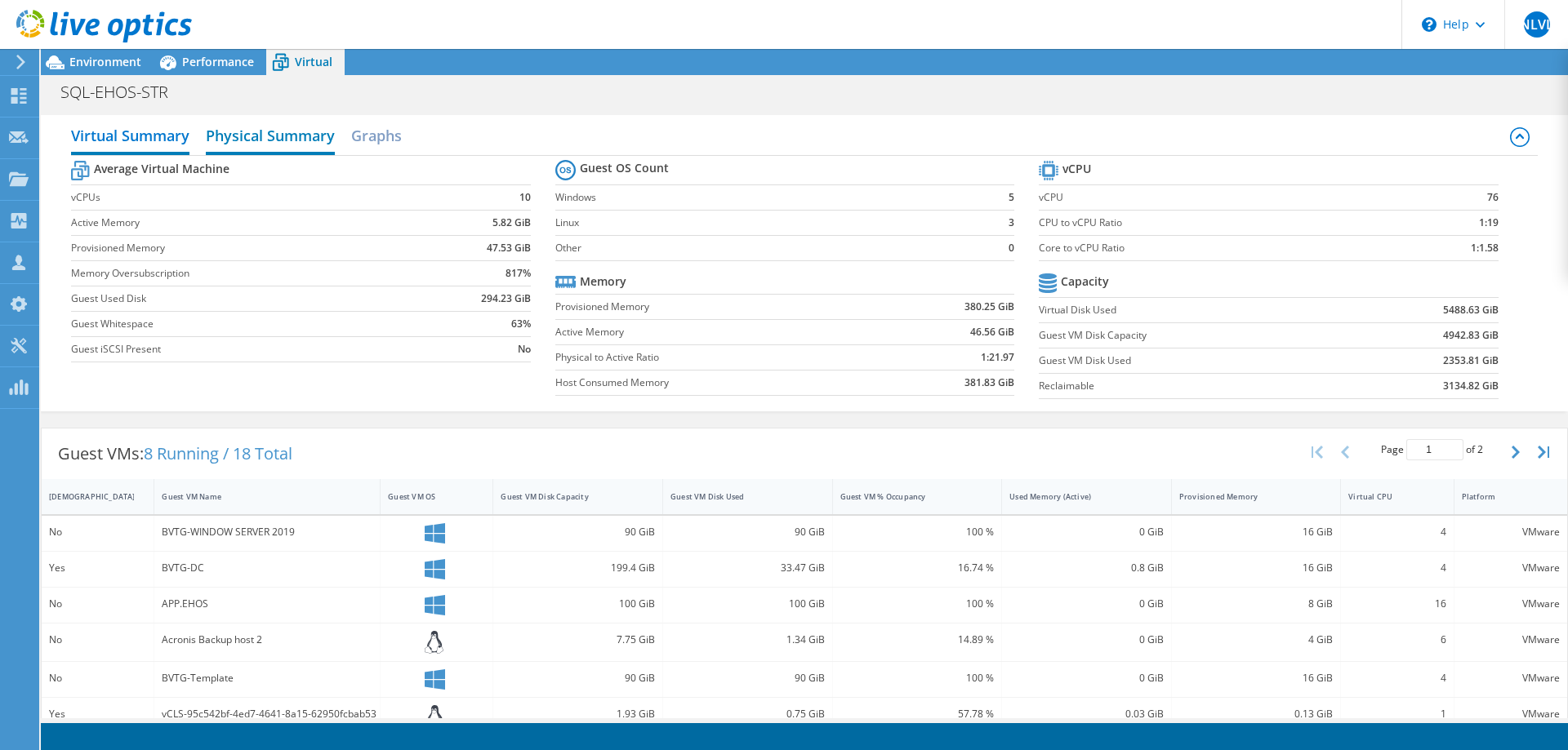
click at [283, 138] on h2 "Physical Summary" at bounding box center [269, 137] width 129 height 36
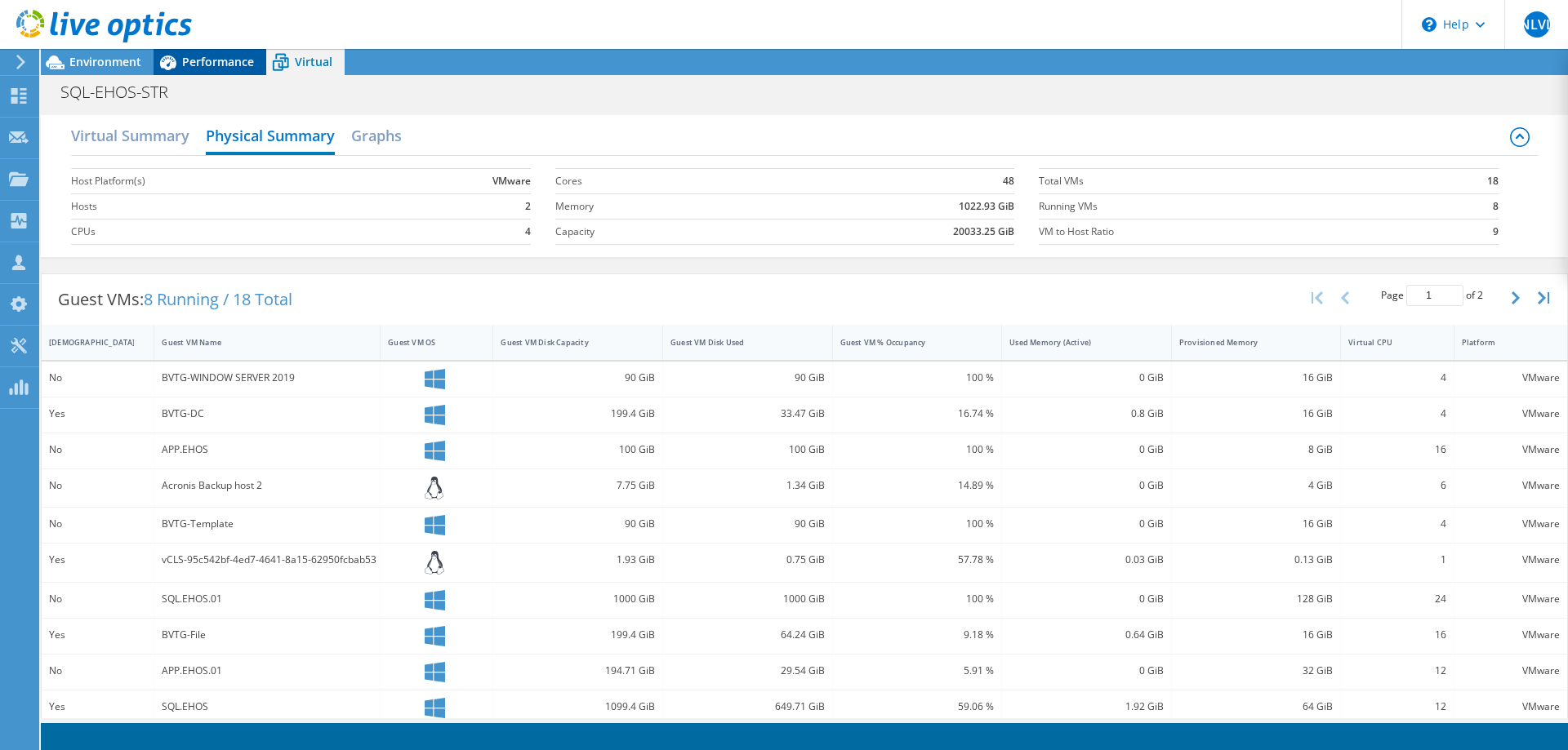
click at [218, 64] on span "Performance" at bounding box center [218, 61] width 72 height 16
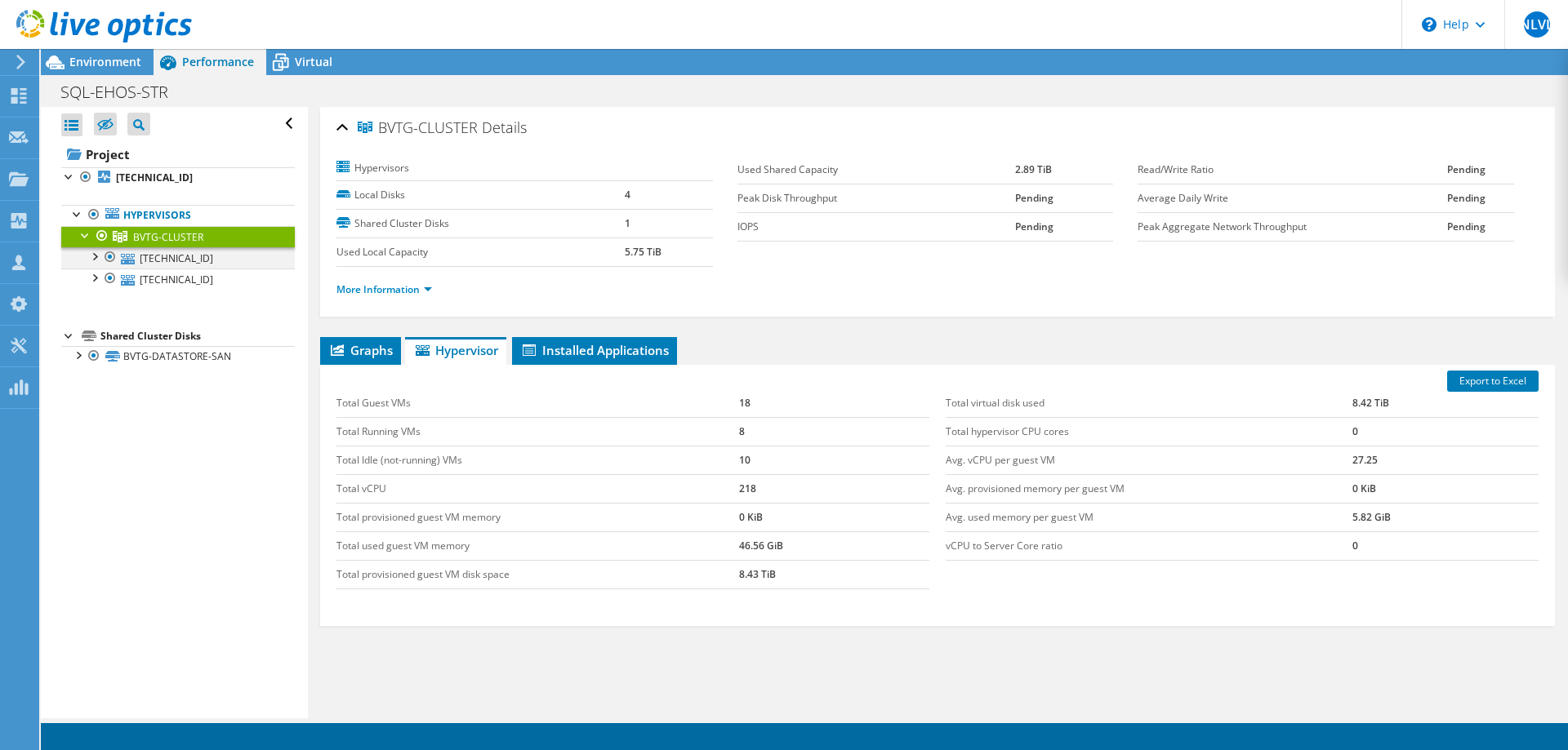
click at [98, 257] on div at bounding box center [94, 256] width 17 height 17
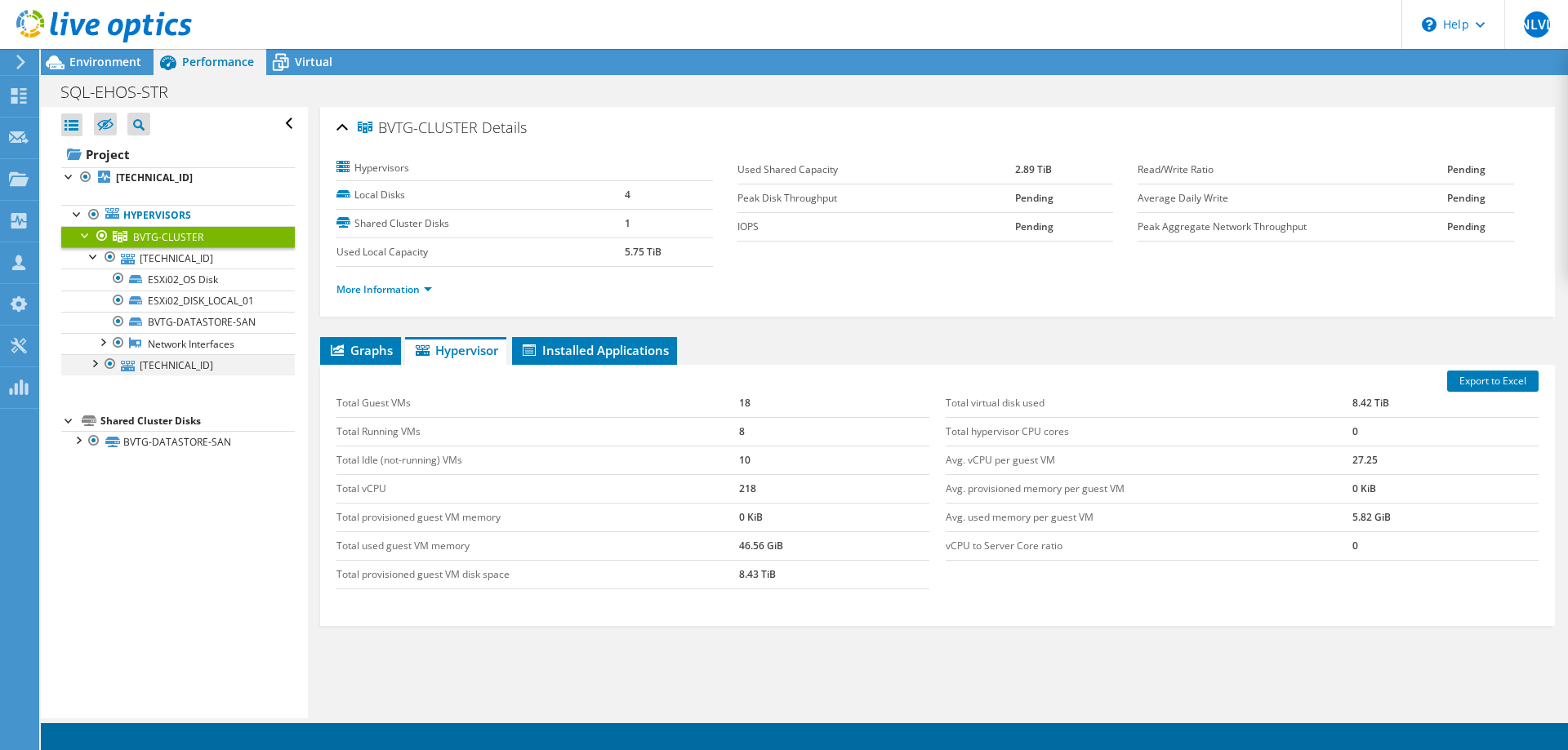
click at [98, 365] on div at bounding box center [94, 363] width 17 height 17
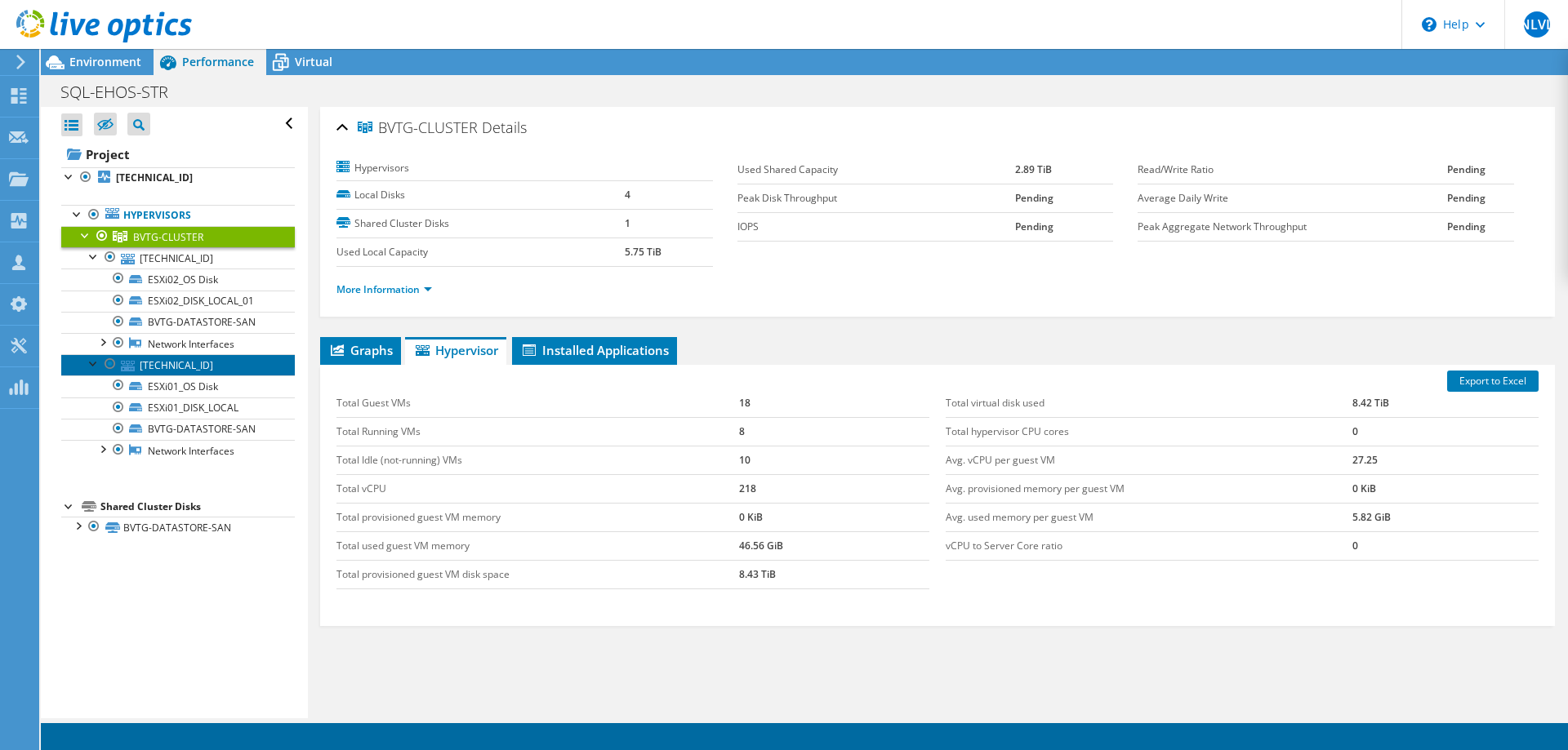
click at [179, 366] on link "[TECHNICAL_ID]" at bounding box center [178, 364] width 234 height 21
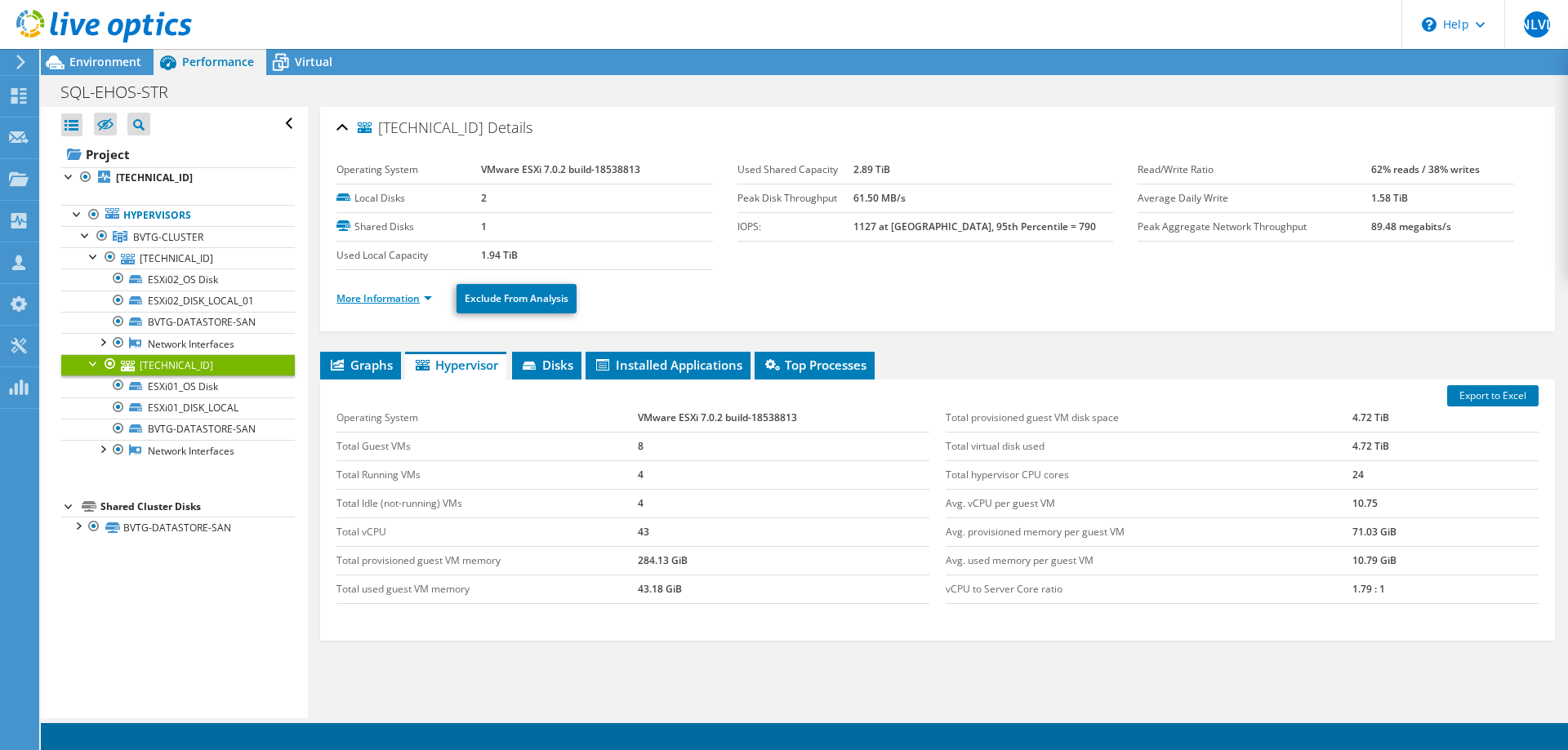
click at [372, 297] on link "More Information" at bounding box center [384, 298] width 95 height 14
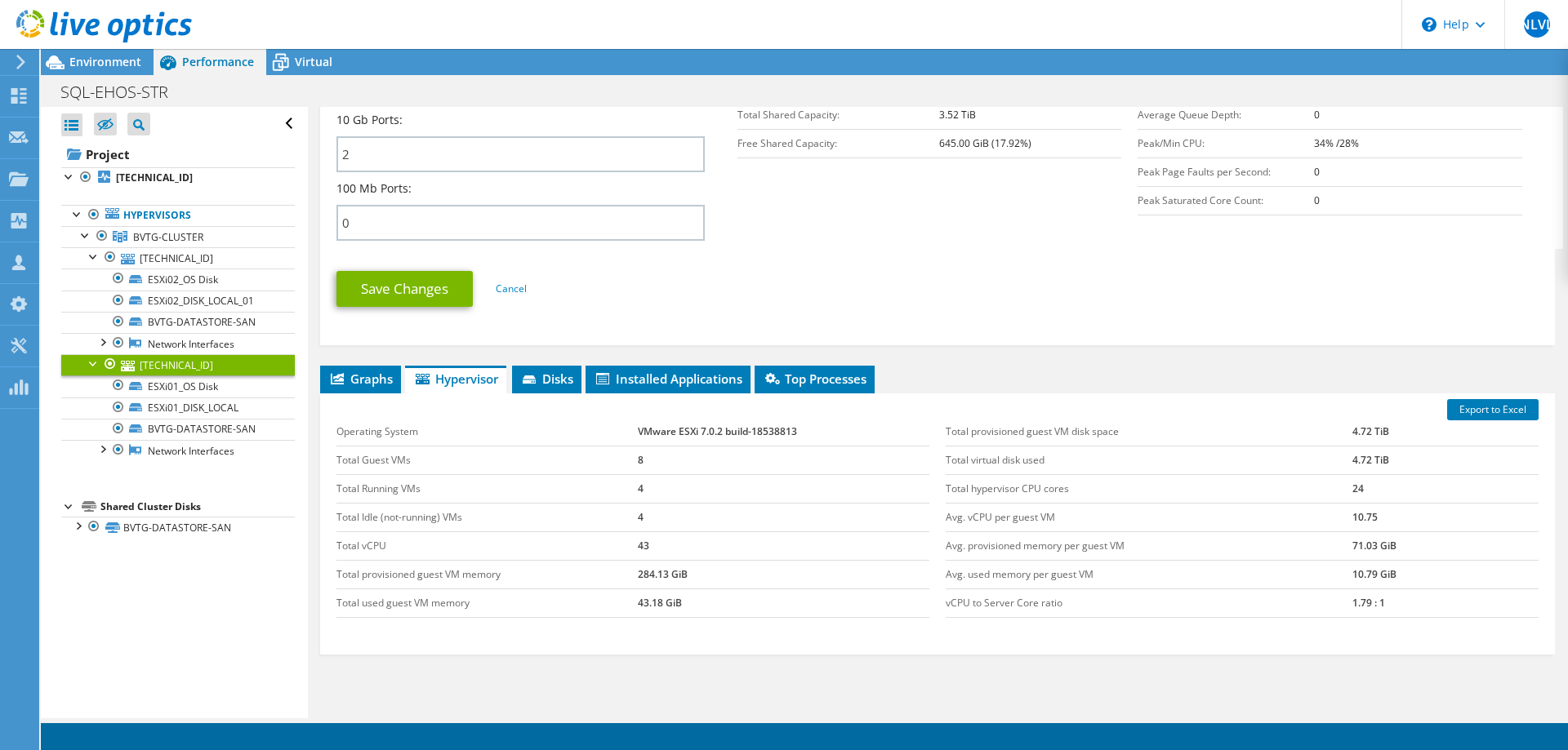
scroll to position [750, 0]
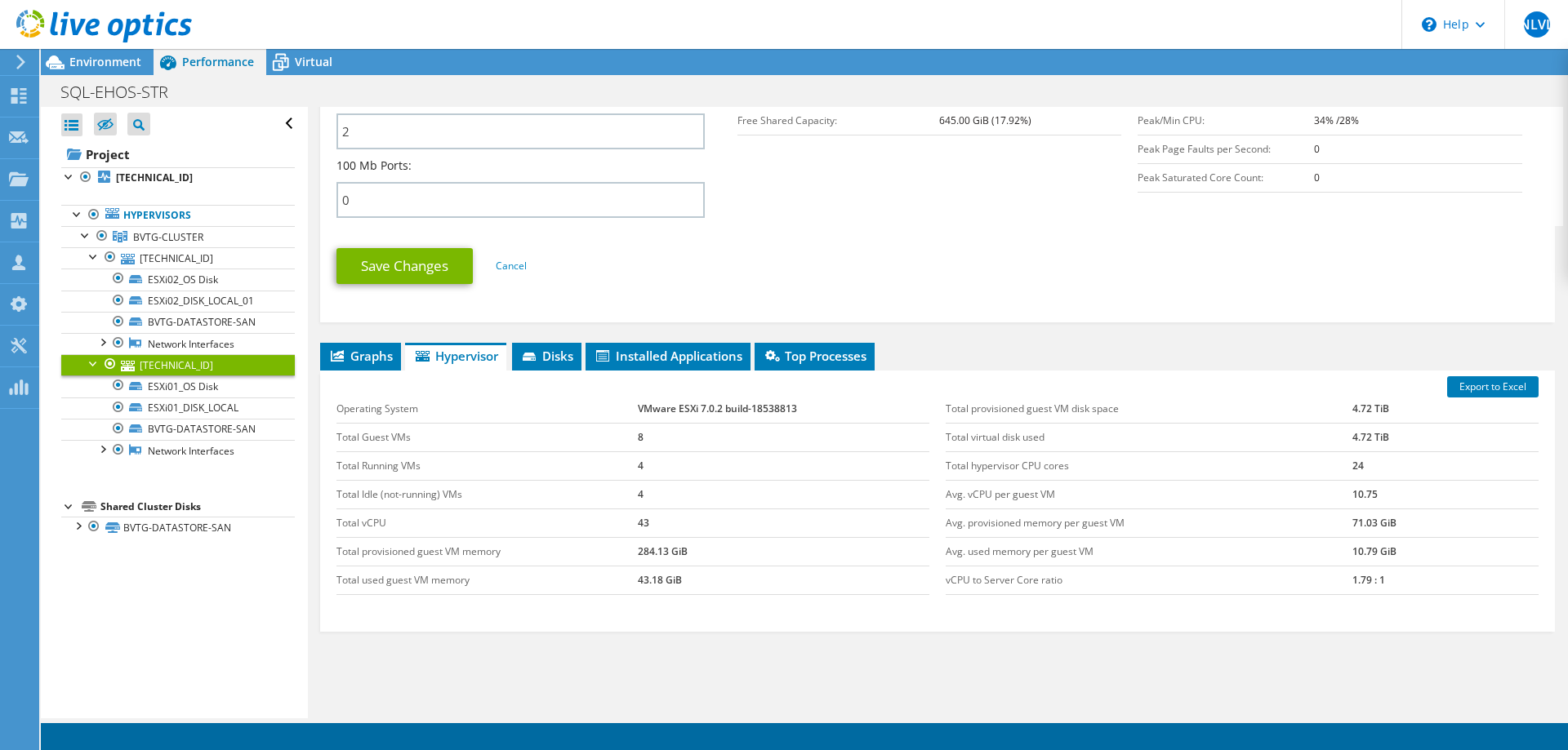
click at [685, 553] on td "284.13 GiB" at bounding box center [784, 551] width 291 height 29
click at [638, 554] on td "284.13 GiB" at bounding box center [784, 551] width 291 height 29
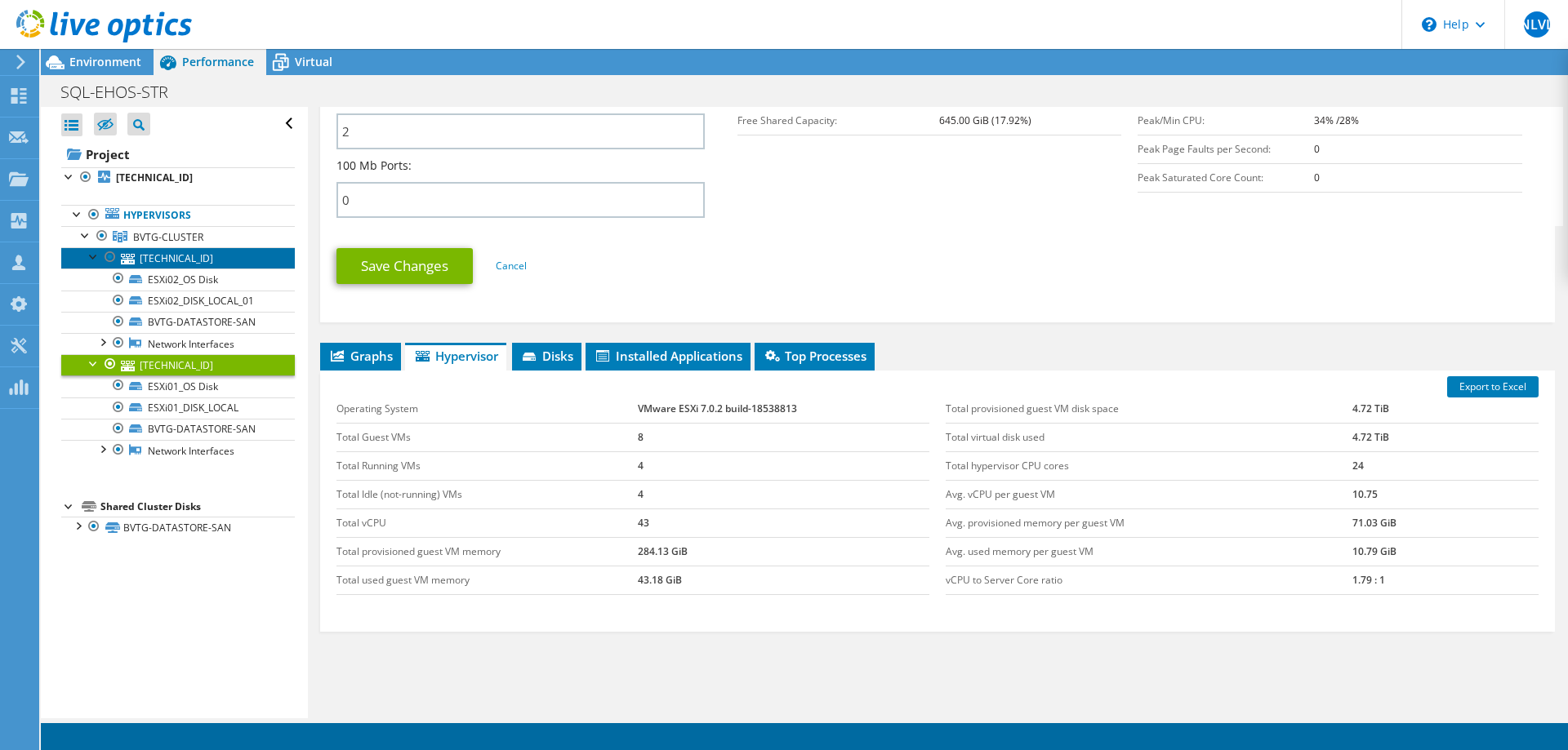
click at [160, 253] on link "[TECHNICAL_ID]" at bounding box center [178, 258] width 234 height 21
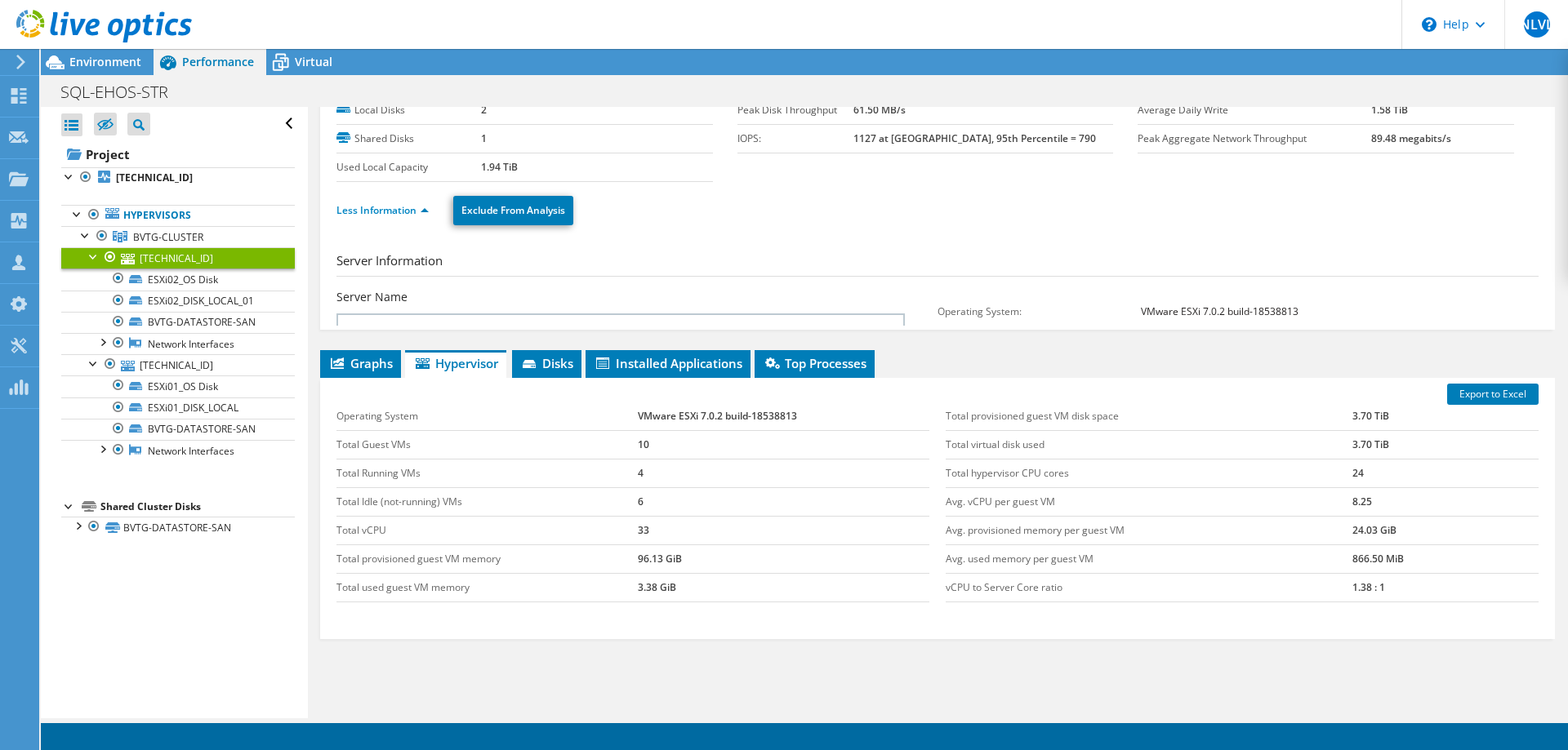
scroll to position [69, 0]
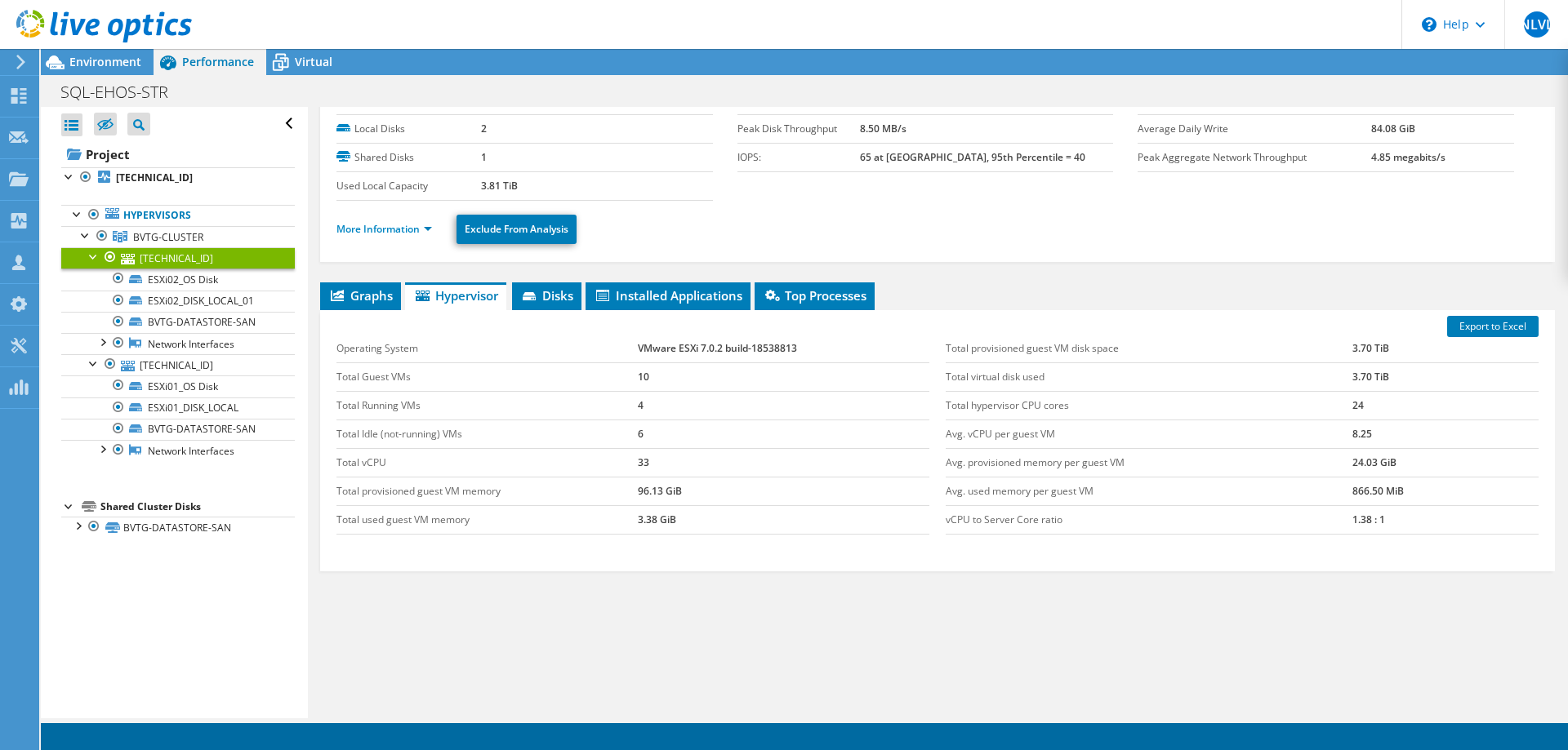
click at [649, 492] on td "96.13 GiB" at bounding box center [784, 491] width 291 height 29
click at [80, 529] on div at bounding box center [78, 525] width 17 height 17
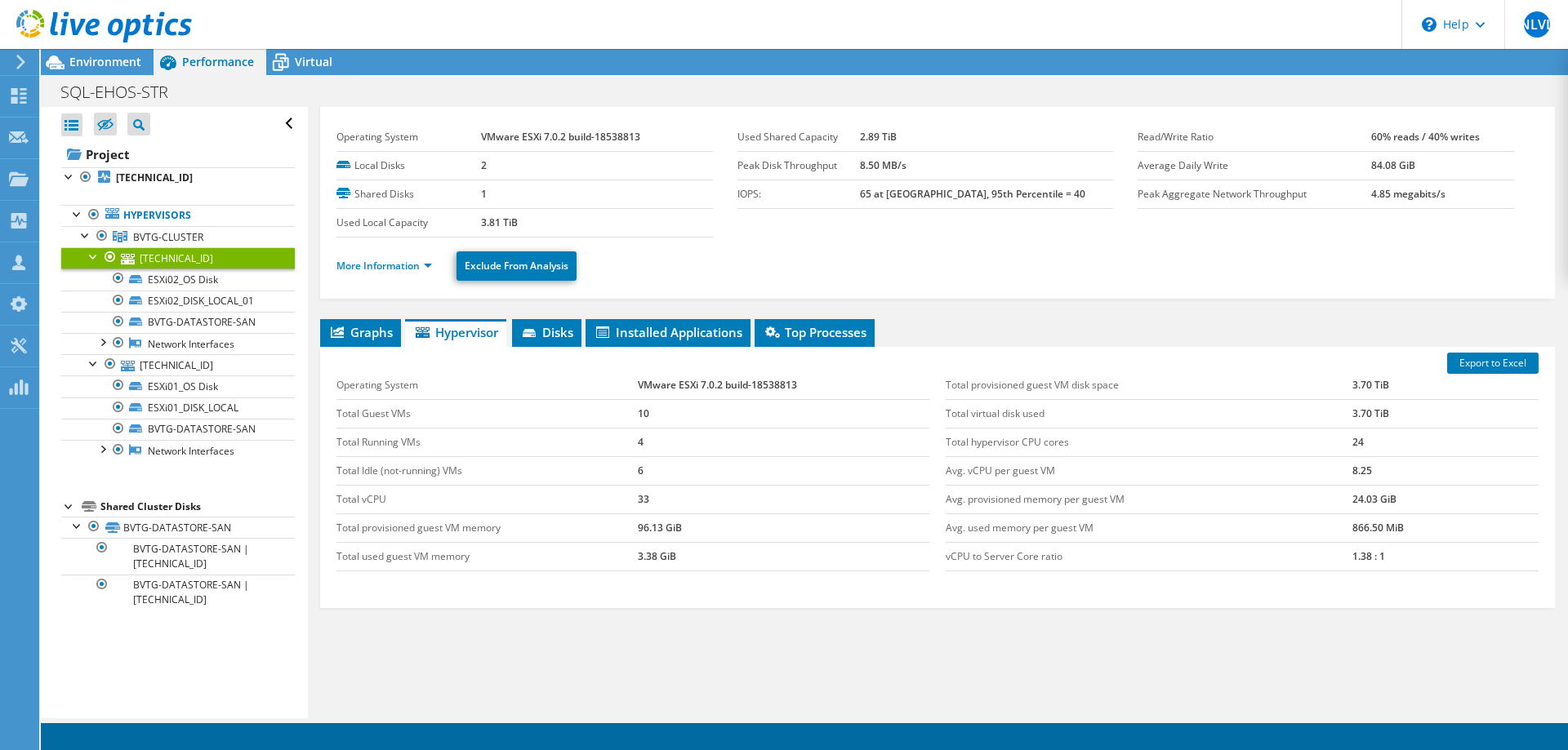
scroll to position [0, 0]
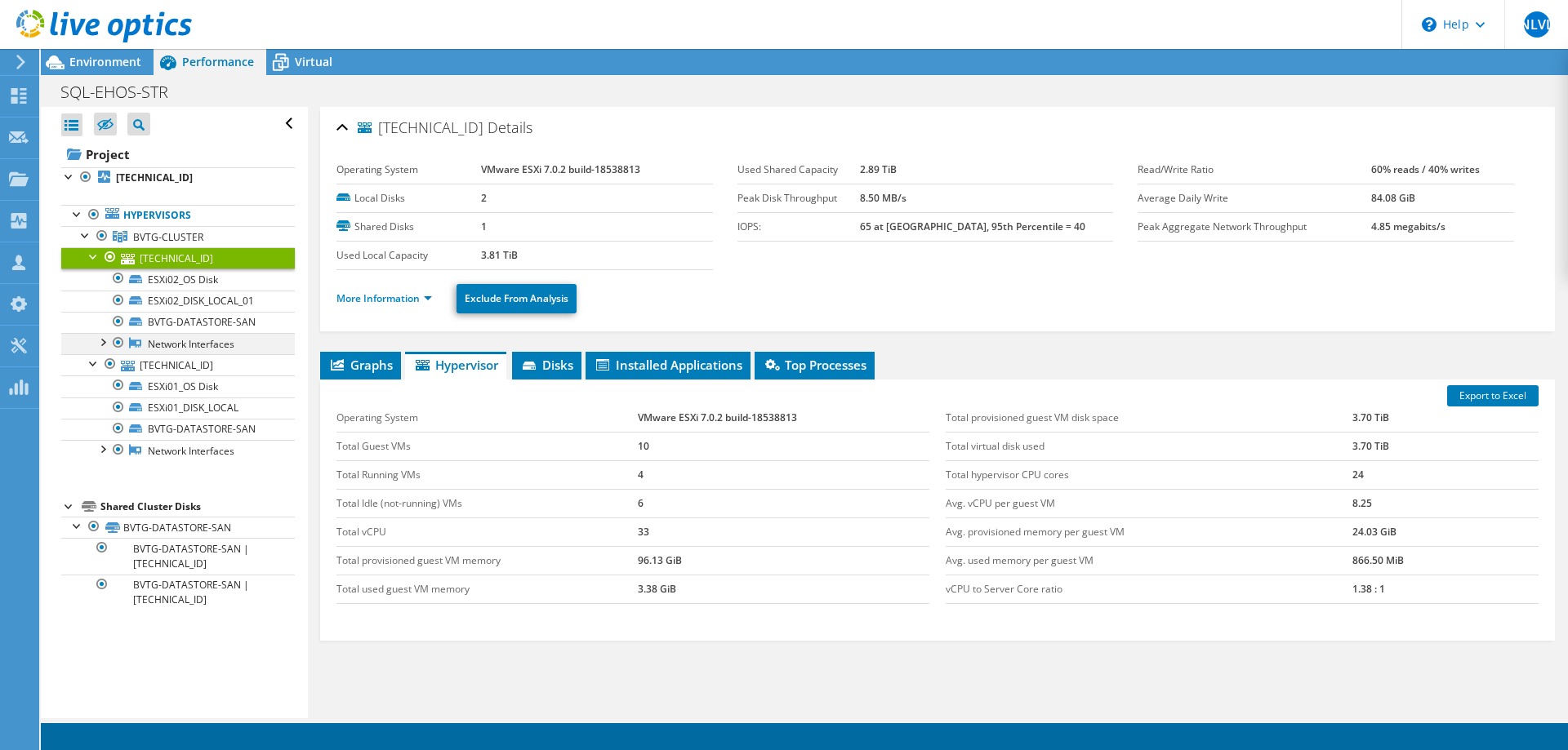
click at [101, 341] on div at bounding box center [103, 341] width 17 height 17
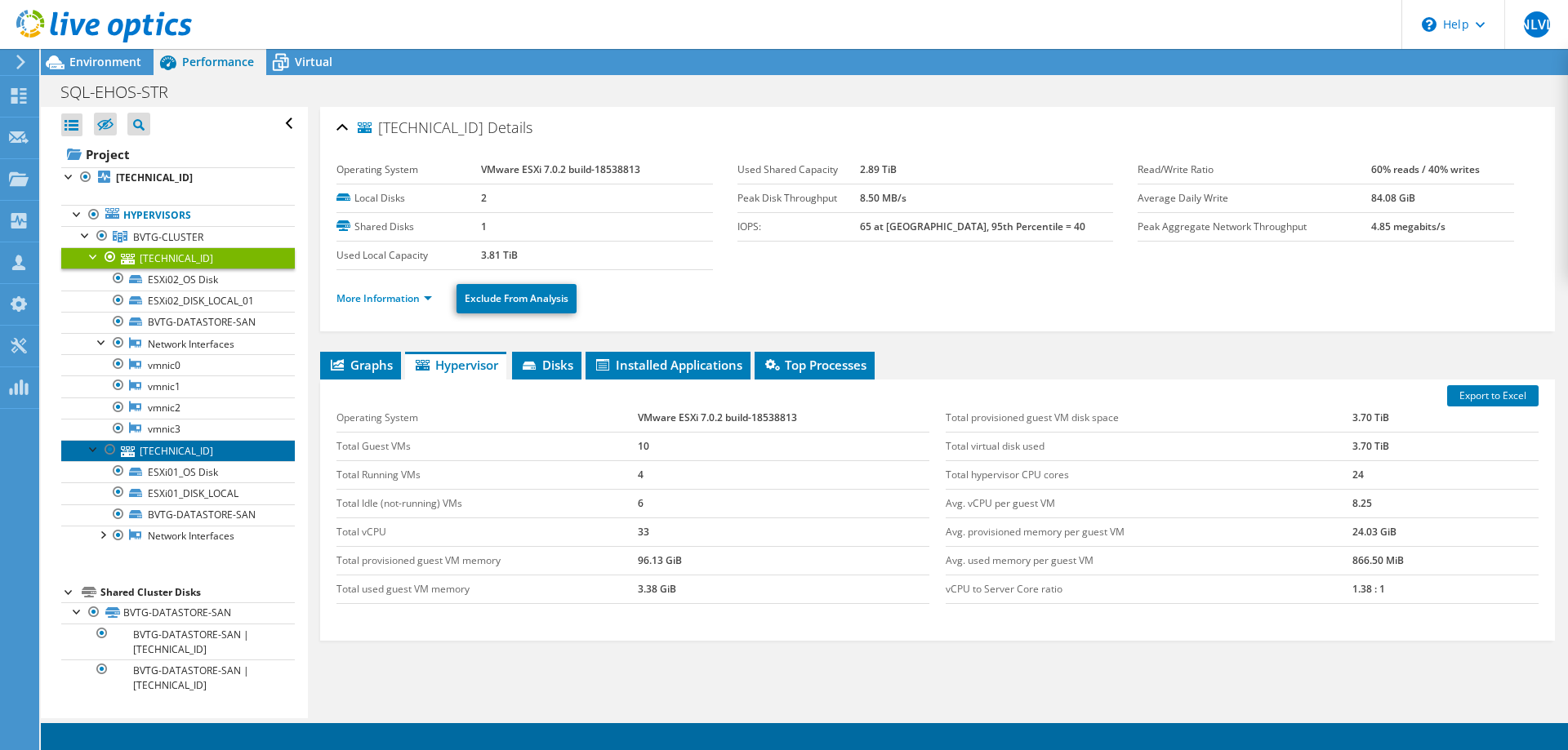
click at [191, 449] on link "[TECHNICAL_ID]" at bounding box center [178, 450] width 234 height 21
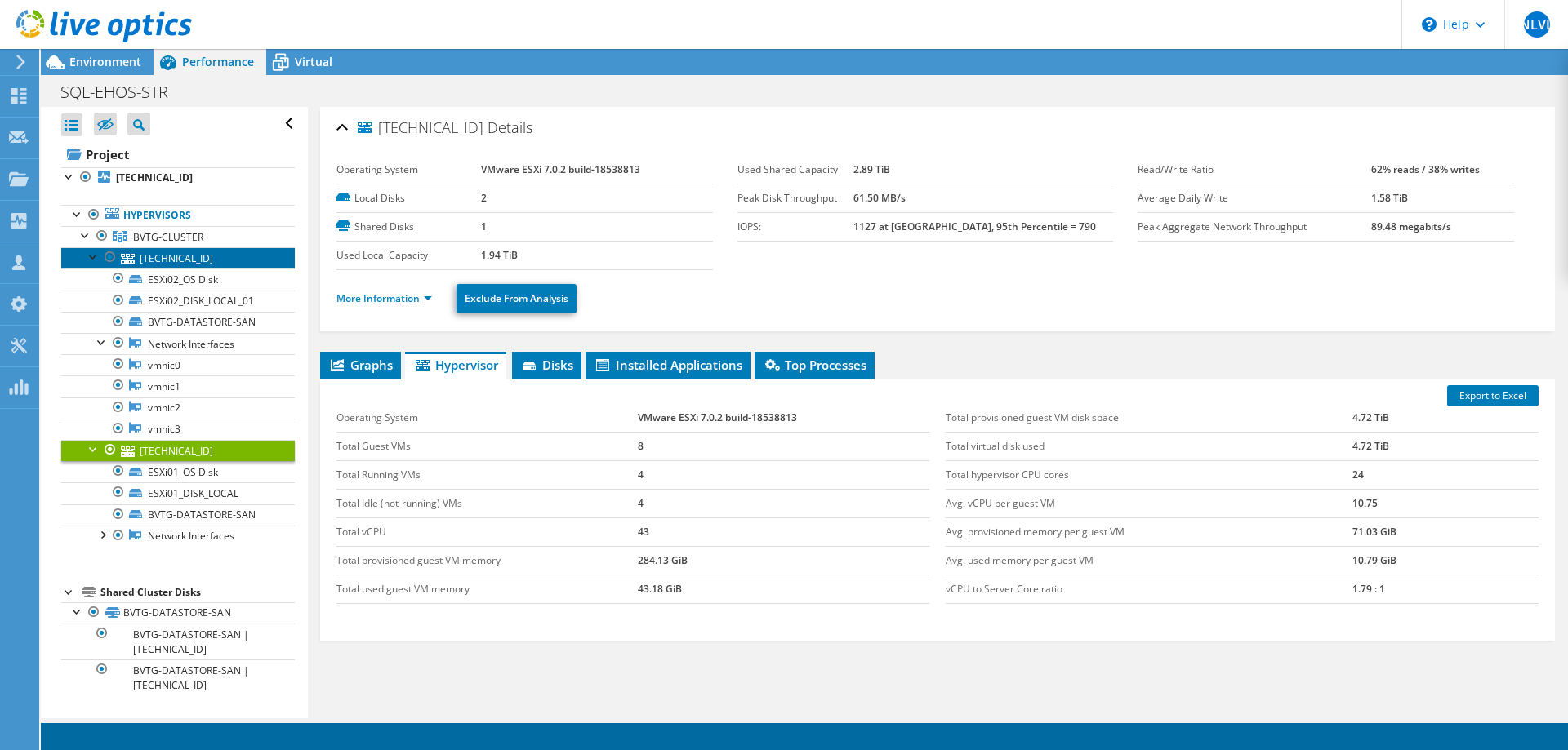
click at [199, 262] on link "[TECHNICAL_ID]" at bounding box center [178, 258] width 234 height 21
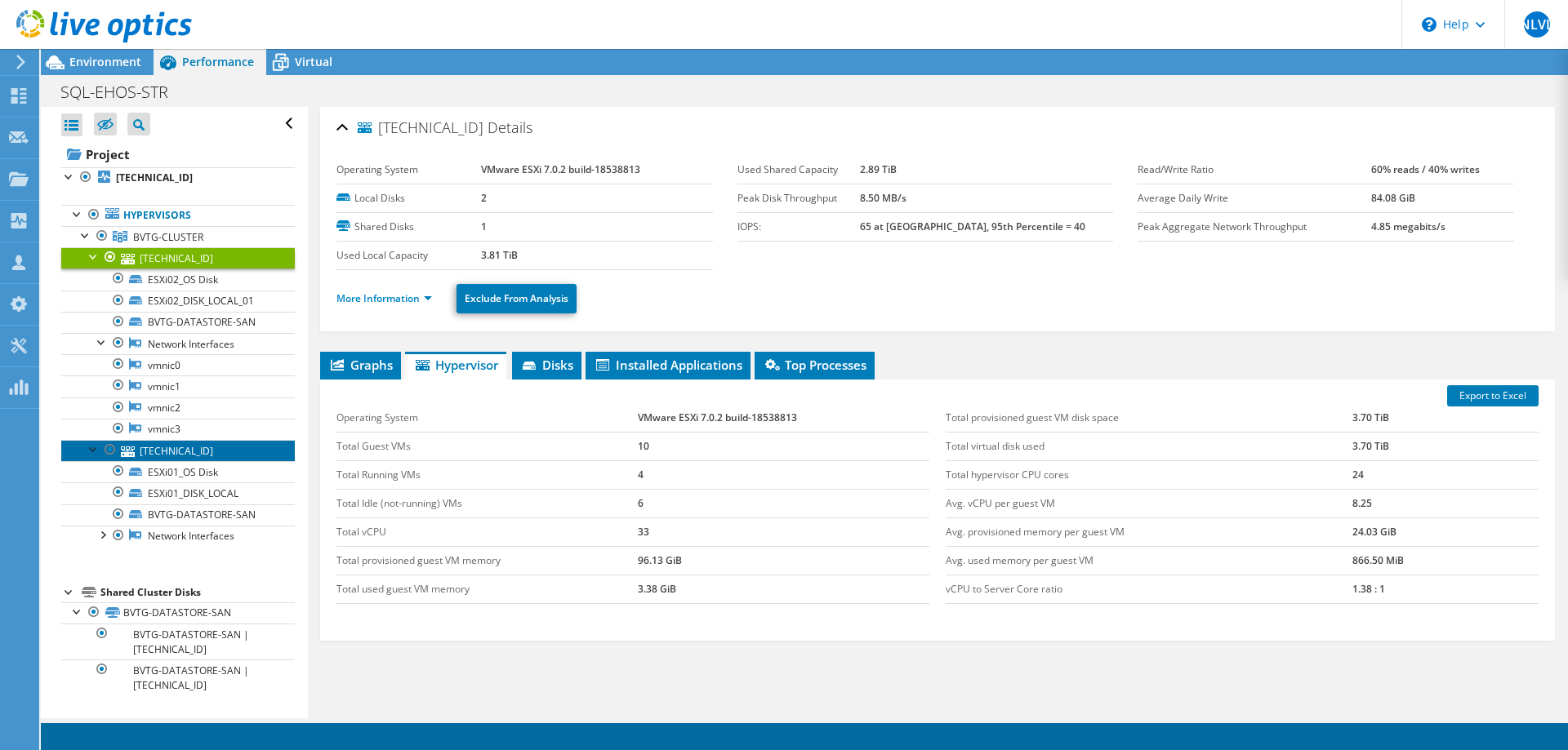
click at [199, 450] on link "[TECHNICAL_ID]" at bounding box center [178, 450] width 234 height 21
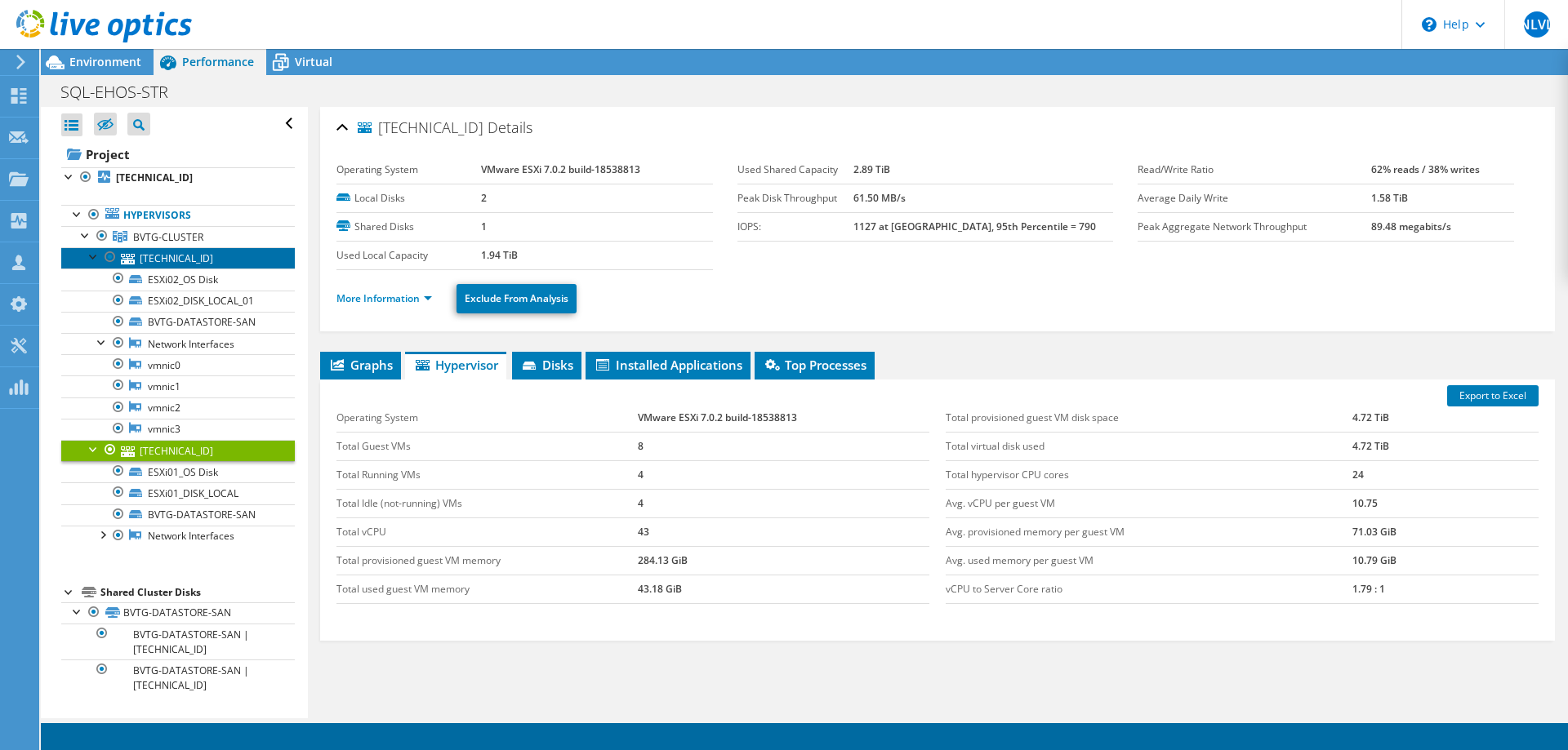
click at [147, 260] on link "[TECHNICAL_ID]" at bounding box center [178, 258] width 234 height 21
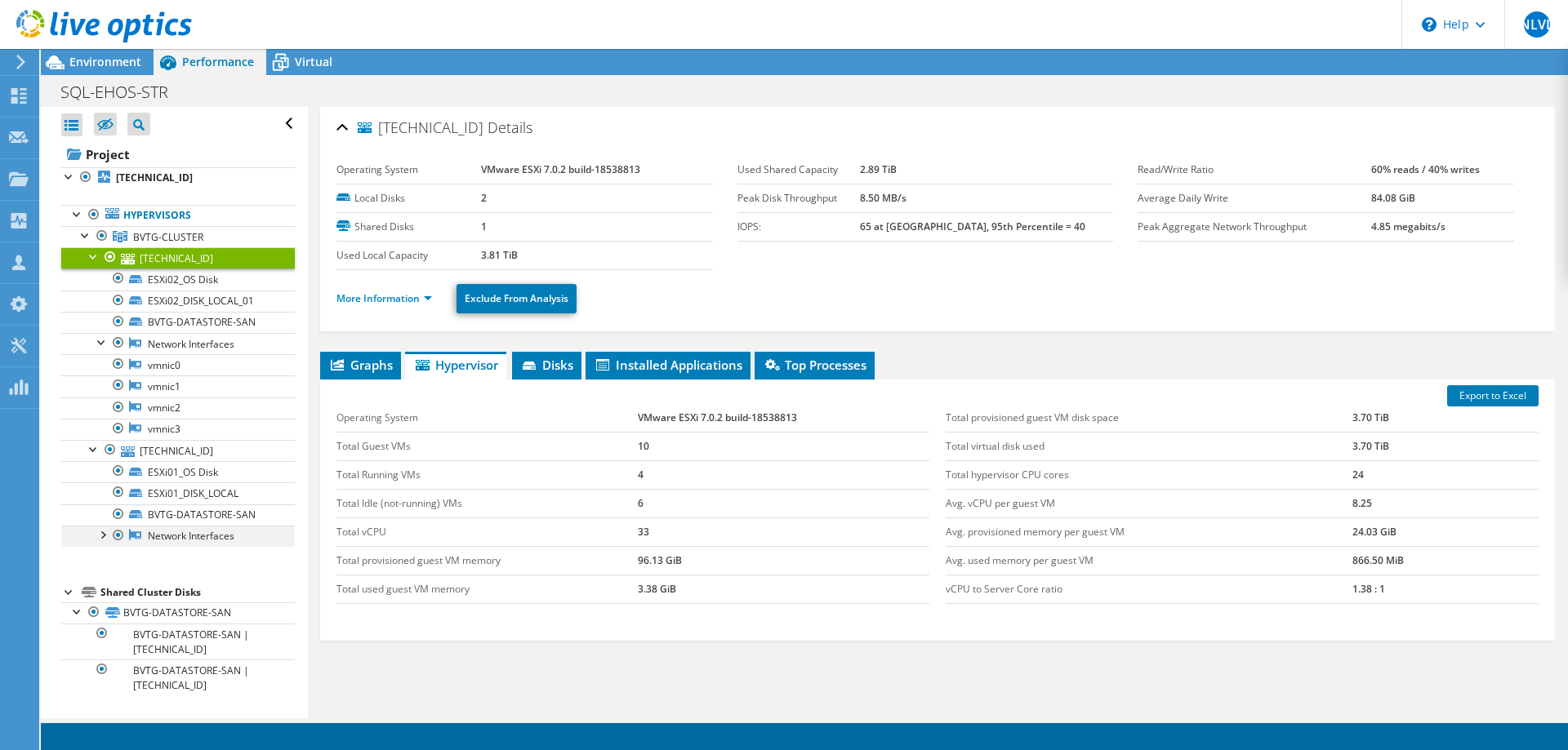
click at [104, 535] on div at bounding box center [103, 535] width 17 height 17
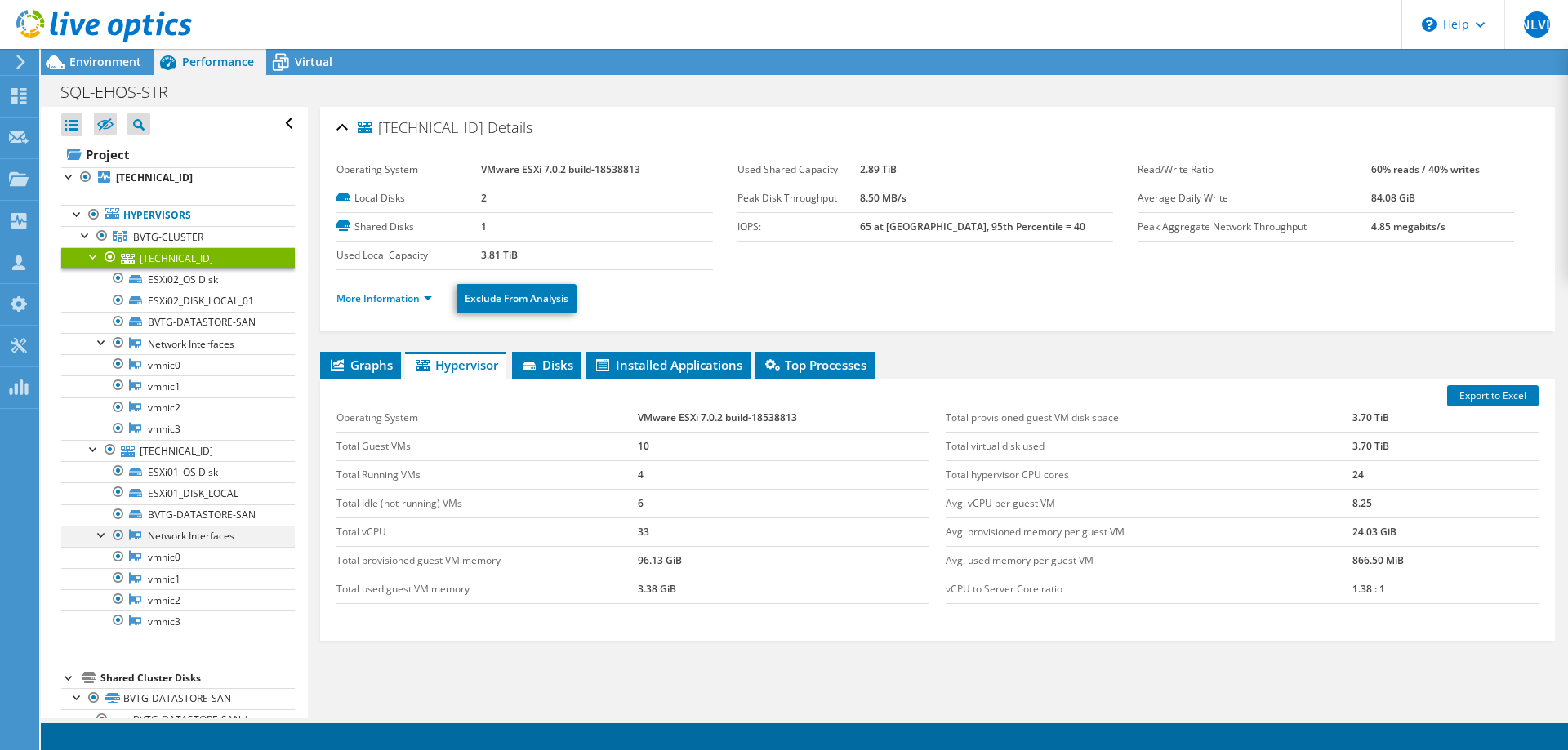
click at [104, 535] on div at bounding box center [103, 535] width 17 height 17
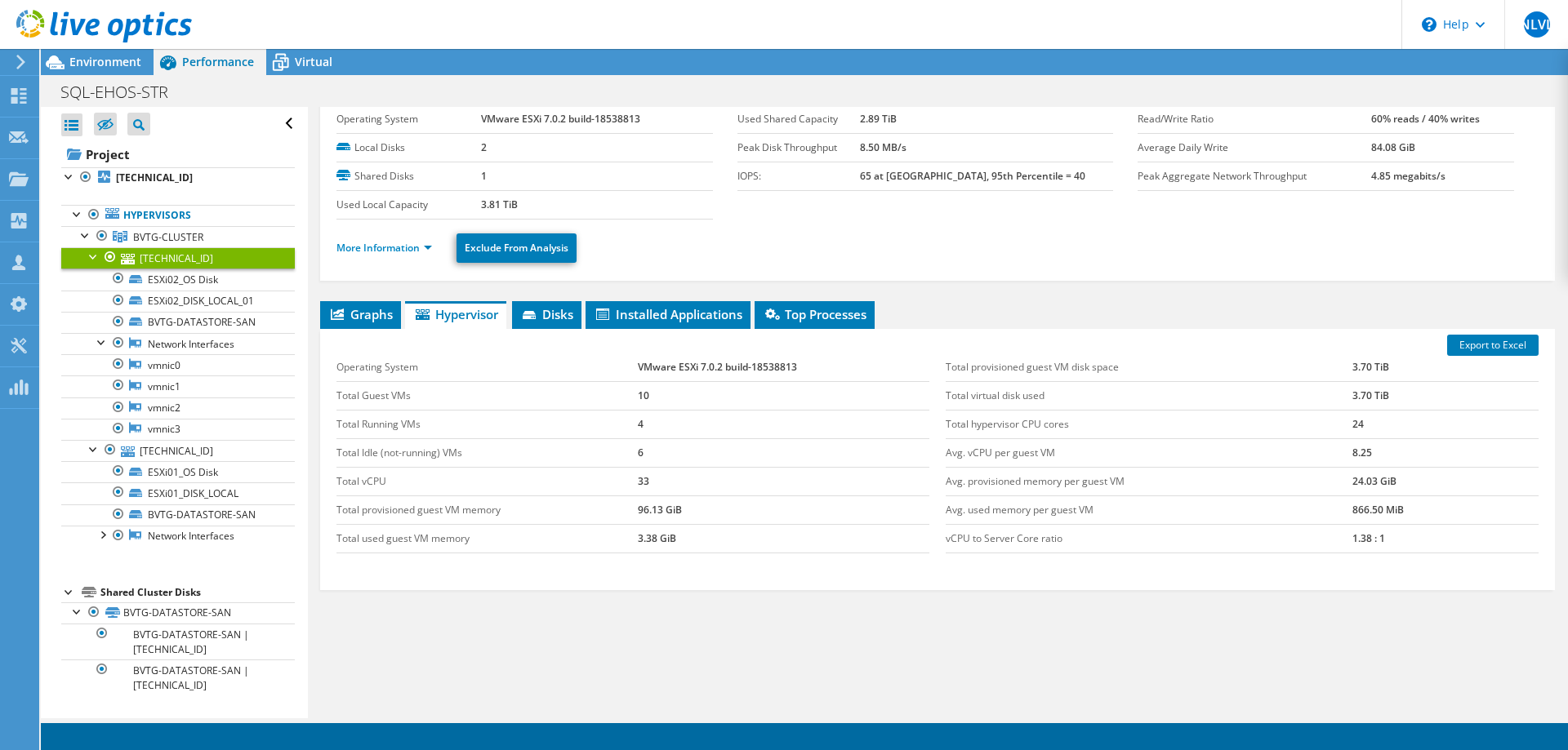
scroll to position [69, 0]
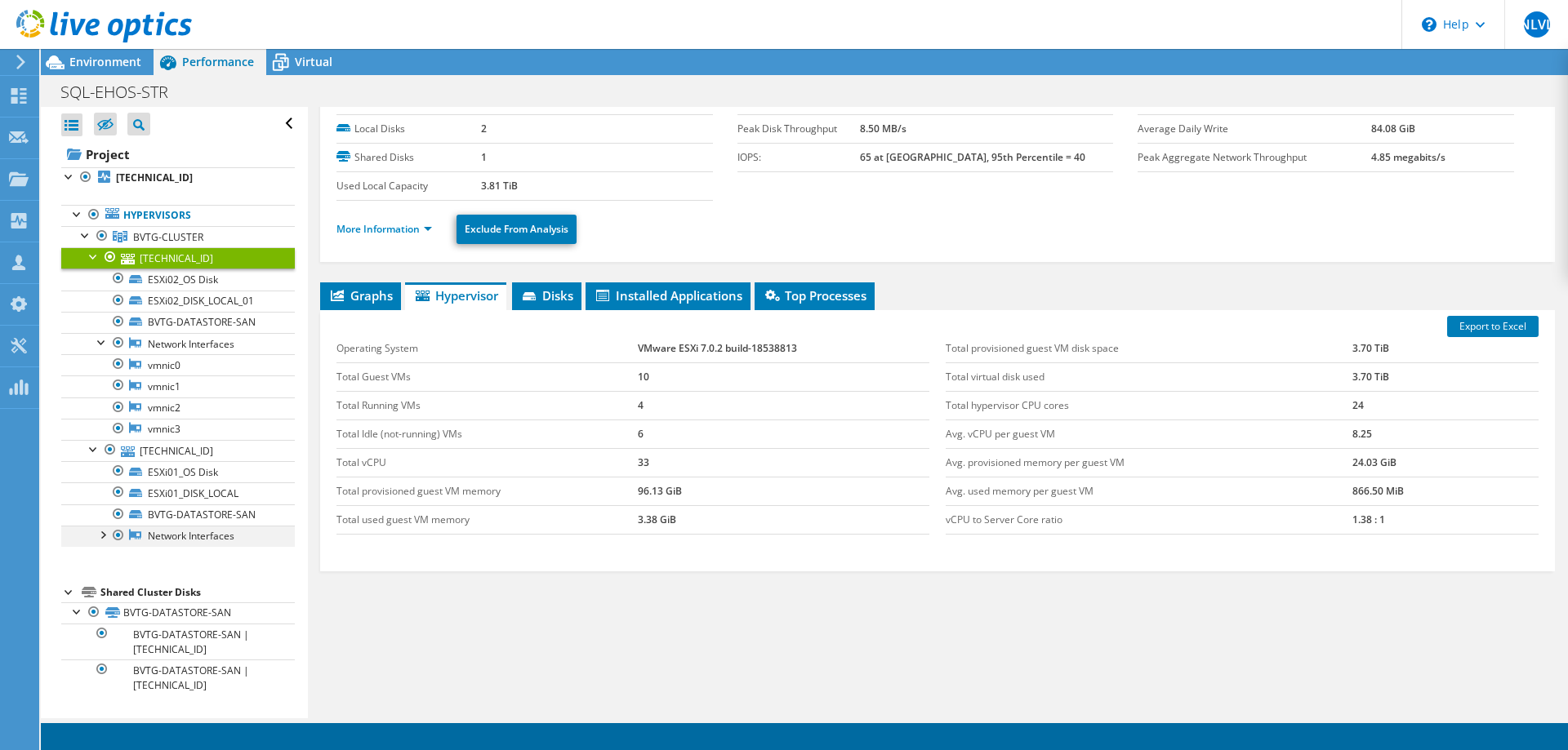
click at [105, 536] on div at bounding box center [103, 535] width 17 height 17
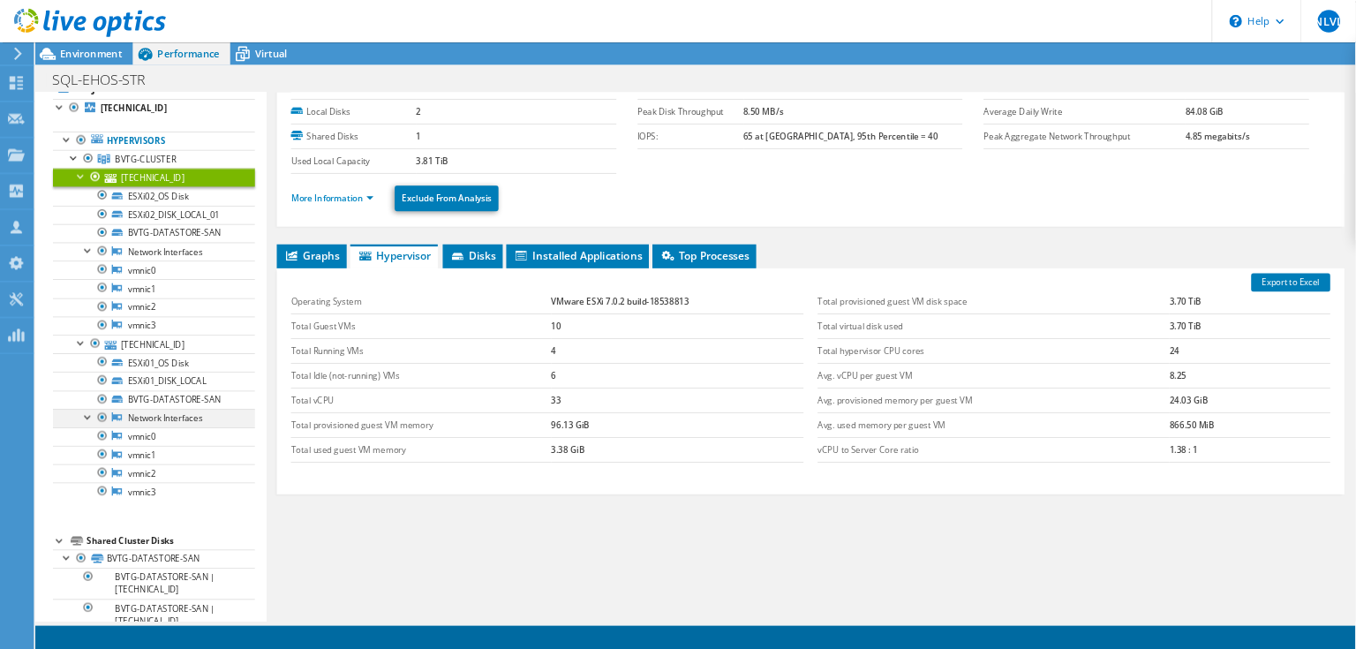
scroll to position [90, 0]
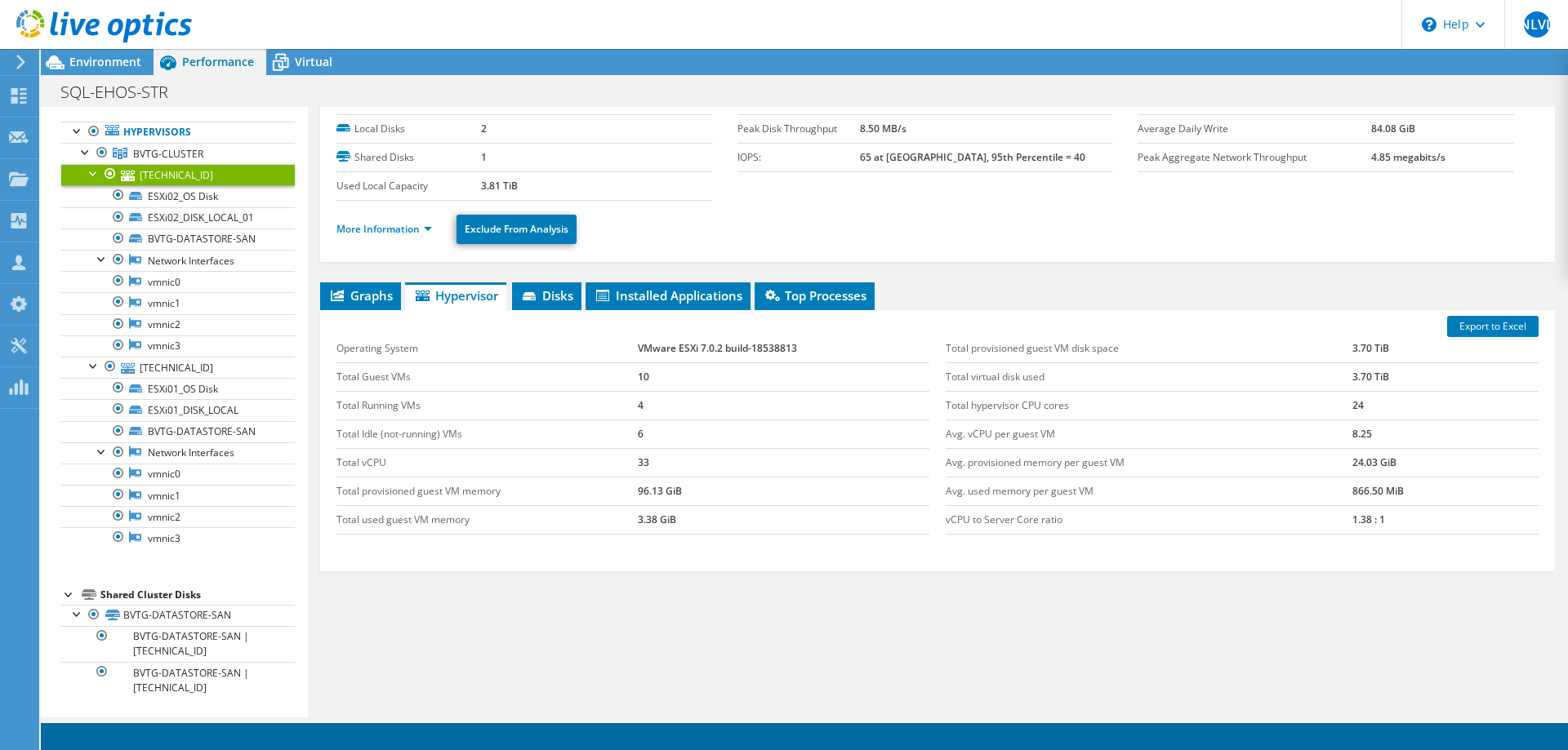
click at [942, 660] on div "Graphs Servers Inventory Hypervisor Disks Cluster Disks Installed Applications …" at bounding box center [937, 486] width 1235 height 408
